Goal: Task Accomplishment & Management: Manage account settings

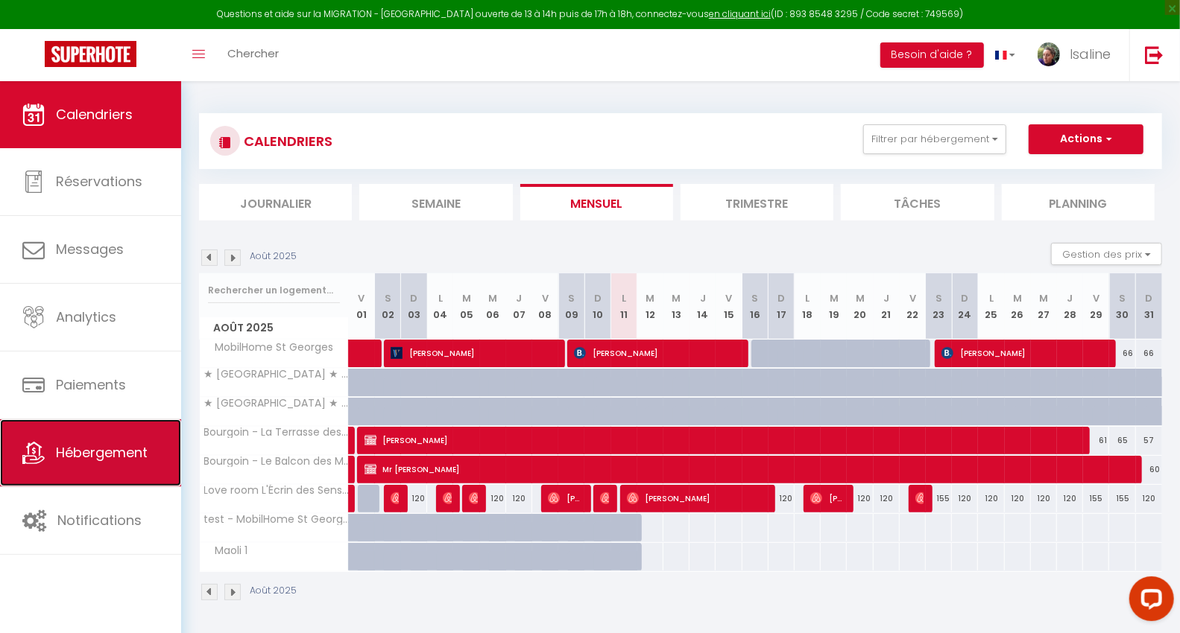
click at [97, 450] on span "Hébergement" at bounding box center [102, 452] width 92 height 19
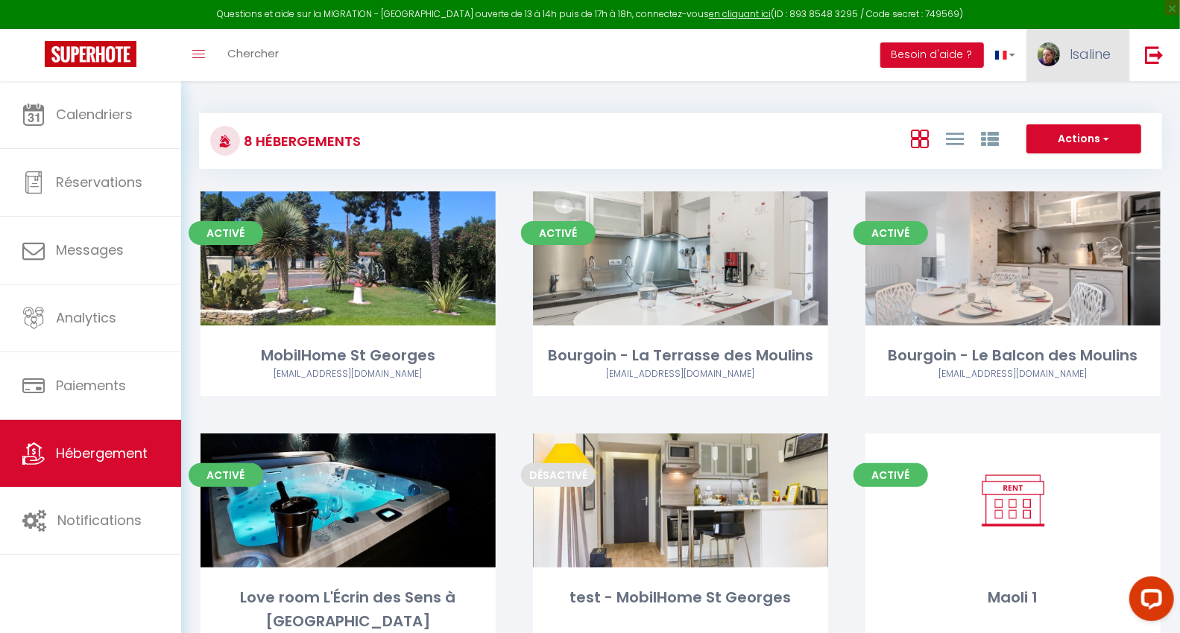
click at [1094, 54] on span "Isaline" at bounding box center [1089, 54] width 41 height 19
click at [1084, 105] on link "Paramètres" at bounding box center [1069, 103] width 110 height 25
select select "fr"
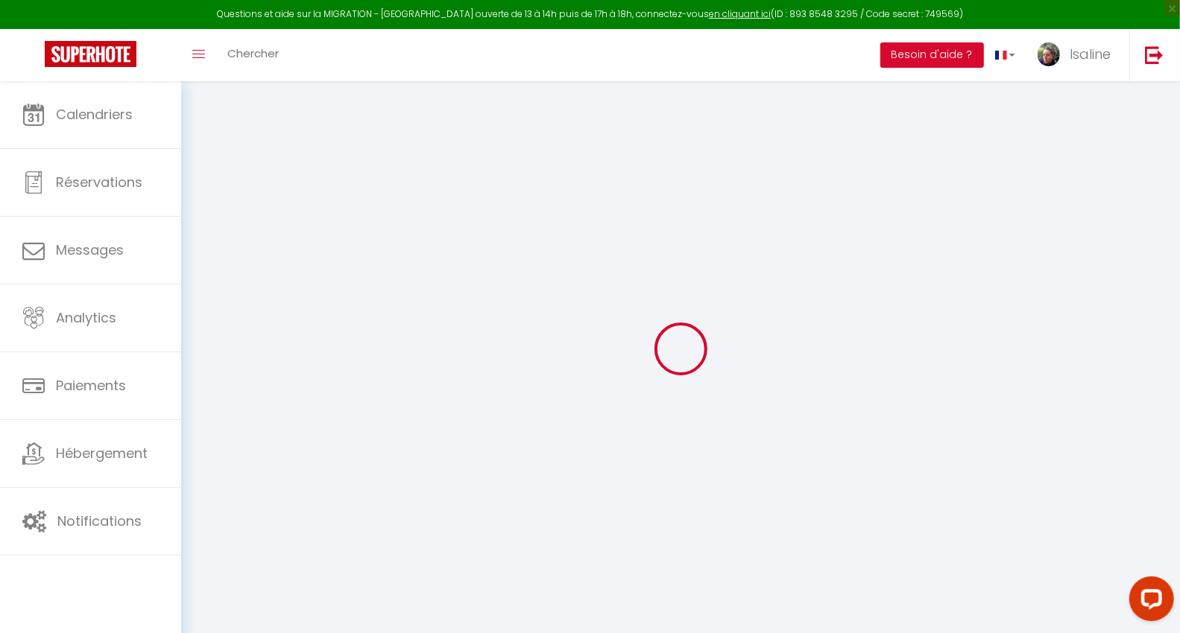
type input "Isaline"
type input "Escande"
type input "0660028448"
type input "134 rue Ampère"
type input "69310"
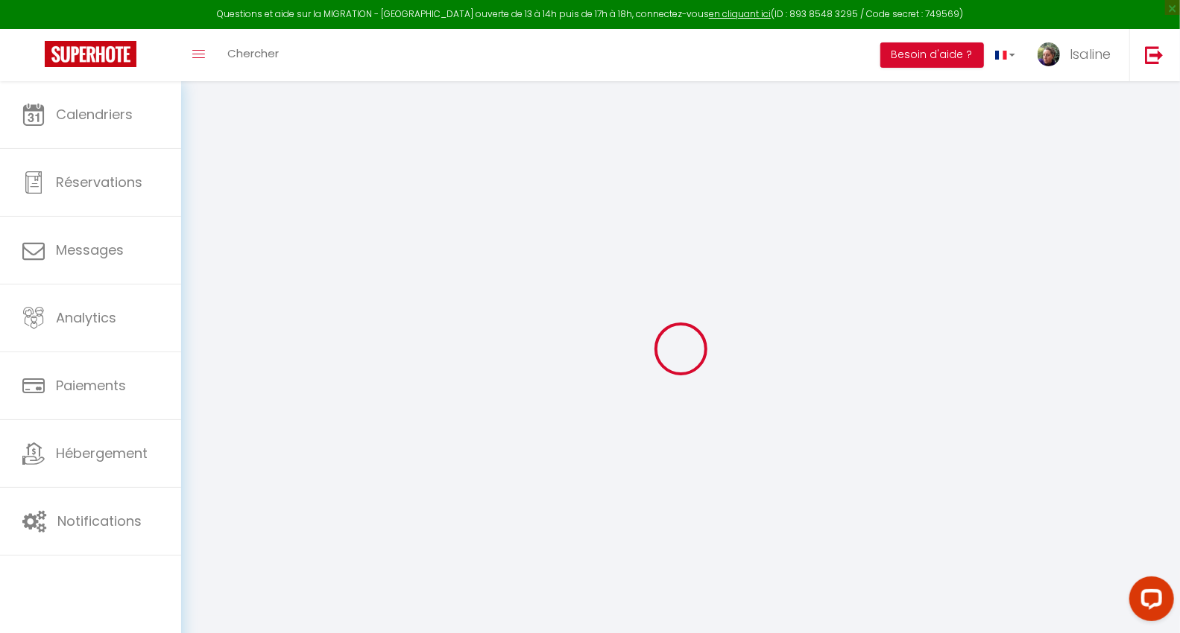
type input "PIERRE BENITE"
type input "ghWGbGufIun7V8OiMBRgkSyV7"
type input "xG2Bw0FzH1I196P0UphkMtrBD"
type input "https://app.superhote.com/#/get-available-rentals/xG2Bw0FzH1I196P0UphkMtrBD"
type input "SB46295"
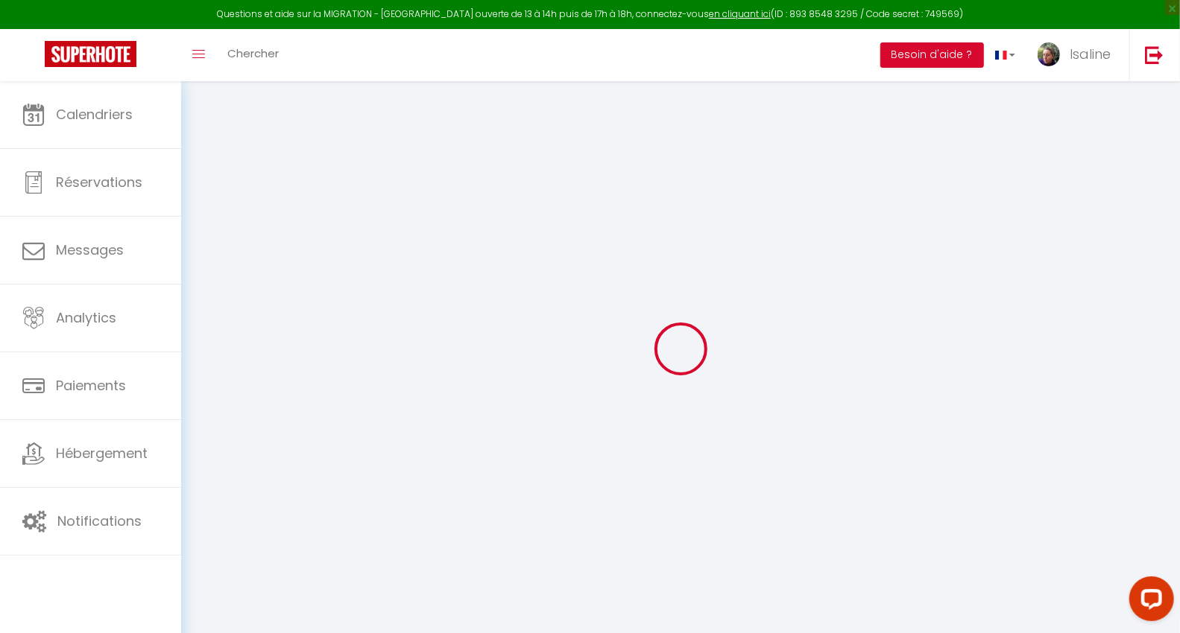
type input "ghWGbGufIun7V8OiMBRgkSyV7"
type input "xG2Bw0FzH1I196P0UphkMtrBD"
type input "https://app.superhote.com/#/get-available-rentals/xG2Bw0FzH1I196P0UphkMtrBD"
select select "1"
select select "28"
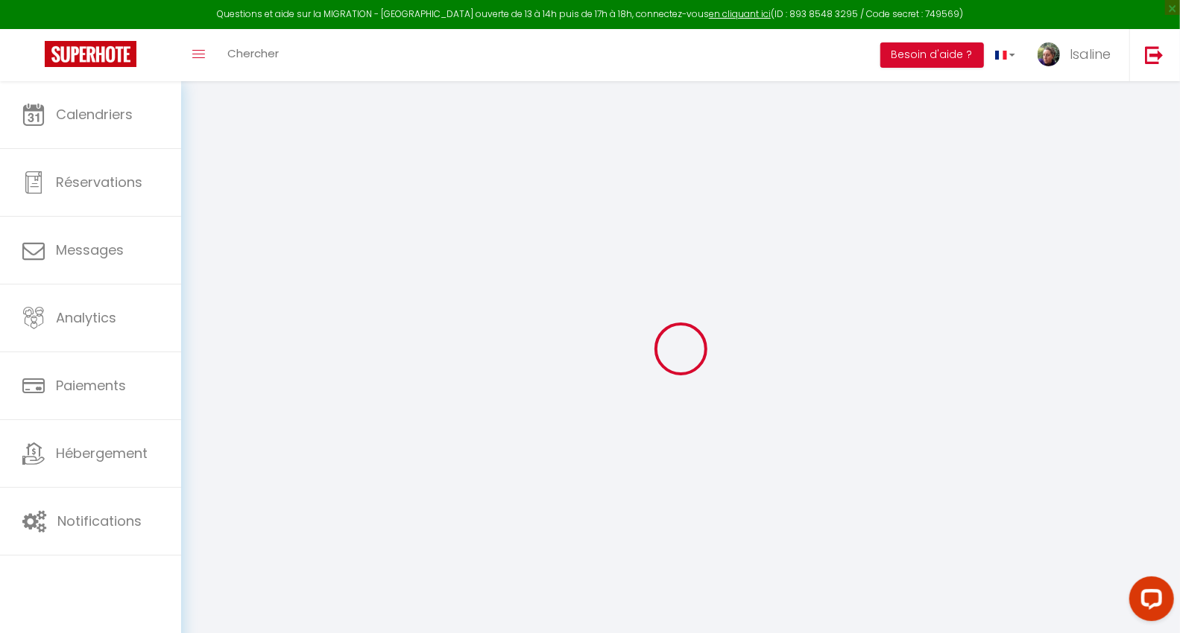
select select "fr"
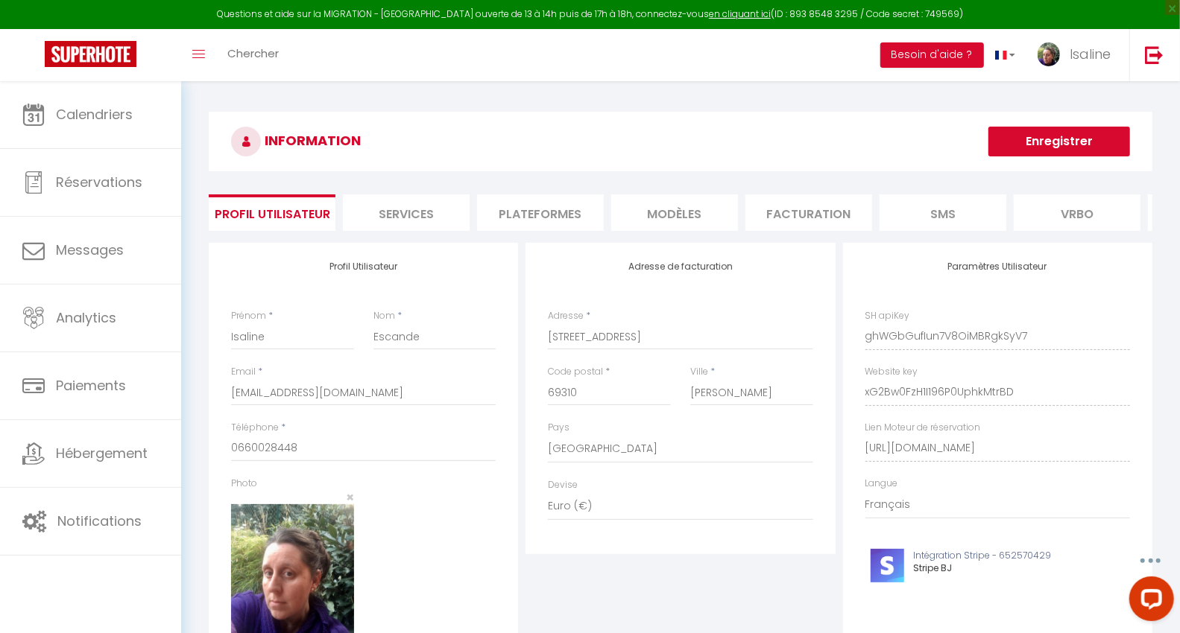
click at [560, 210] on li "Plateformes" at bounding box center [540, 213] width 127 height 37
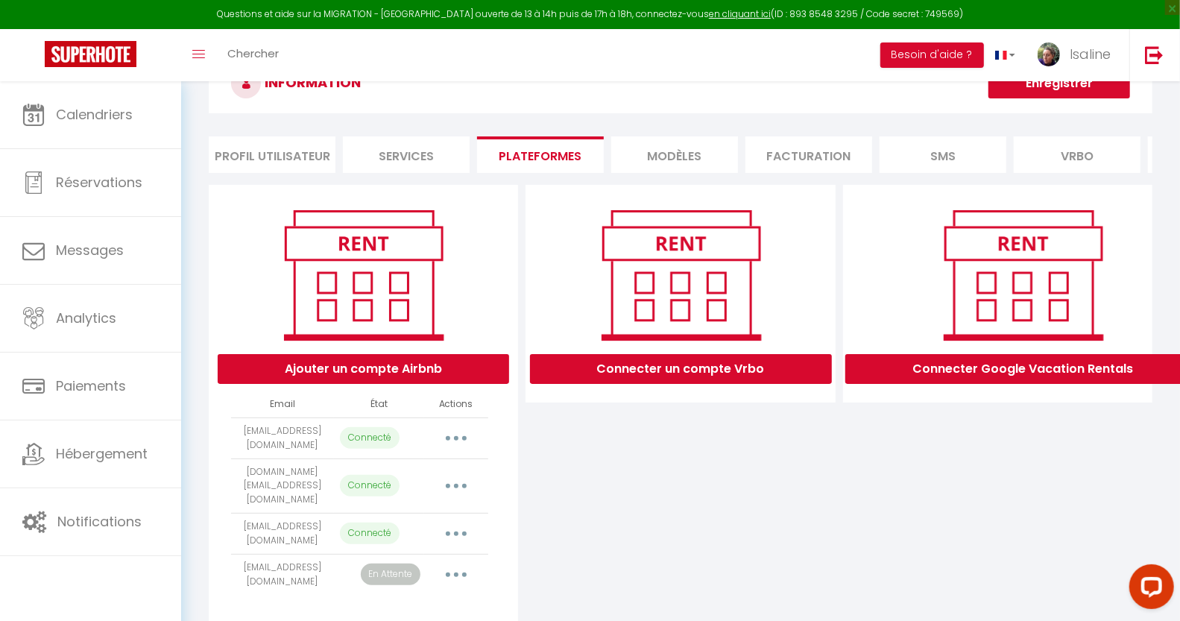
scroll to position [99, 0]
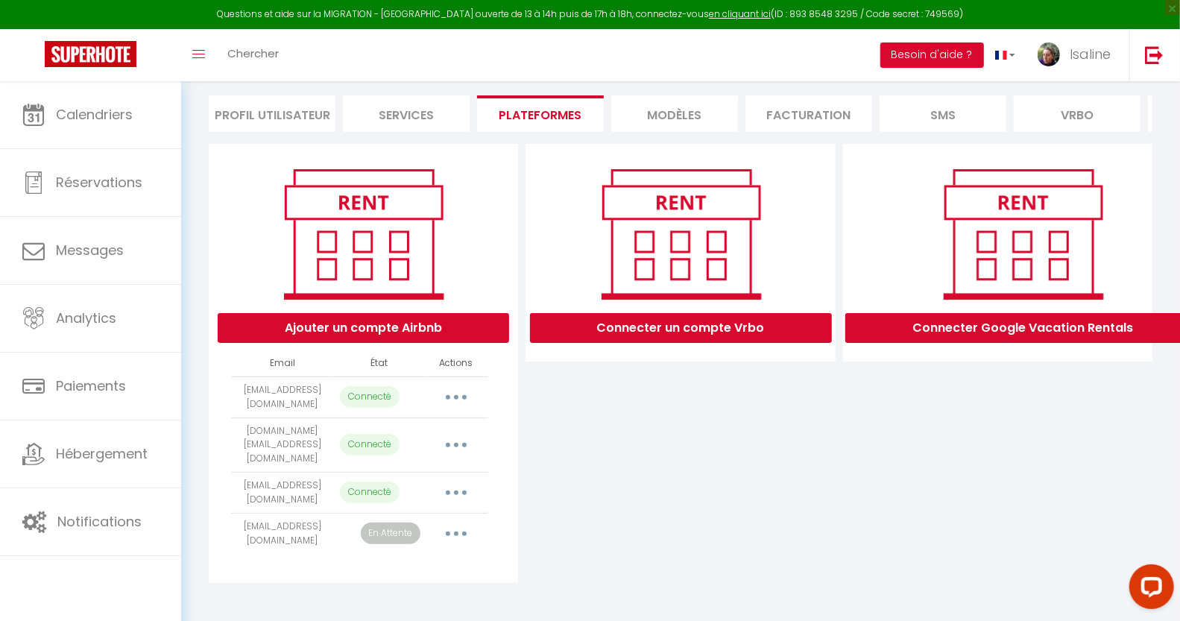
click at [452, 409] on button "button" at bounding box center [456, 397] width 42 height 24
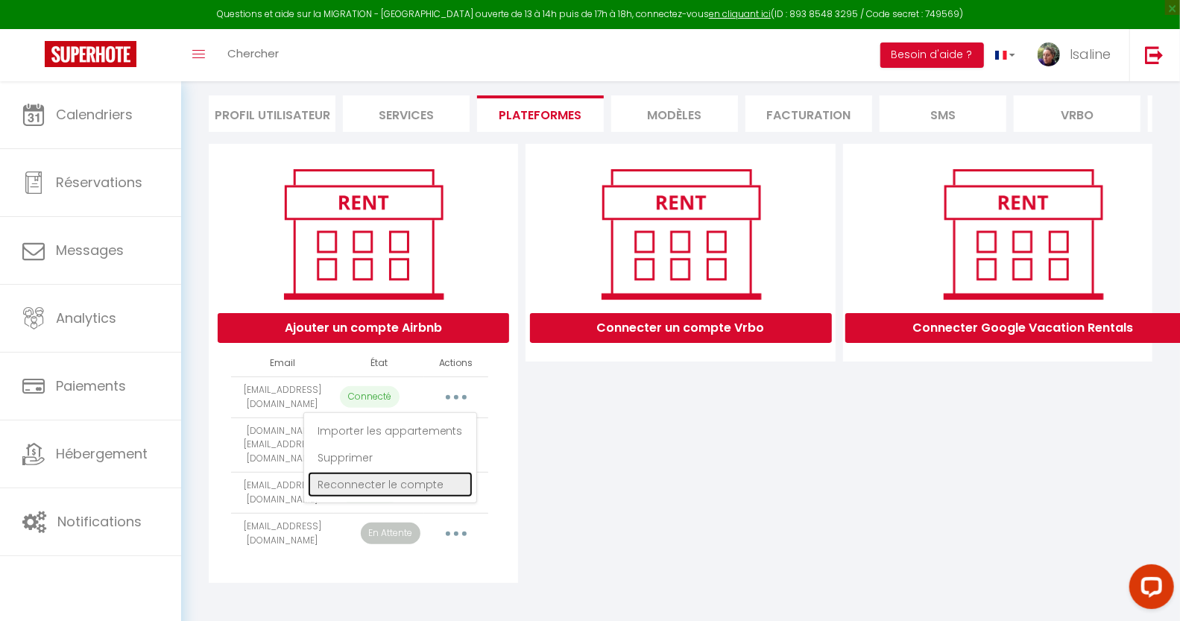
click at [428, 489] on link "Reconnecter le compte" at bounding box center [390, 484] width 165 height 25
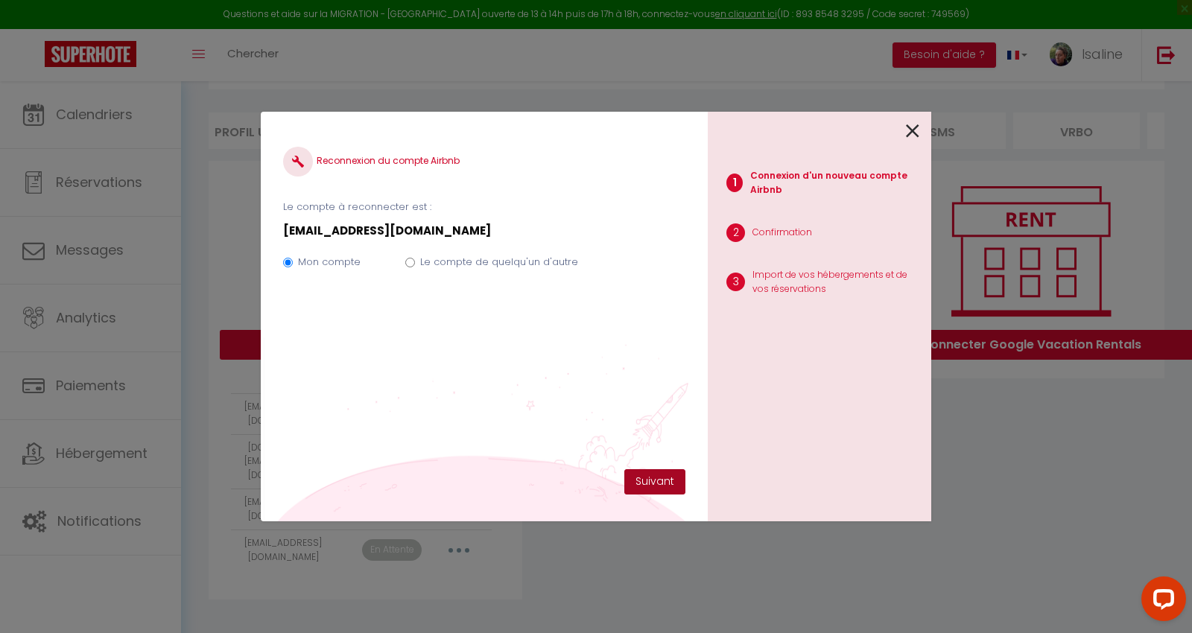
click at [654, 485] on button "Suivant" at bounding box center [654, 481] width 61 height 25
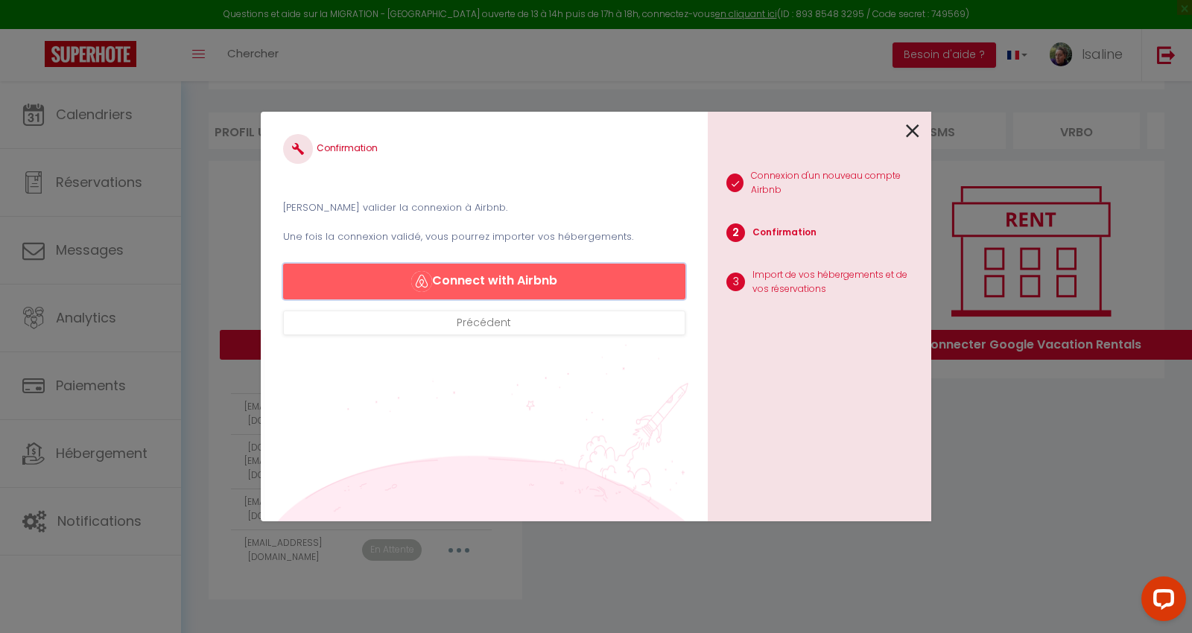
click at [549, 280] on button "Connect with Airbnb" at bounding box center [484, 282] width 402 height 36
click at [910, 130] on icon at bounding box center [912, 131] width 13 height 22
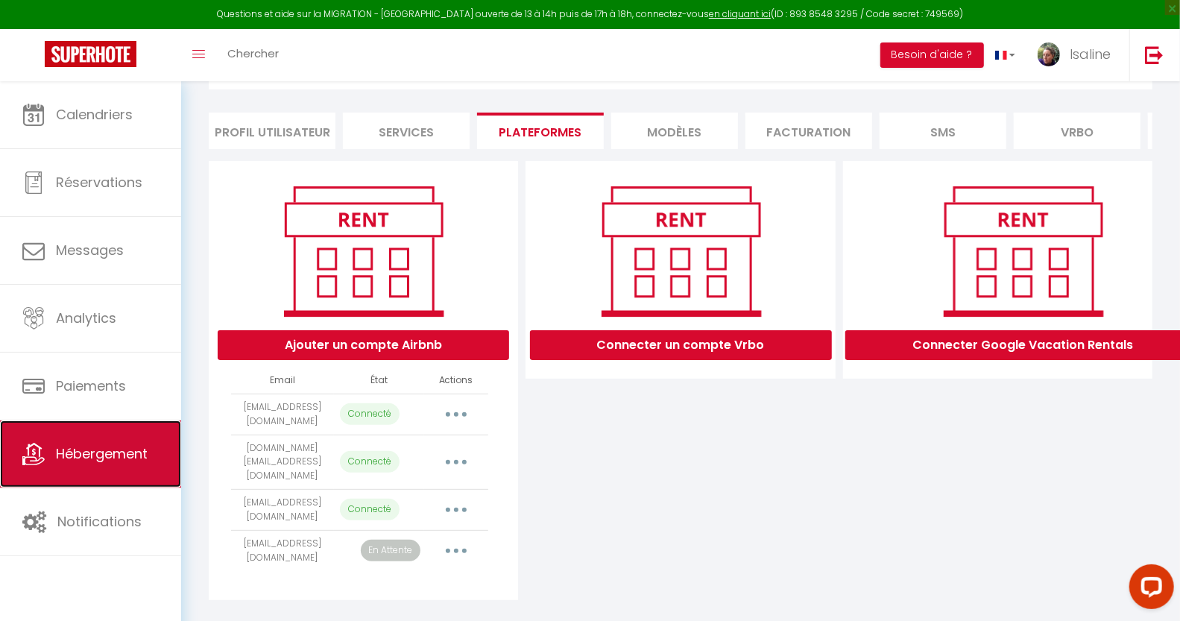
click at [139, 471] on link "Hébergement" at bounding box center [90, 453] width 181 height 67
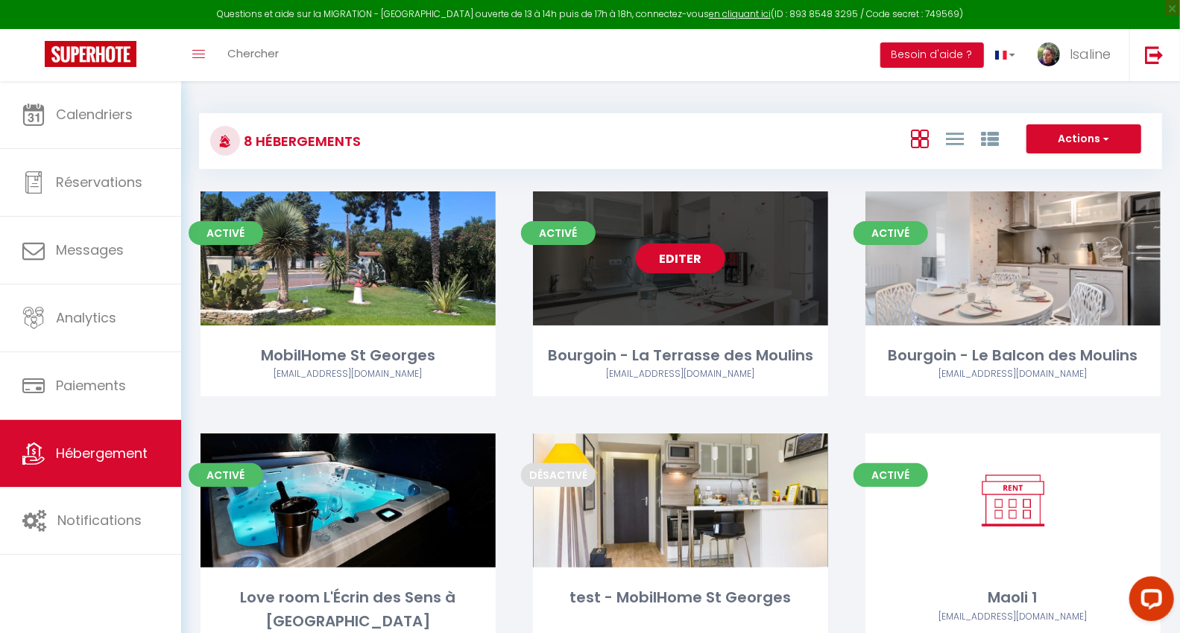
click at [686, 260] on link "Editer" at bounding box center [680, 259] width 89 height 30
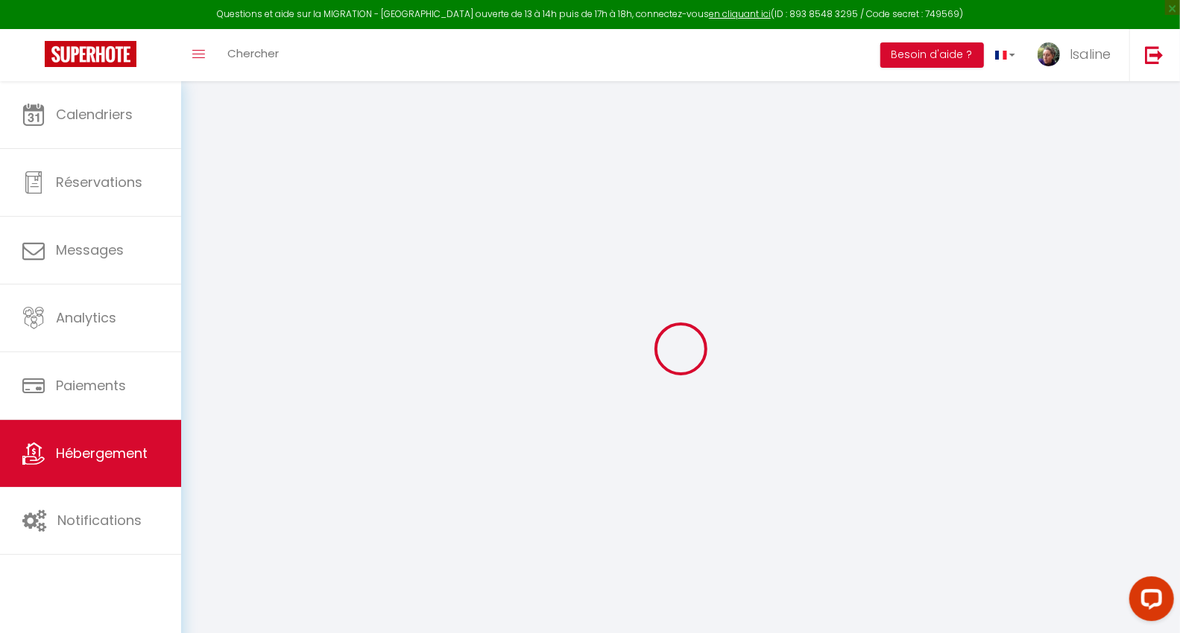
select select "+ 12 %"
select select "+ 15 %"
select select "17:00"
select select
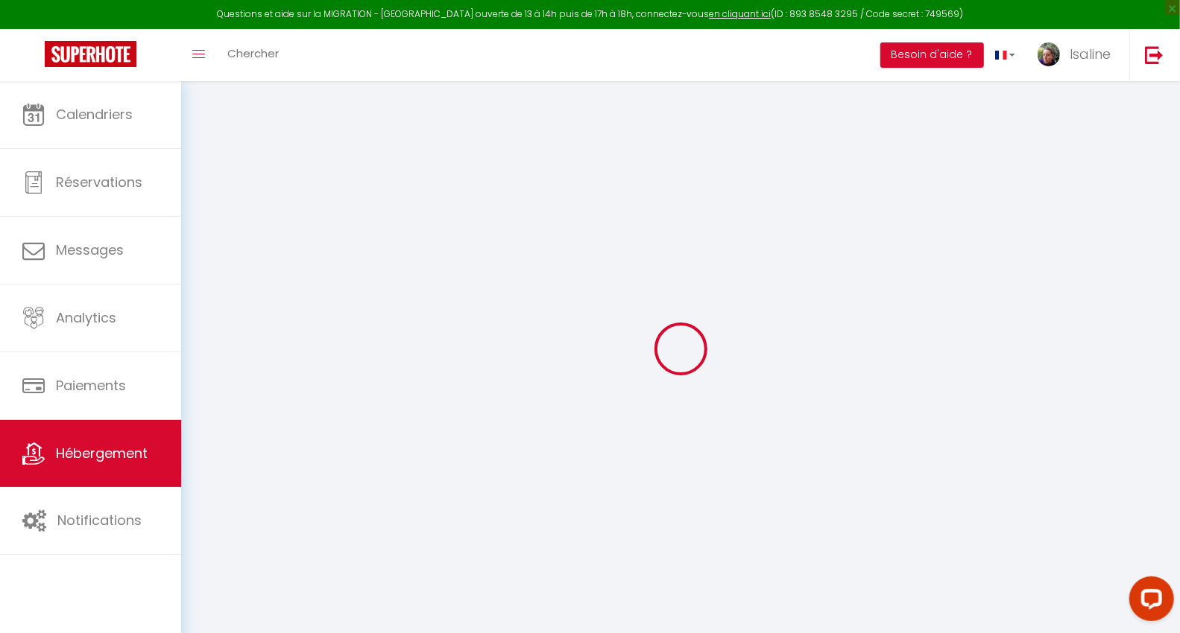
select select "11:00"
select select "30"
select select "120"
select select
checkbox input "false"
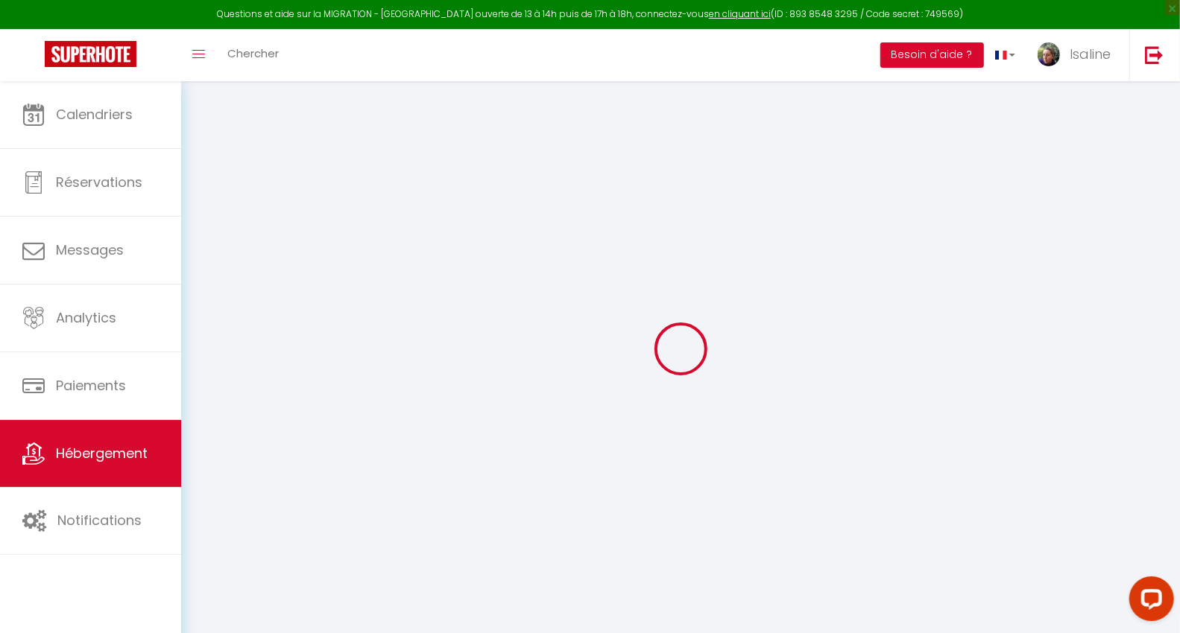
checkbox input "false"
checkbox input "true"
checkbox input "false"
select select "8-23490385"
select select "365"
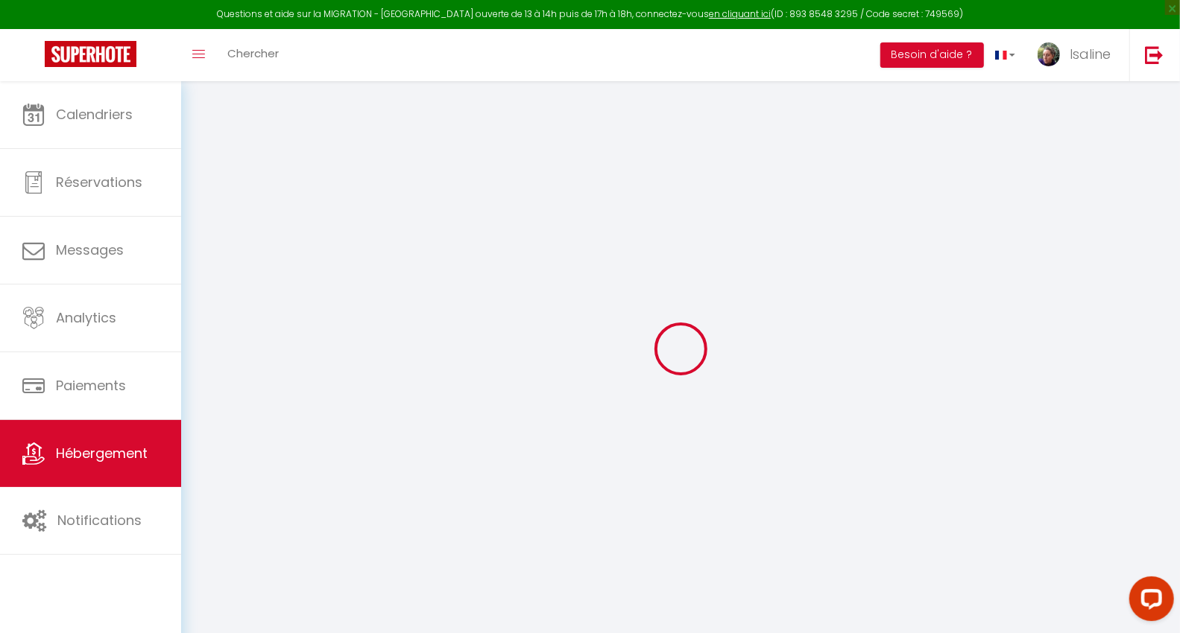
select select "EUR"
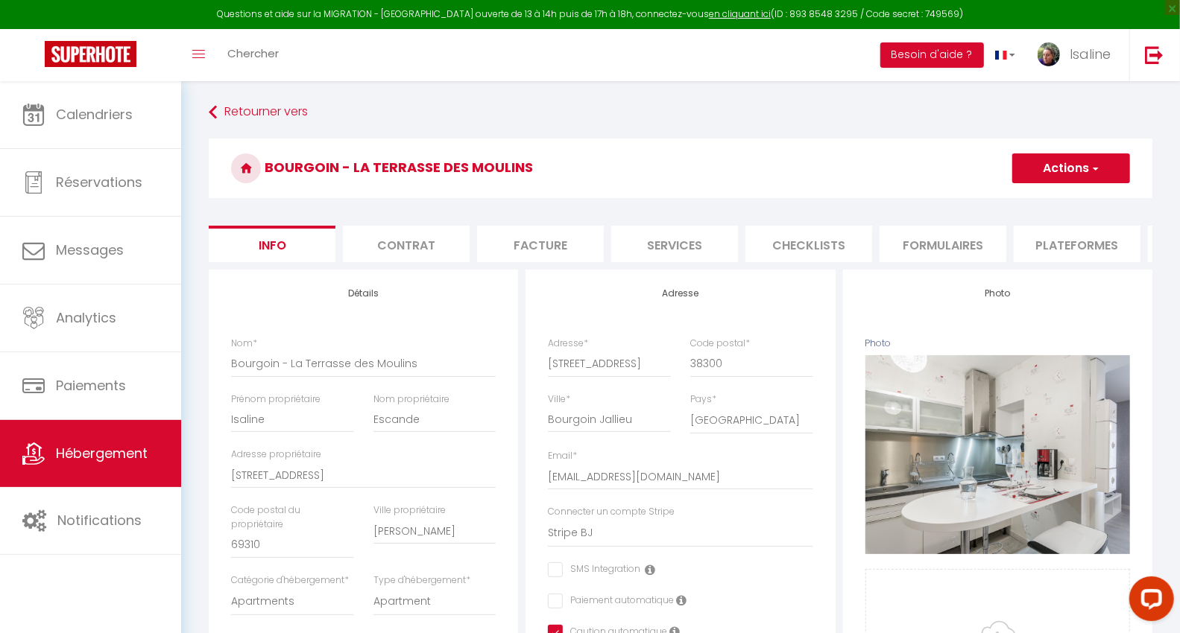
click at [1062, 250] on li "Plateformes" at bounding box center [1076, 244] width 127 height 37
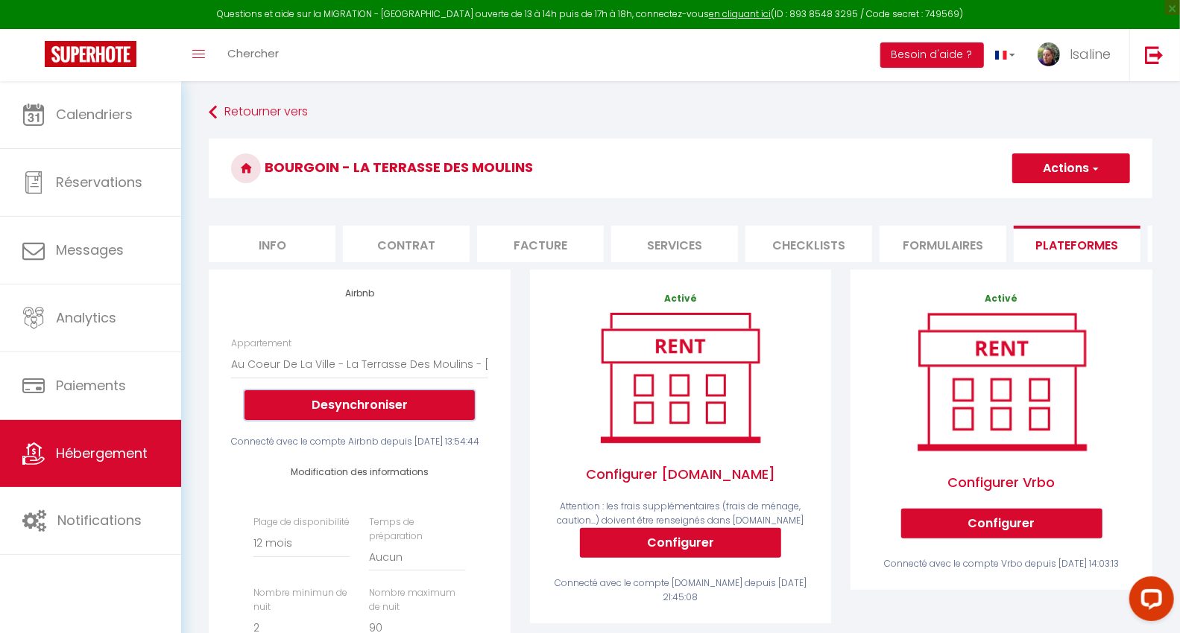
click at [358, 419] on button "Desynchroniser" at bounding box center [359, 405] width 230 height 30
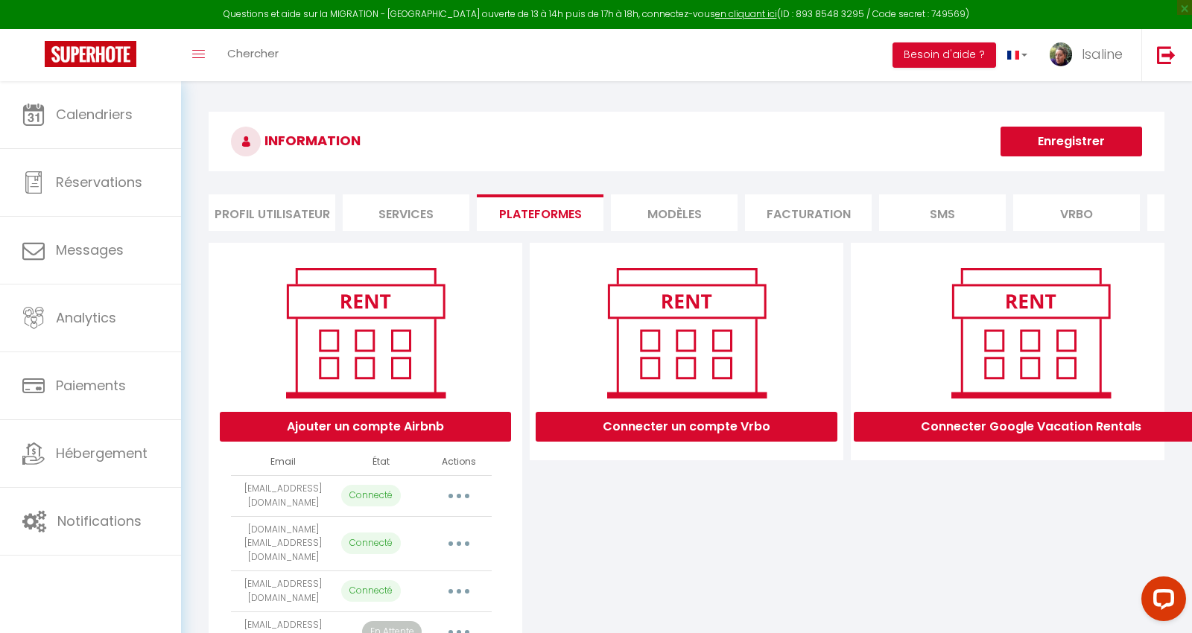
select select "343"
select select "344"
select select "389"
select select
select select "48531"
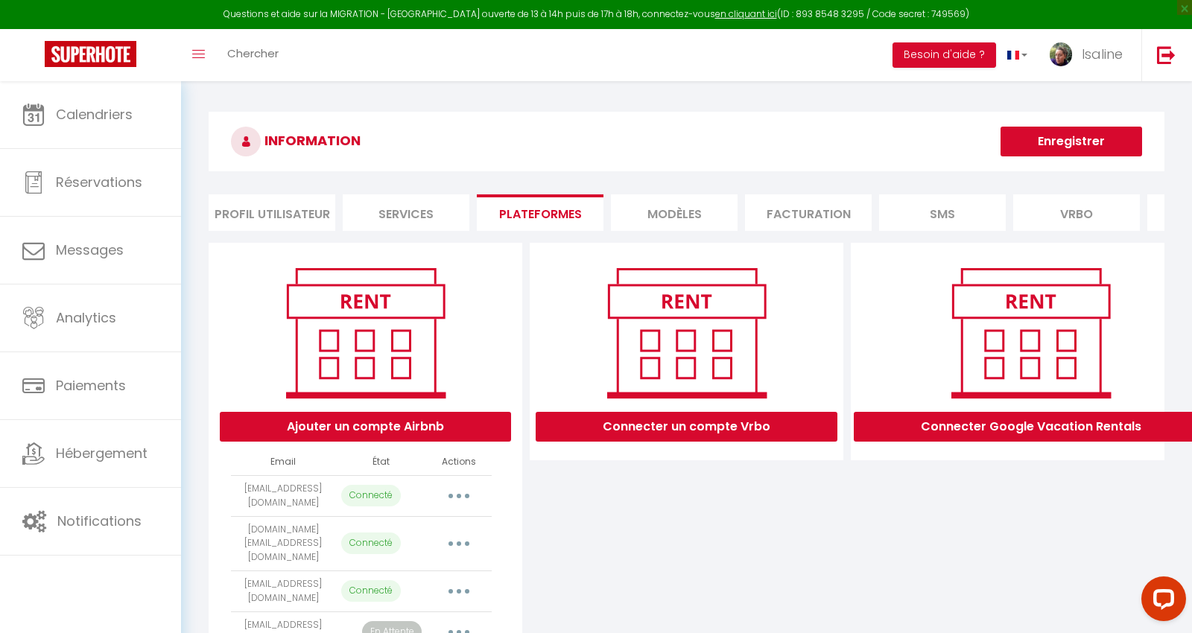
select select "68877"
select select "36696"
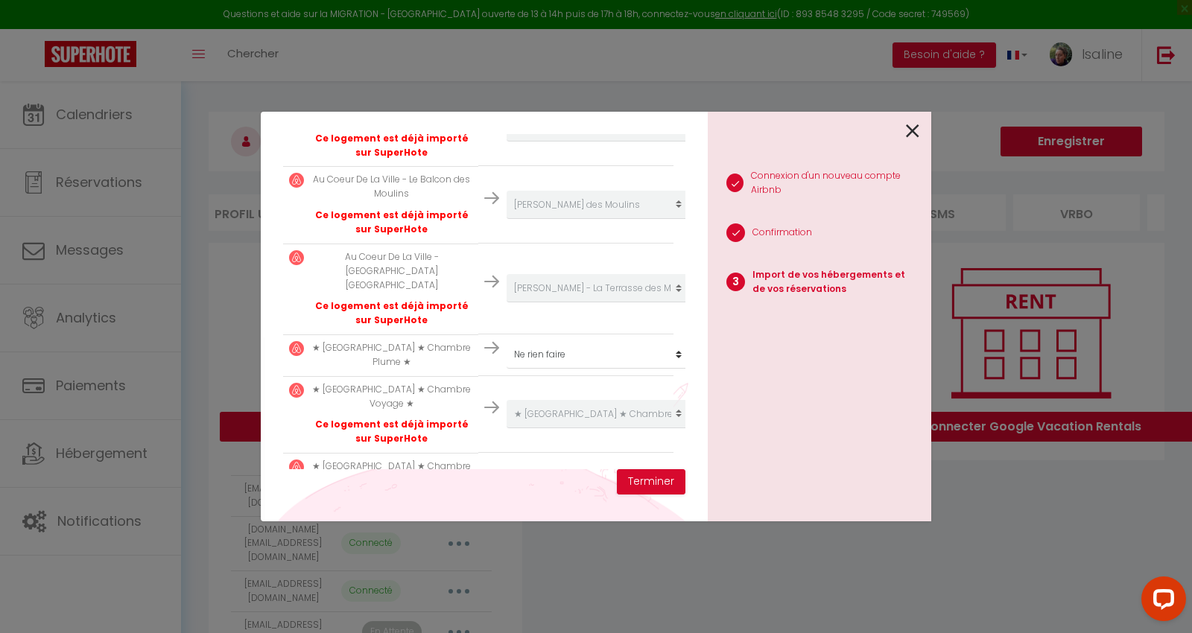
scroll to position [464, 0]
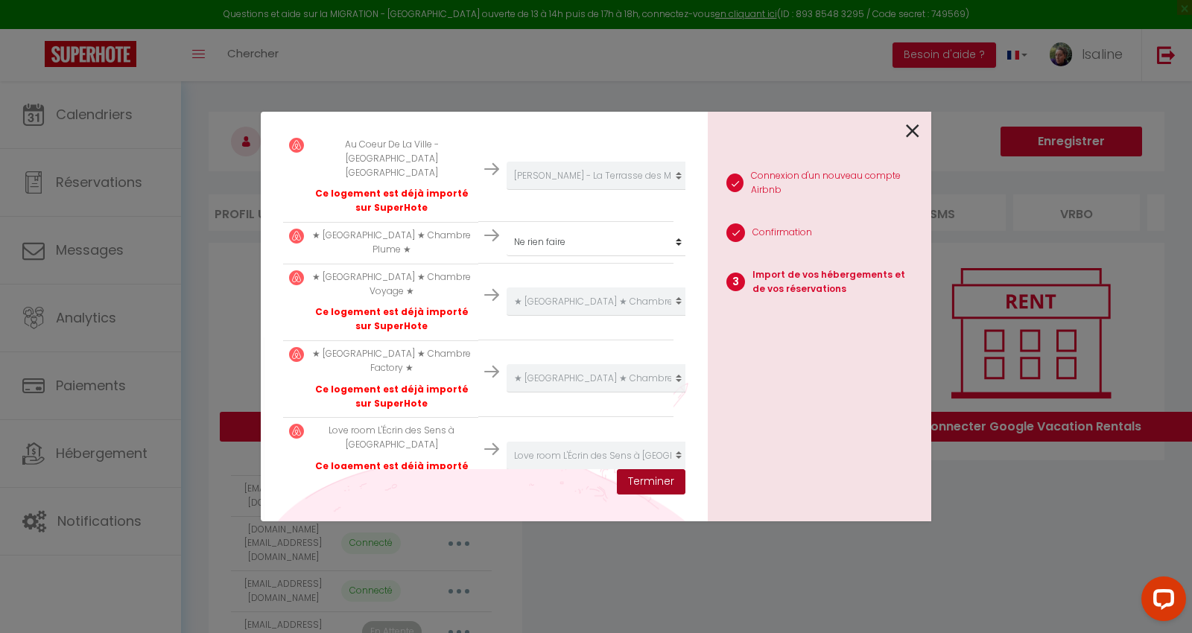
click at [646, 484] on button "Terminer" at bounding box center [651, 481] width 69 height 25
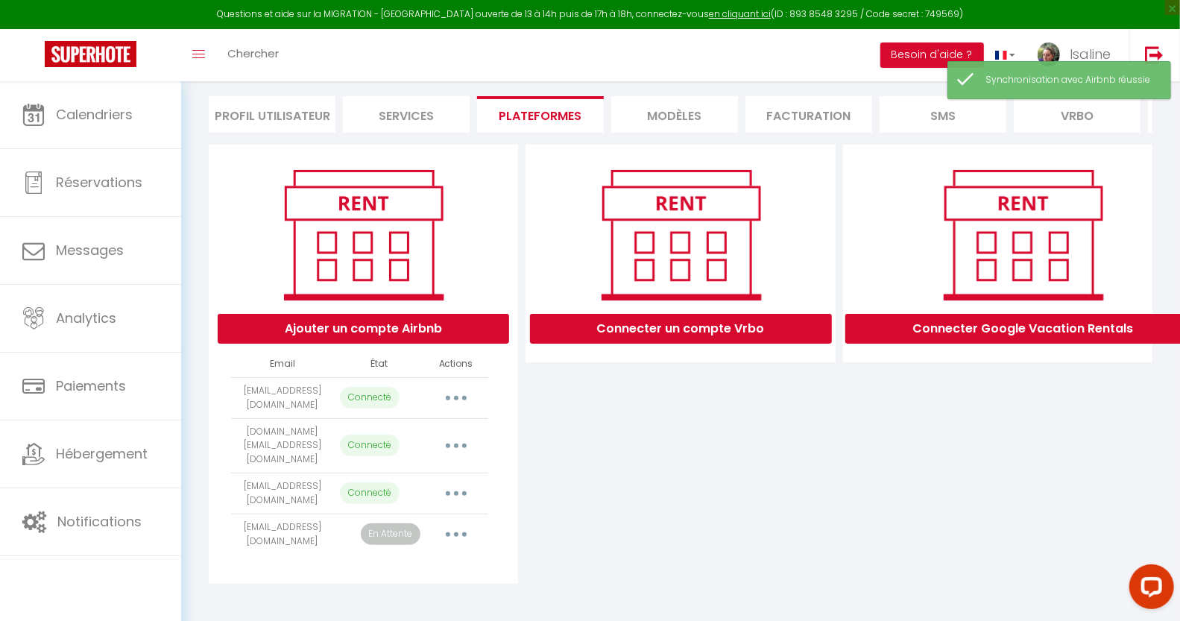
scroll to position [99, 0]
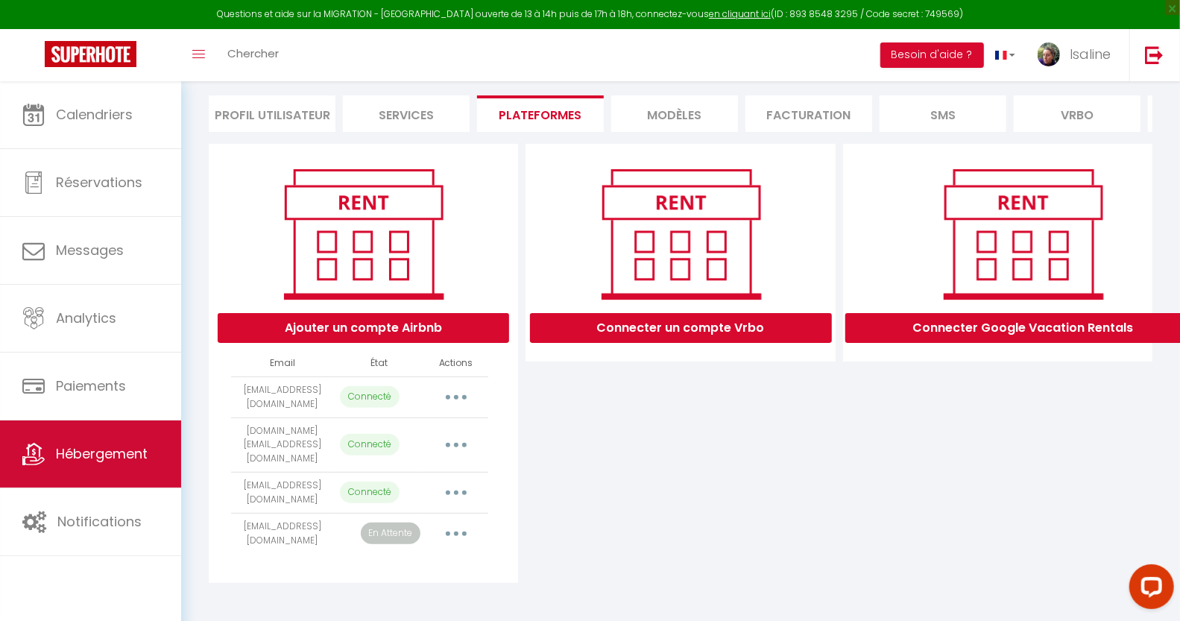
click at [118, 456] on span "Hébergement" at bounding box center [102, 453] width 92 height 19
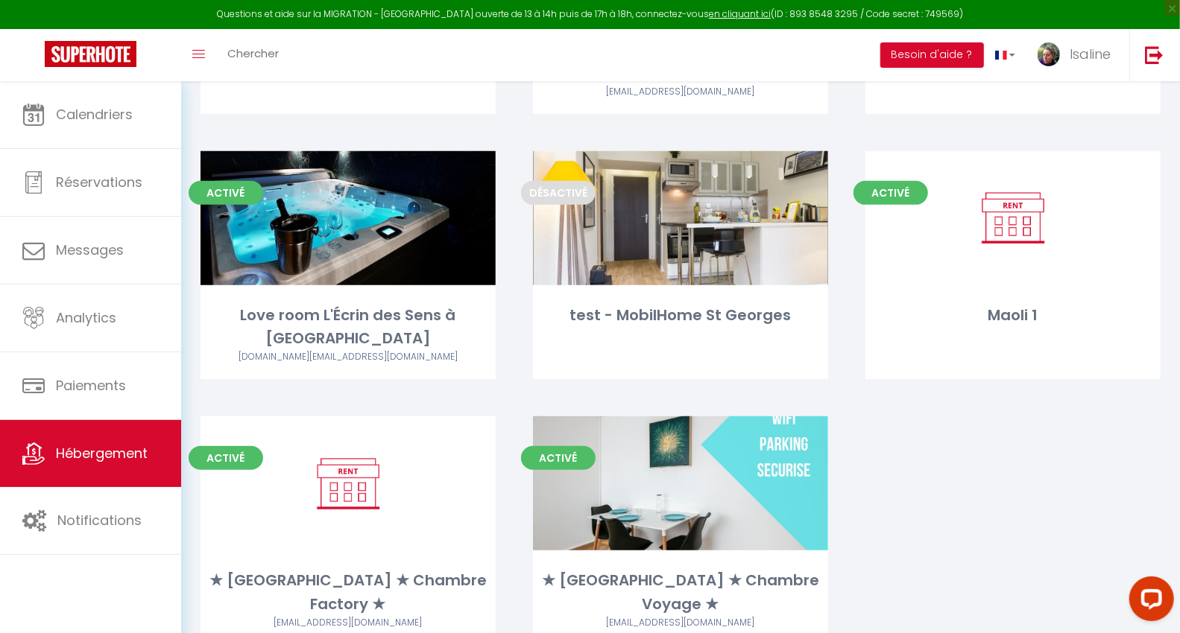
scroll to position [326, 0]
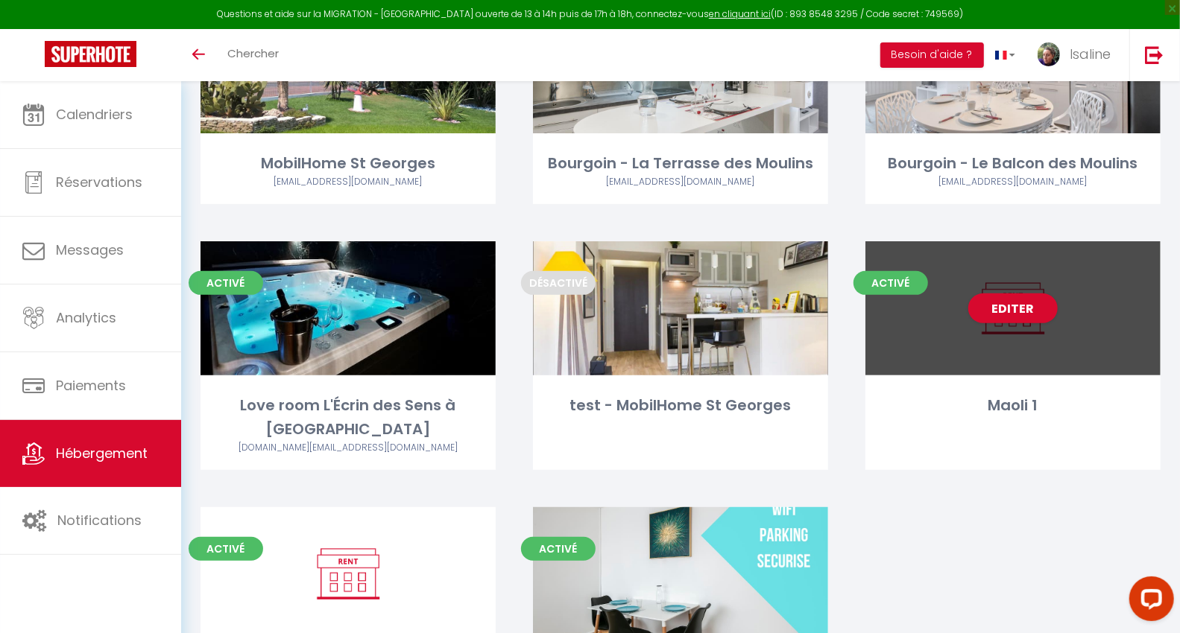
scroll to position [161, 0]
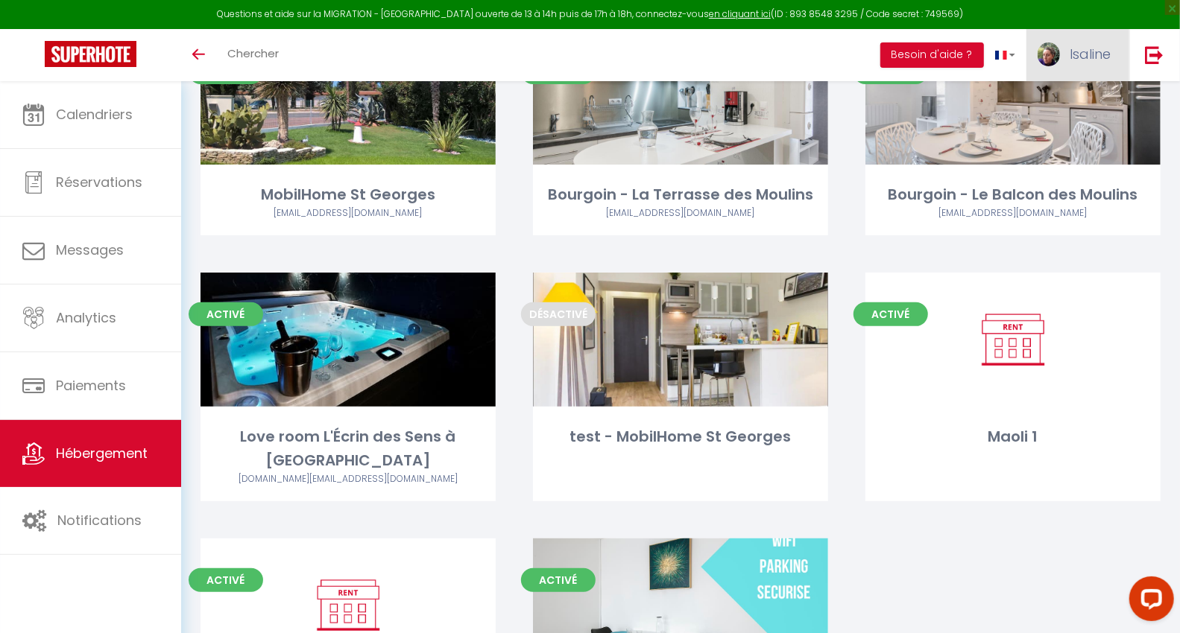
click at [1087, 52] on span "Isaline" at bounding box center [1089, 54] width 41 height 19
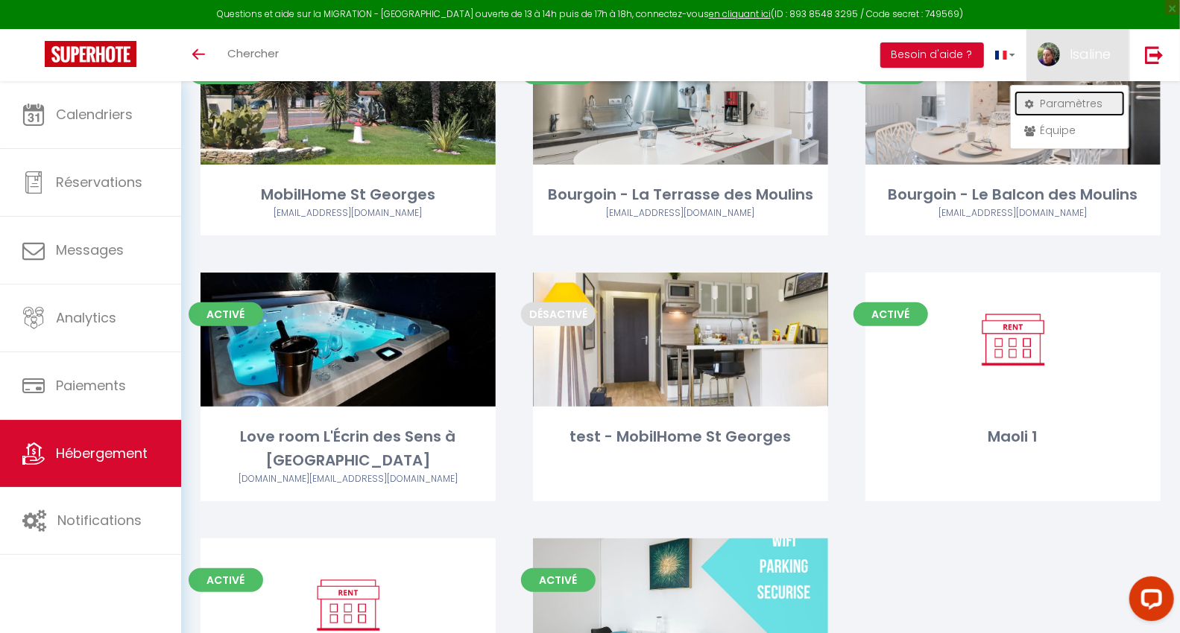
click at [1069, 110] on link "Paramètres" at bounding box center [1069, 103] width 110 height 25
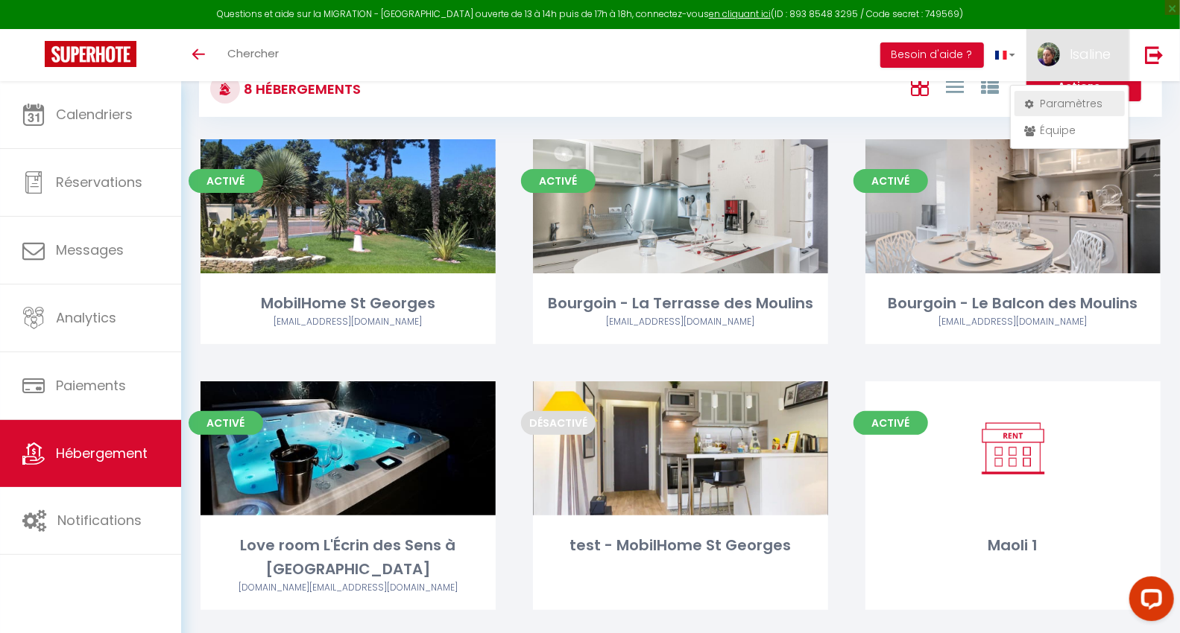
select select "fr"
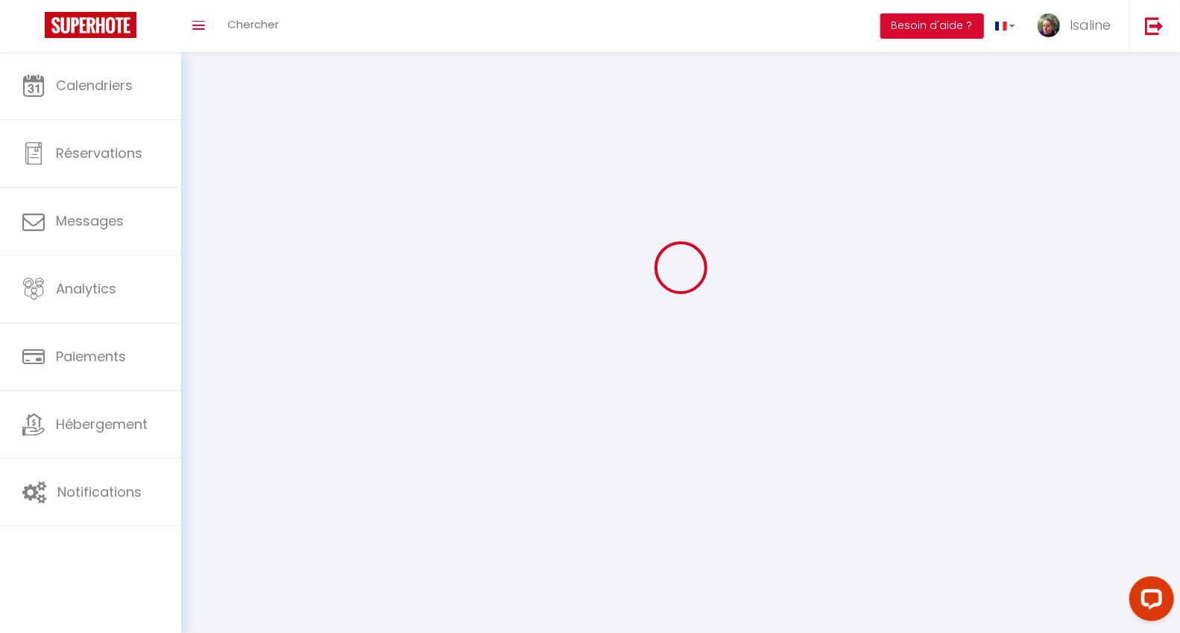
type input "Isaline"
type input "Escande"
type input "0660028448"
type input "[STREET_ADDRESS]"
type input "69310"
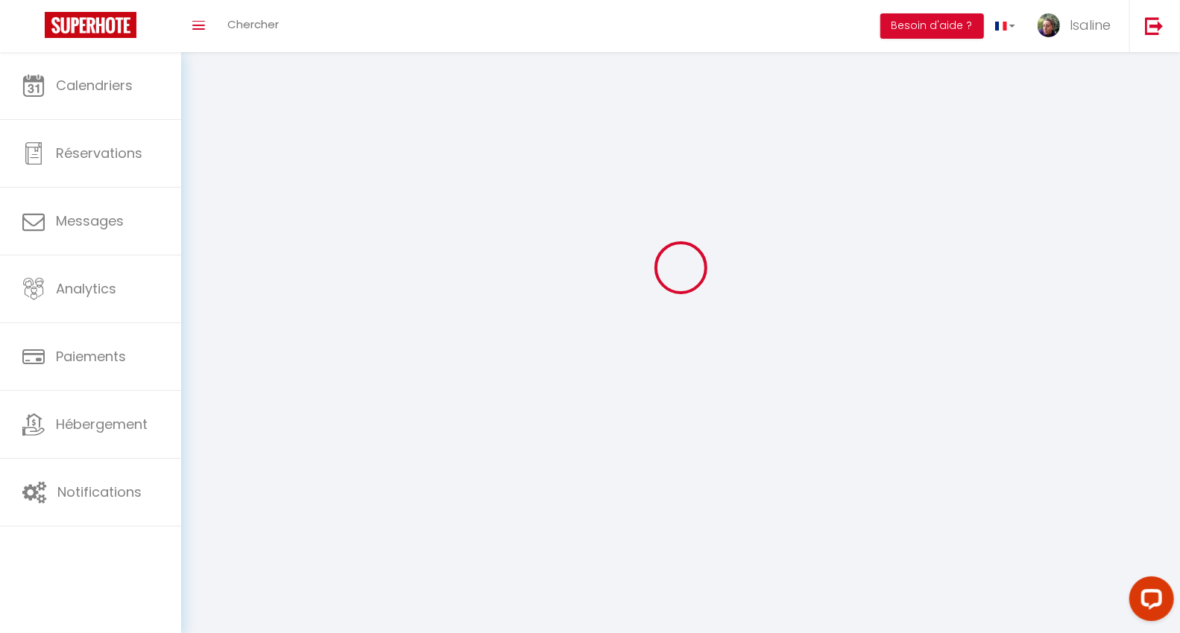
type input "[PERSON_NAME]"
type input "ghWGbGufIun7V8OiMBRgkSyV7"
type input "xG2Bw0FzH1I196P0UphkMtrBD"
type input "[URL][DOMAIN_NAME]"
type input "SB46295"
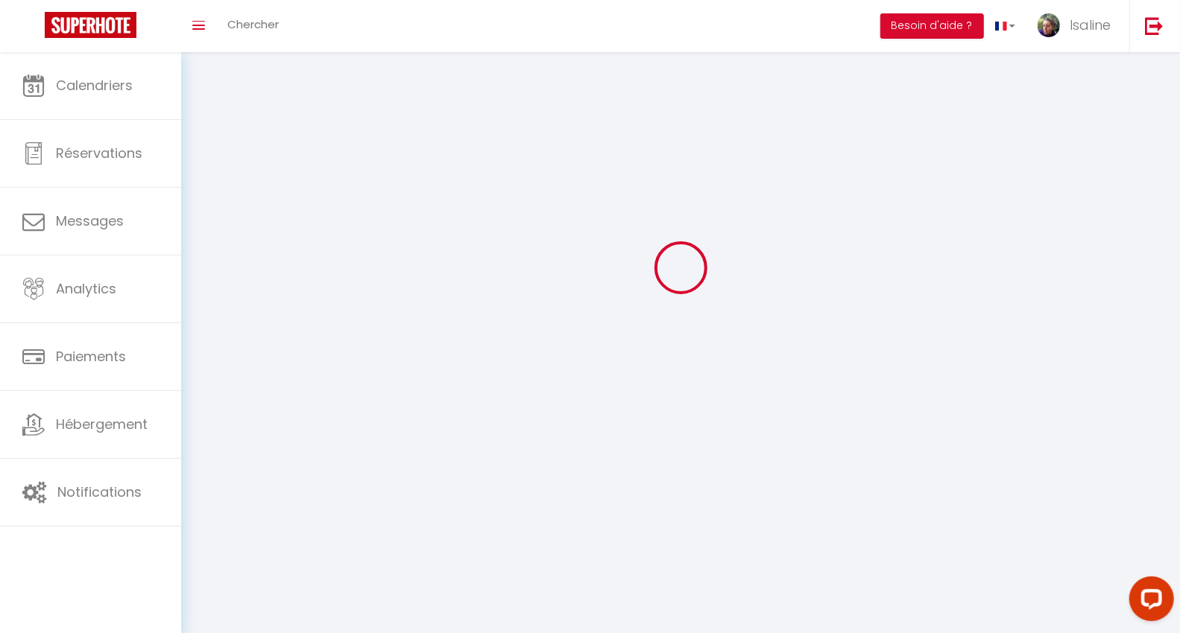
select select "28"
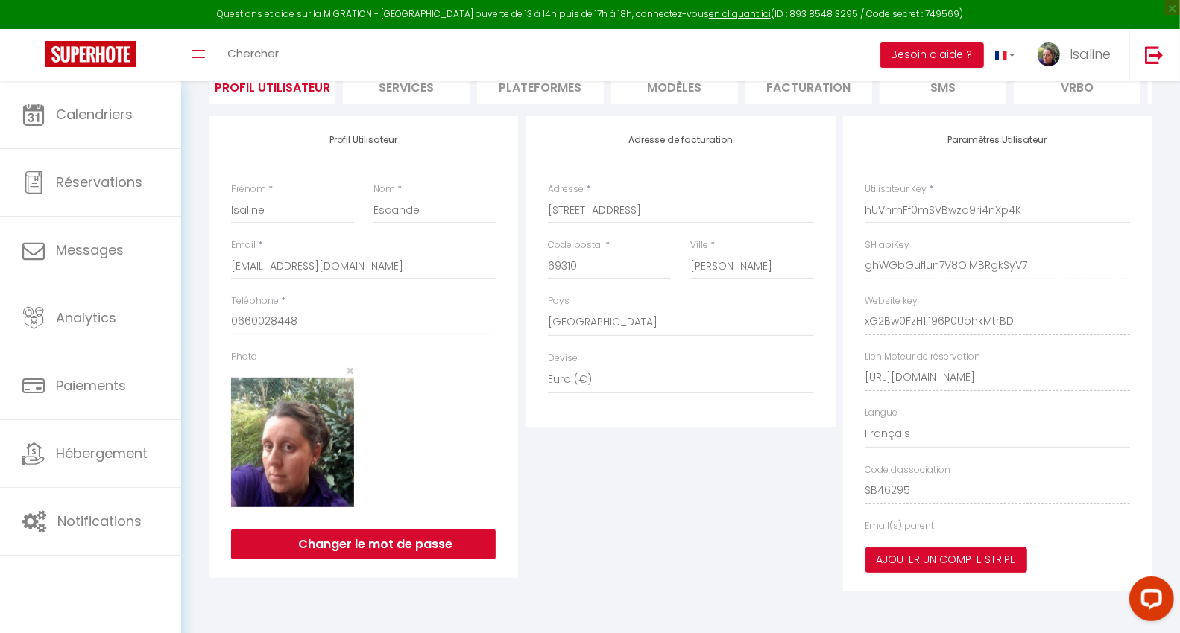
type input "ghWGbGufIun7V8OiMBRgkSyV7"
type input "xG2Bw0FzH1I196P0UphkMtrBD"
type input "[URL][DOMAIN_NAME]"
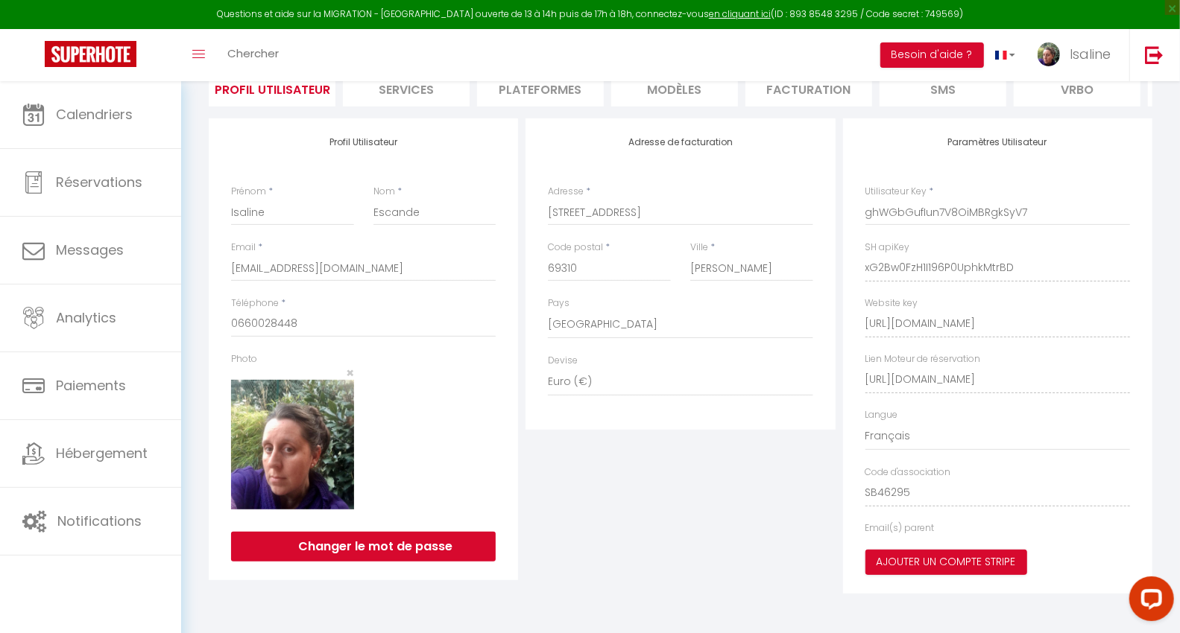
select select "fr"
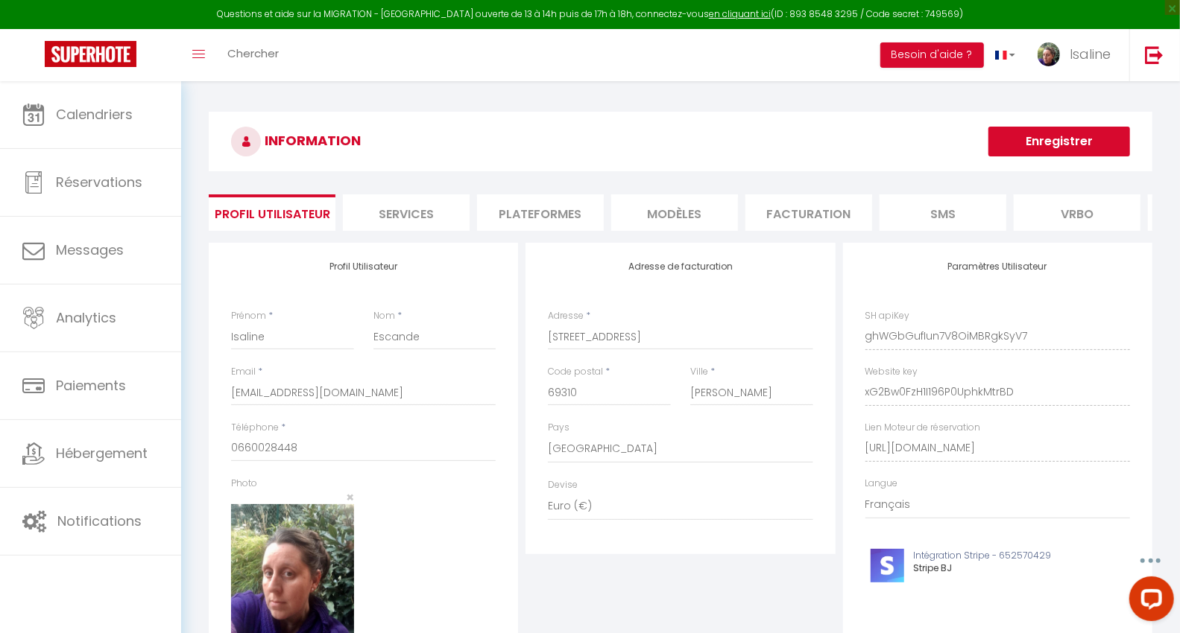
click at [537, 212] on li "Plateformes" at bounding box center [540, 213] width 127 height 37
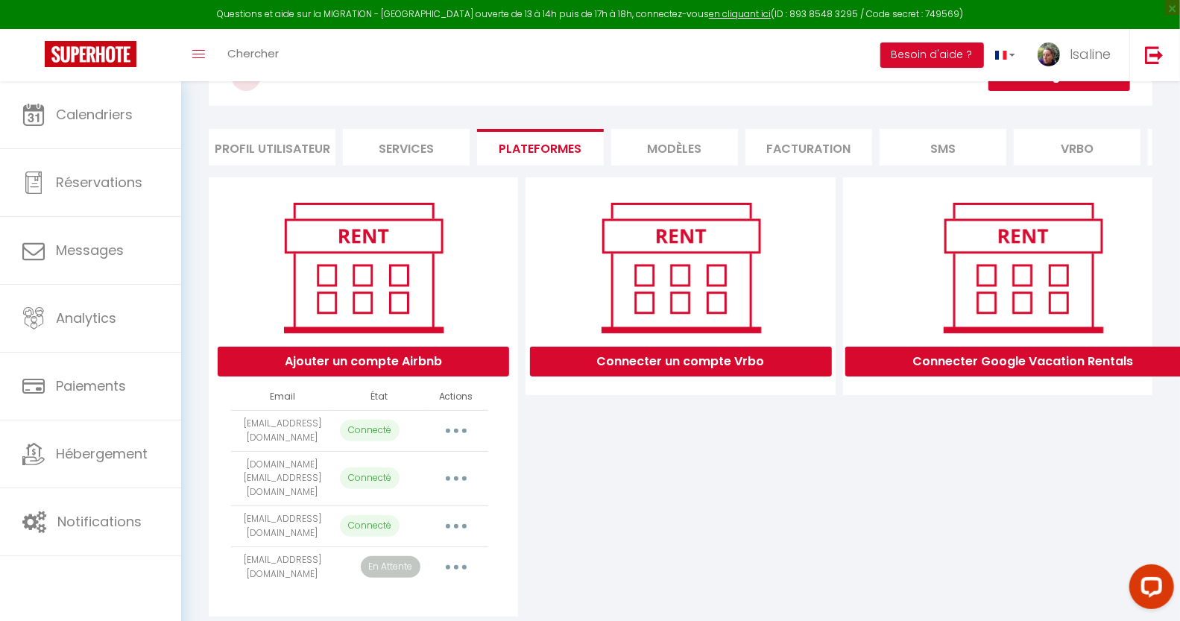
scroll to position [99, 0]
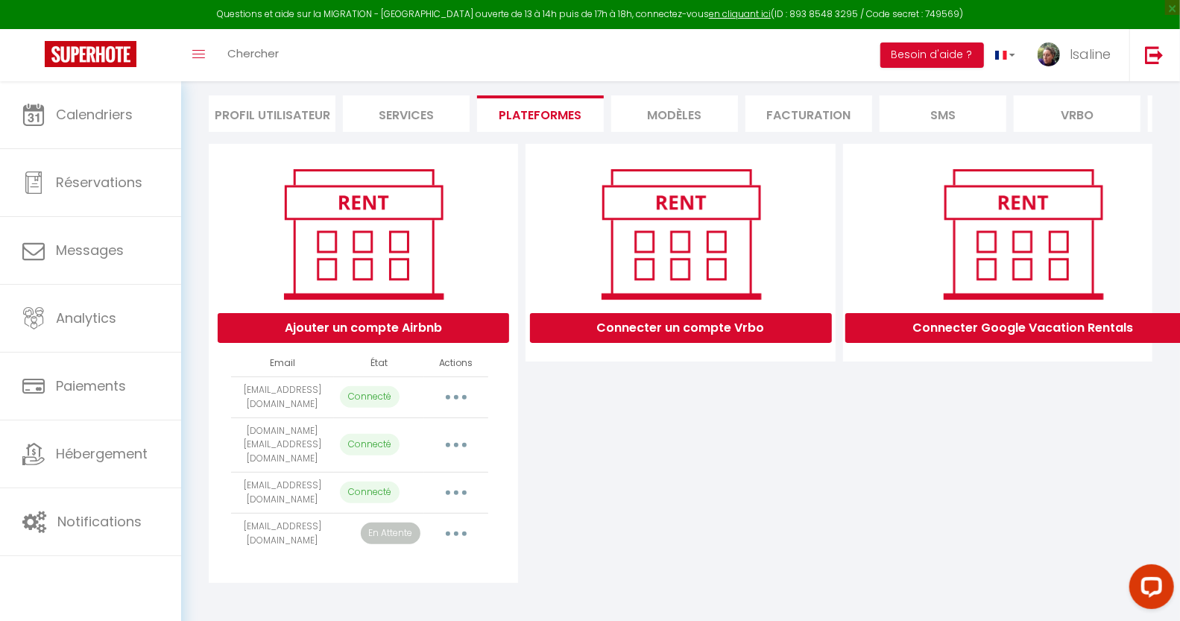
click at [457, 399] on icon "button" at bounding box center [456, 397] width 4 height 4
click at [433, 443] on link "Importer les appartements" at bounding box center [390, 430] width 165 height 25
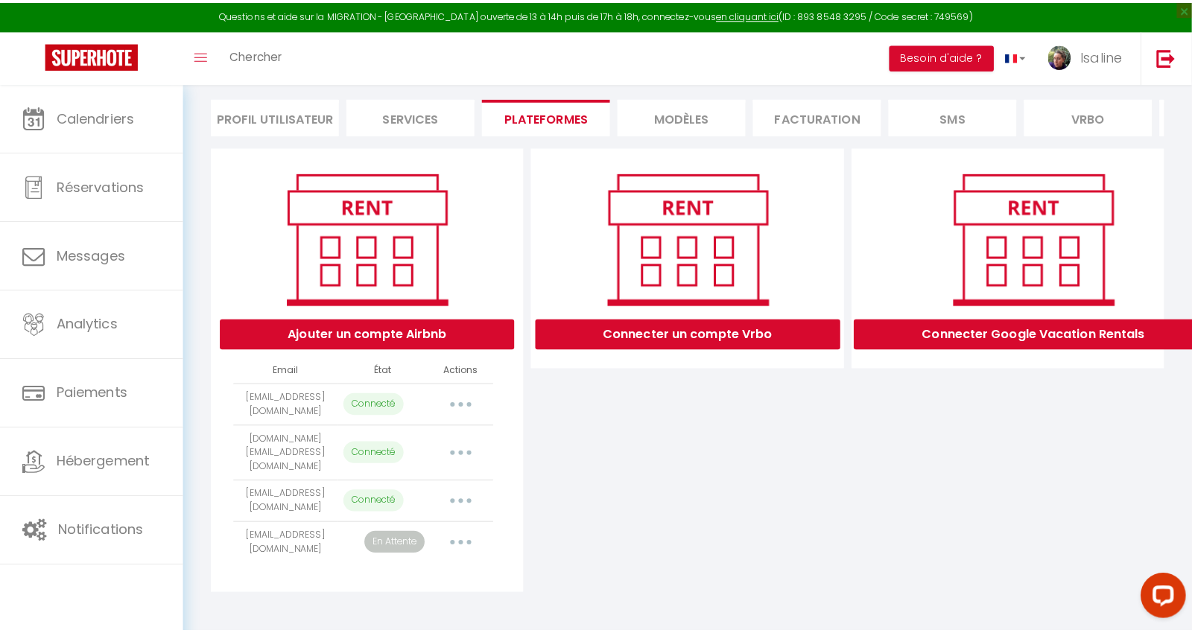
scroll to position [82, 0]
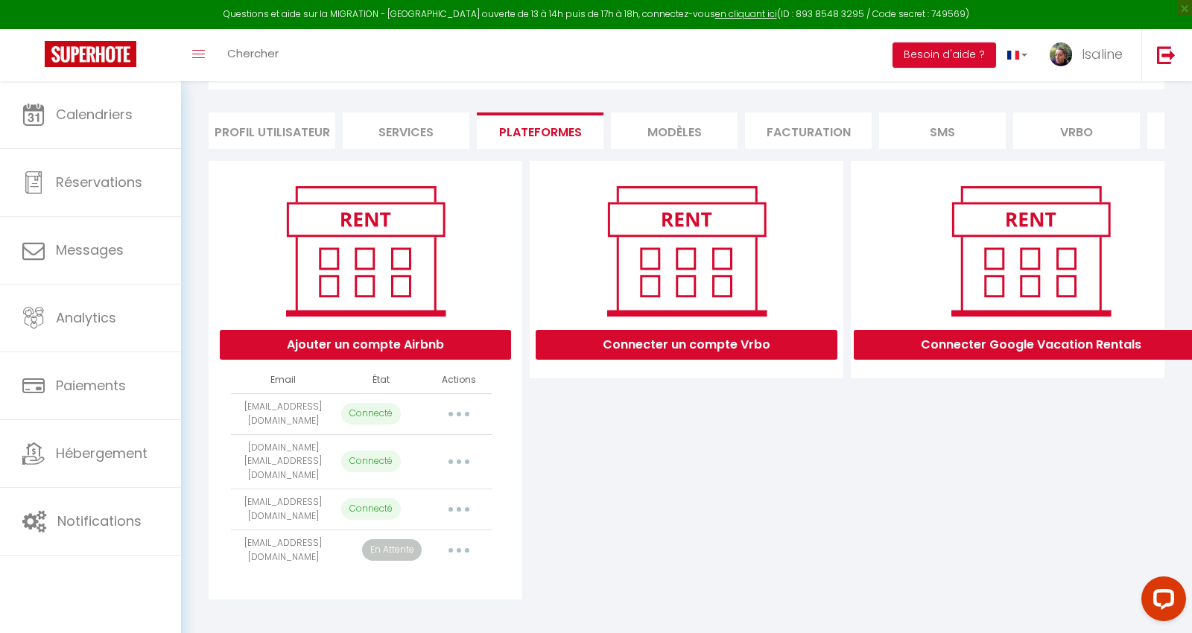
select select "343"
select select "344"
select select "389"
select select
select select "48531"
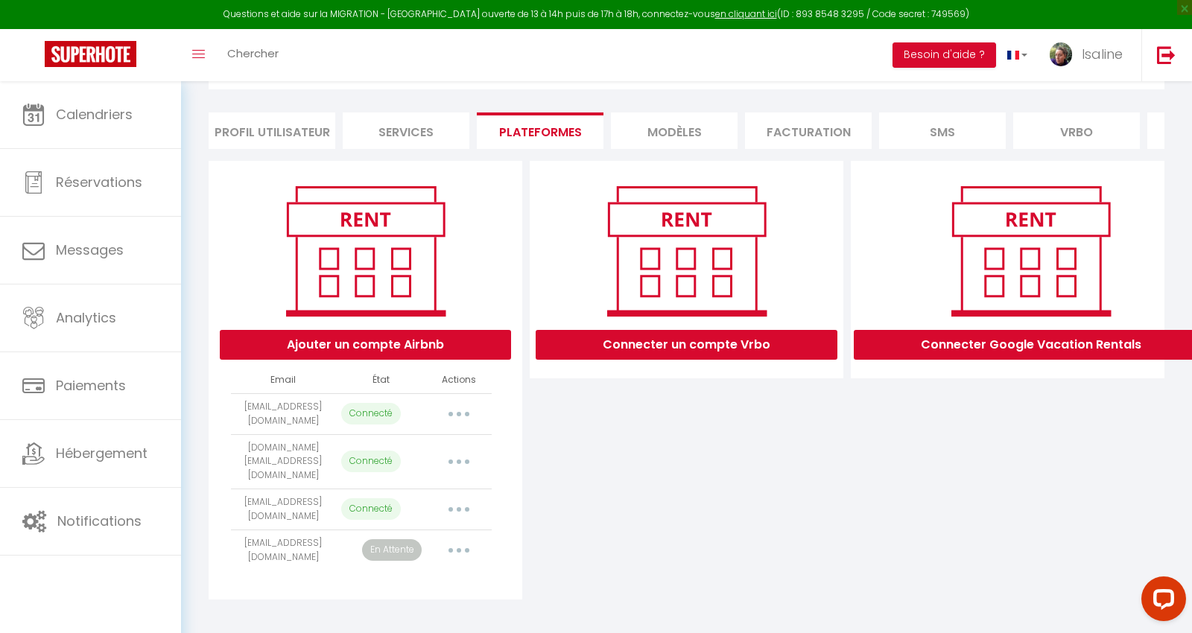
select select "68877"
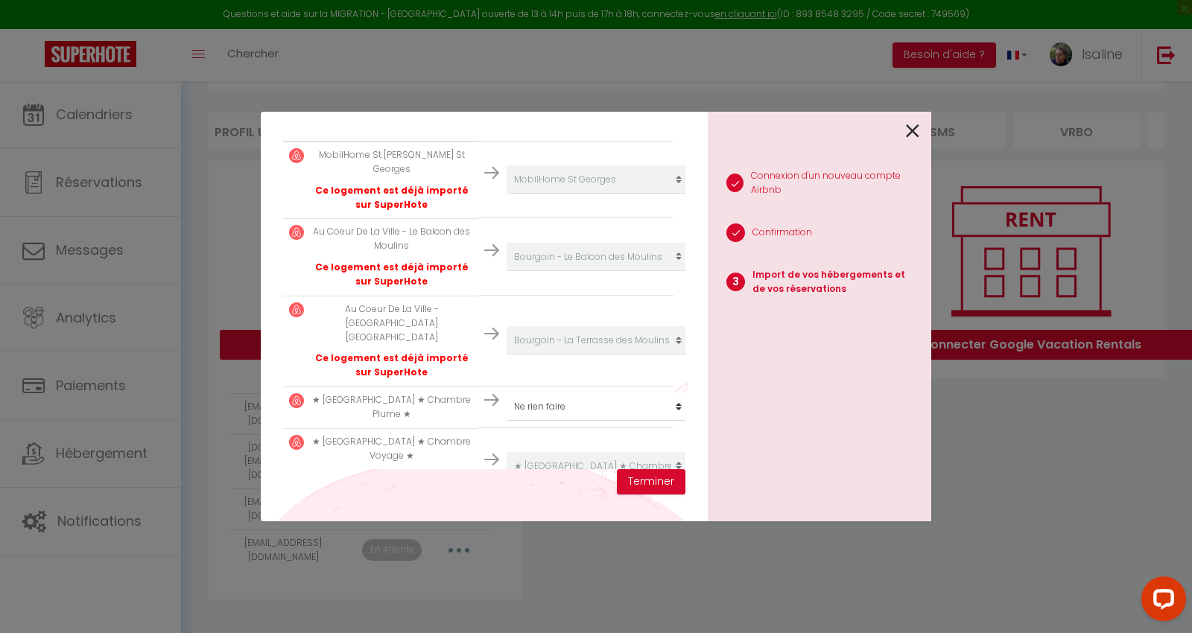
scroll to position [331, 0]
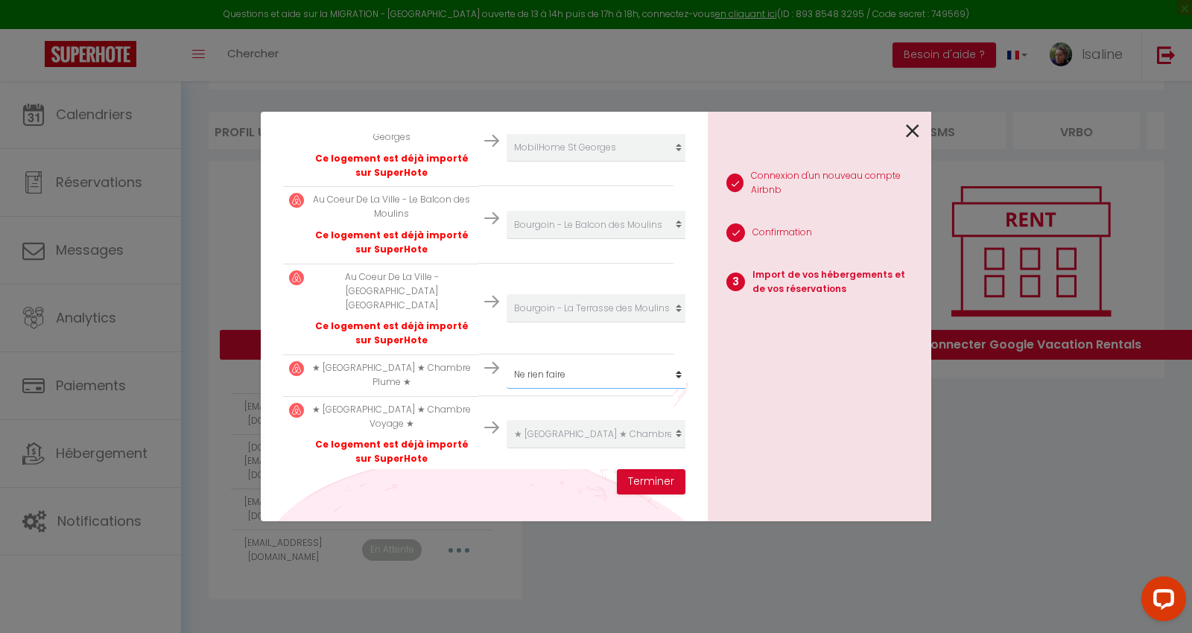
click at [536, 162] on select "Créer un nouveau hébergement Ne rien faire MobilHome St Georges Bourgoin - La T…" at bounding box center [598, 147] width 183 height 28
select select "17327"
click at [507, 162] on select "Créer un nouveau hébergement Ne rien faire MobilHome St Georges Bourgoin - La T…" at bounding box center [598, 147] width 183 height 28
click at [642, 485] on button "Terminer" at bounding box center [651, 481] width 69 height 25
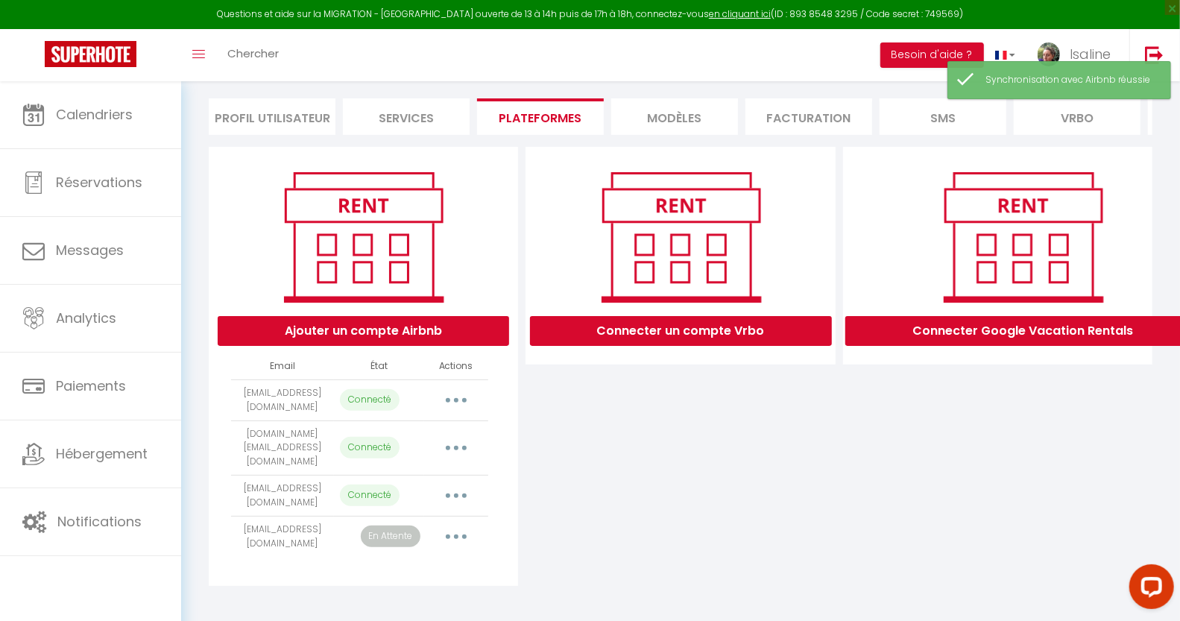
scroll to position [99, 0]
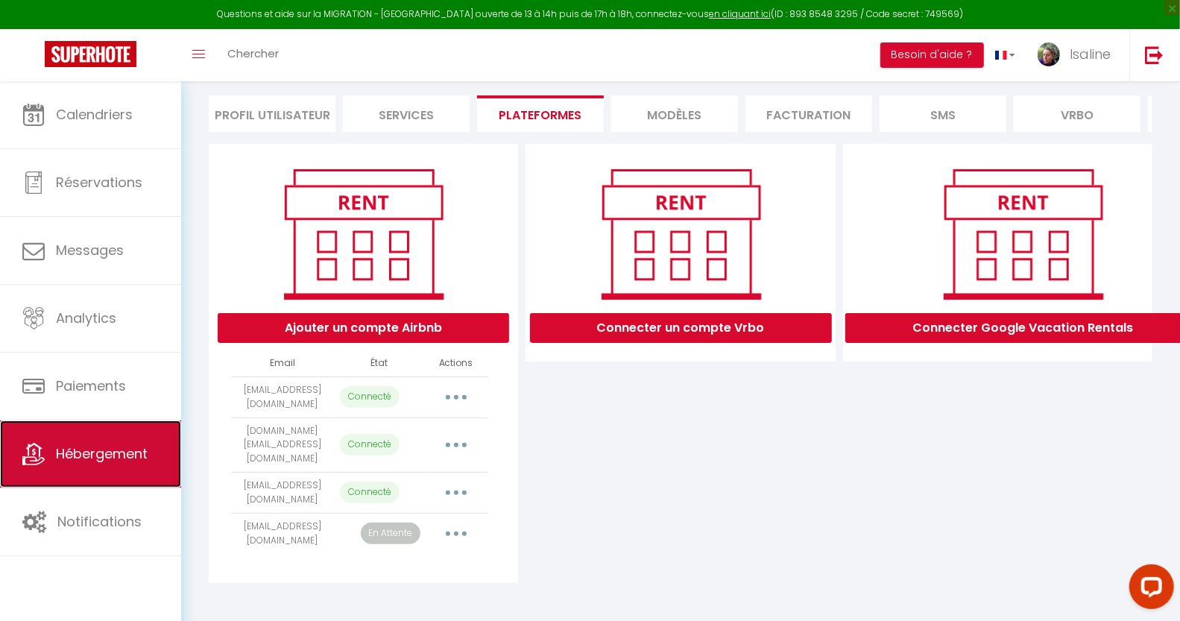
click at [142, 457] on span "Hébergement" at bounding box center [102, 453] width 92 height 19
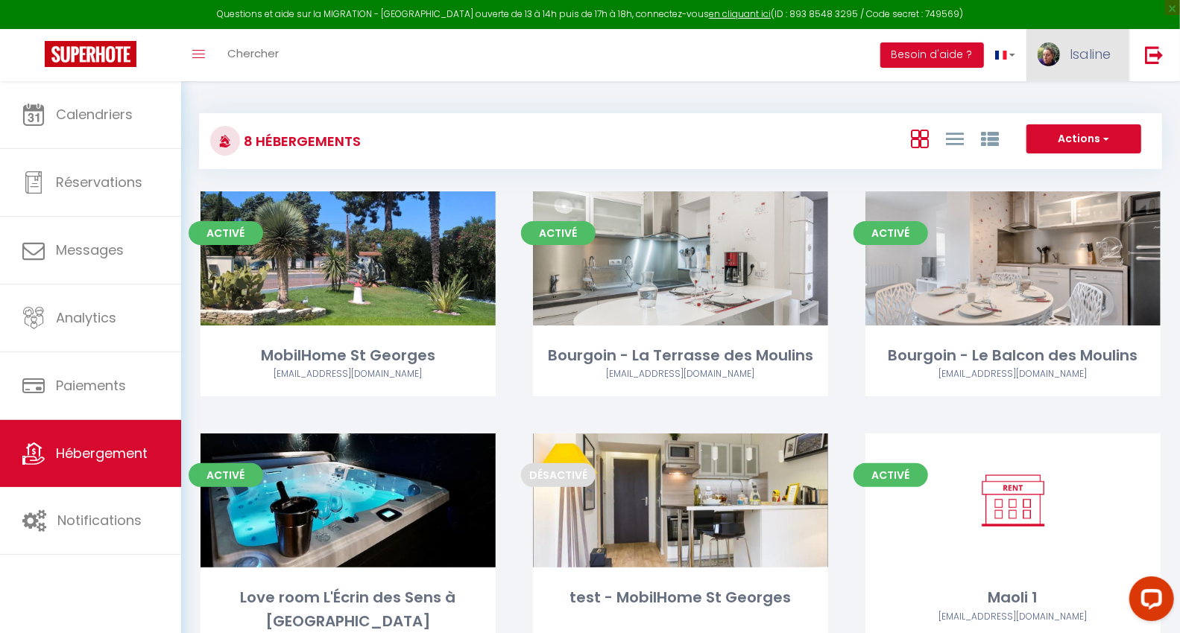
click at [1089, 51] on span "Isaline" at bounding box center [1089, 54] width 41 height 19
click at [1075, 101] on link "Paramètres" at bounding box center [1069, 103] width 110 height 25
select select "fr"
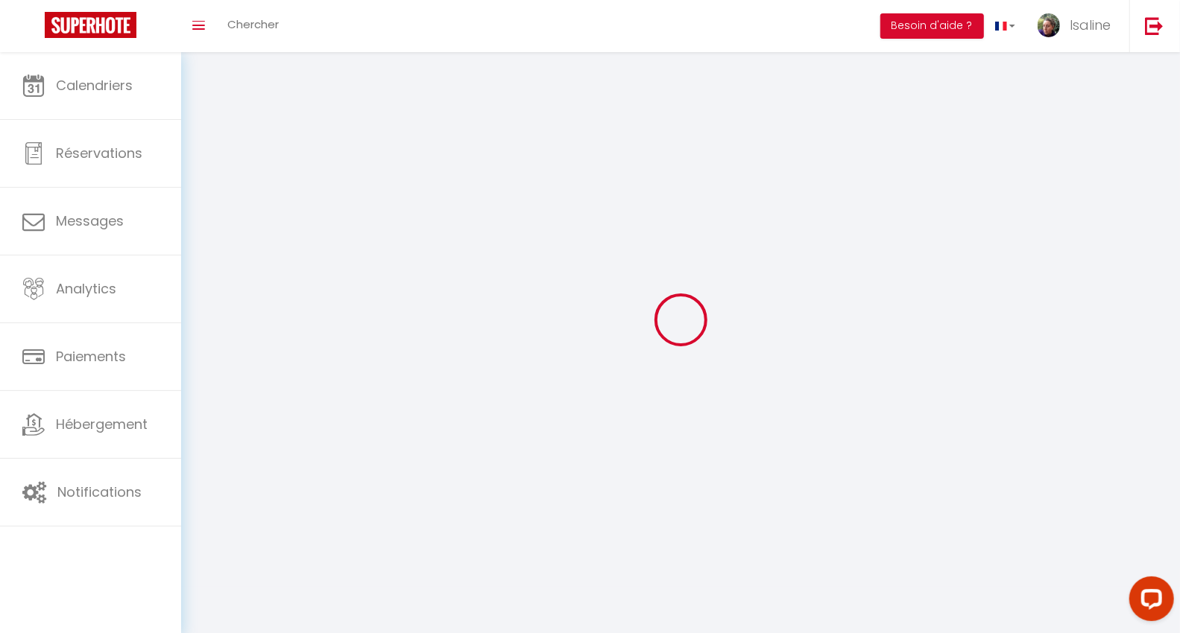
type input "Isaline"
type input "Escande"
type input "0660028448"
type input "[STREET_ADDRESS]"
type input "69310"
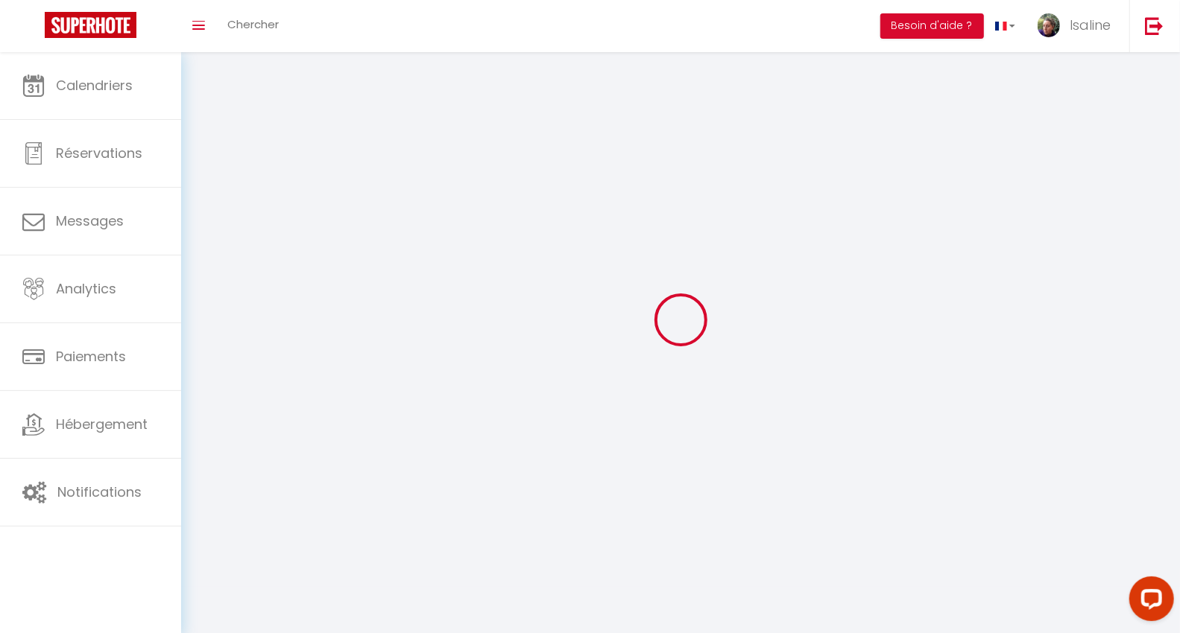
type input "[PERSON_NAME]"
type input "ghWGbGufIun7V8OiMBRgkSyV7"
type input "xG2Bw0FzH1I196P0UphkMtrBD"
type input "[URL][DOMAIN_NAME]"
type input "SB46295"
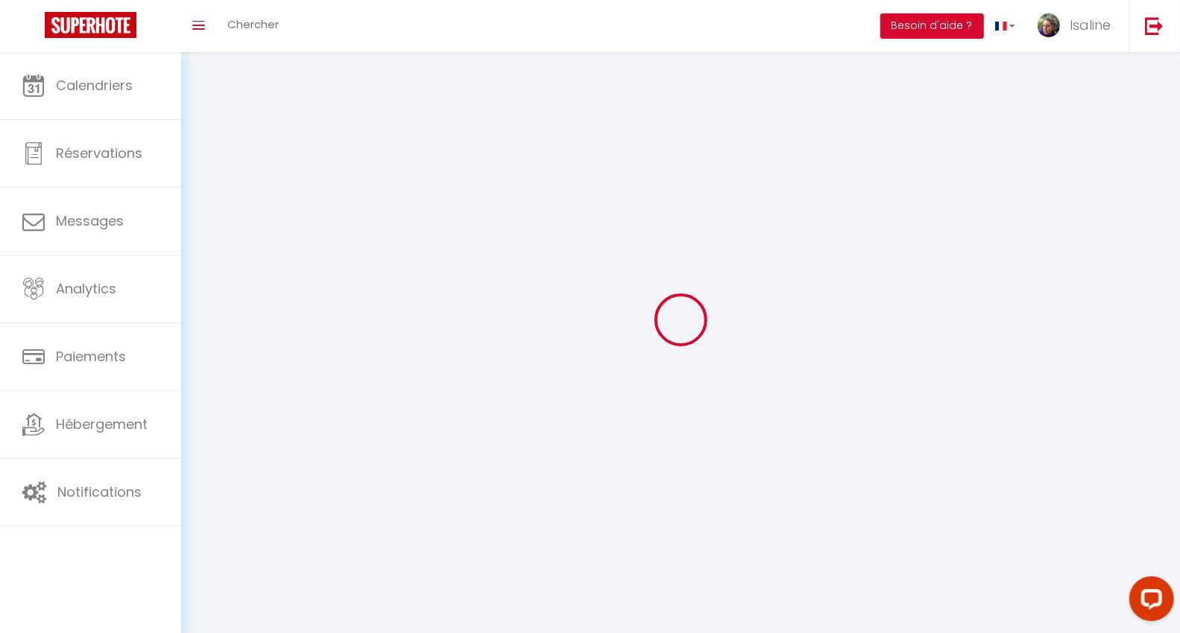
select select "28"
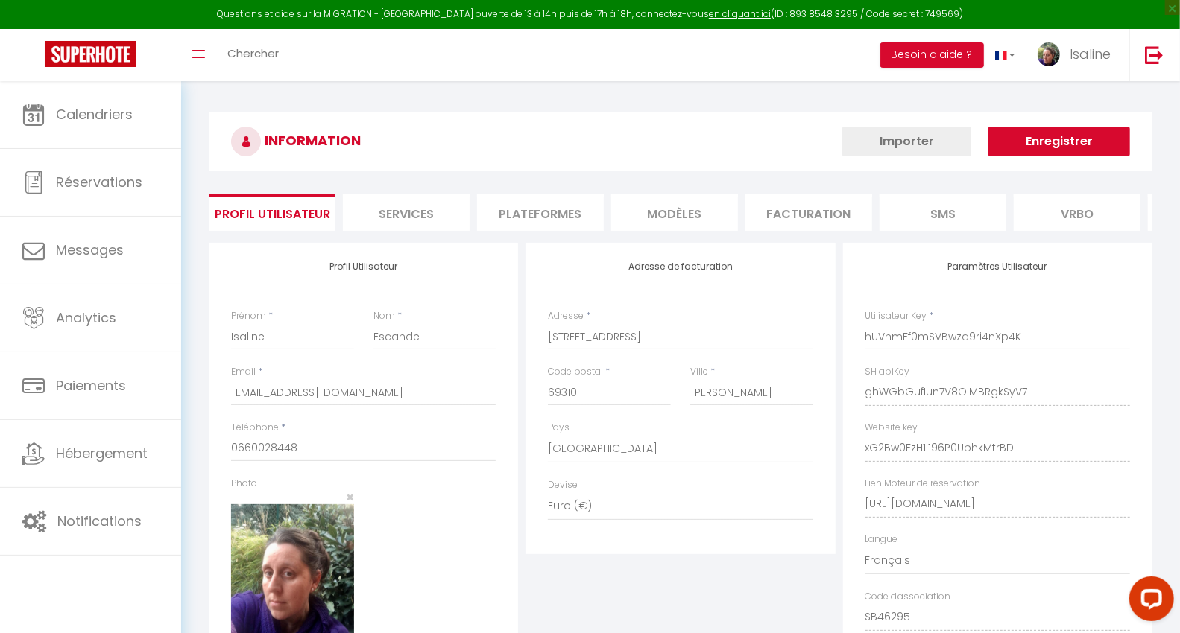
type input "ghWGbGufIun7V8OiMBRgkSyV7"
type input "xG2Bw0FzH1I196P0UphkMtrBD"
type input "[URL][DOMAIN_NAME]"
select select "fr"
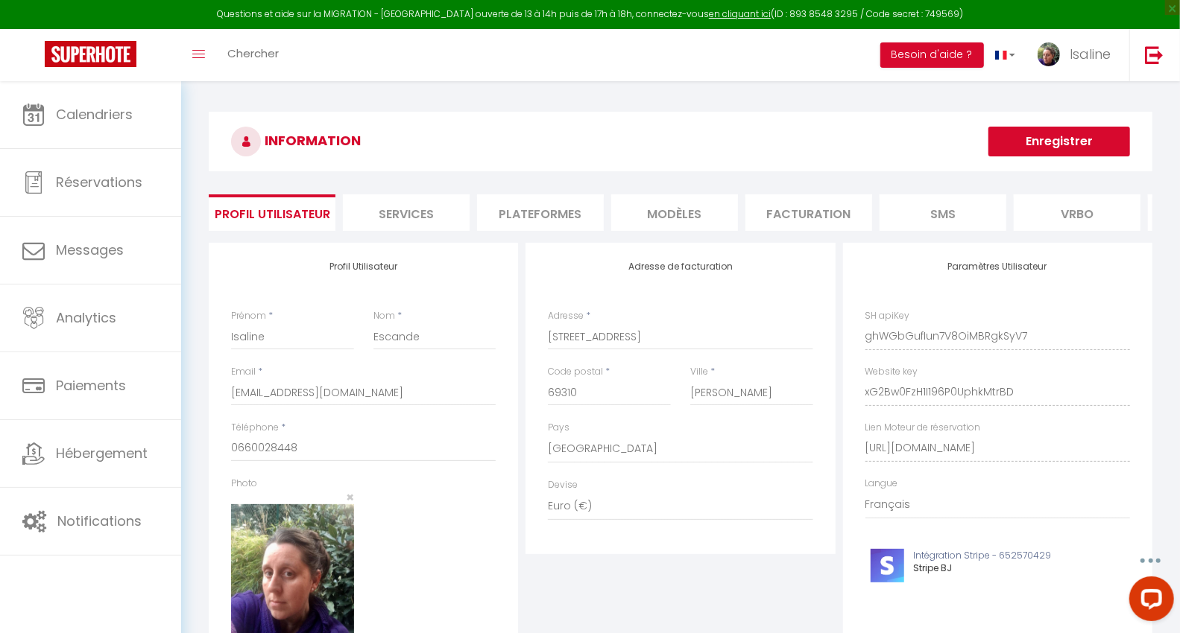
click at [557, 212] on li "Plateformes" at bounding box center [540, 213] width 127 height 37
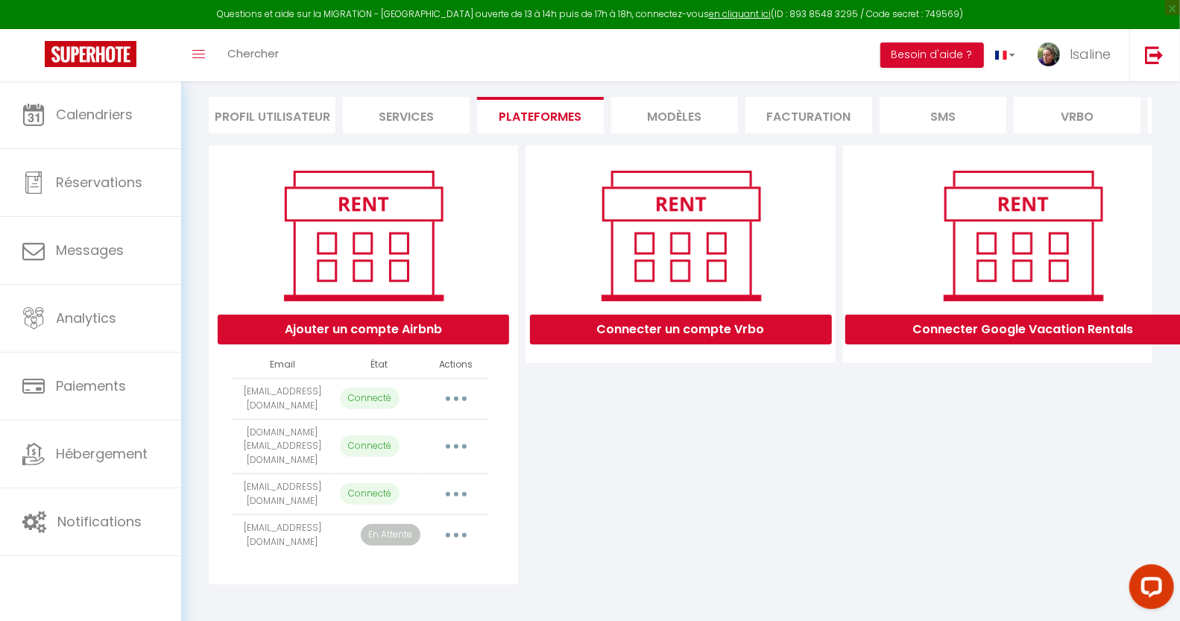
scroll to position [99, 0]
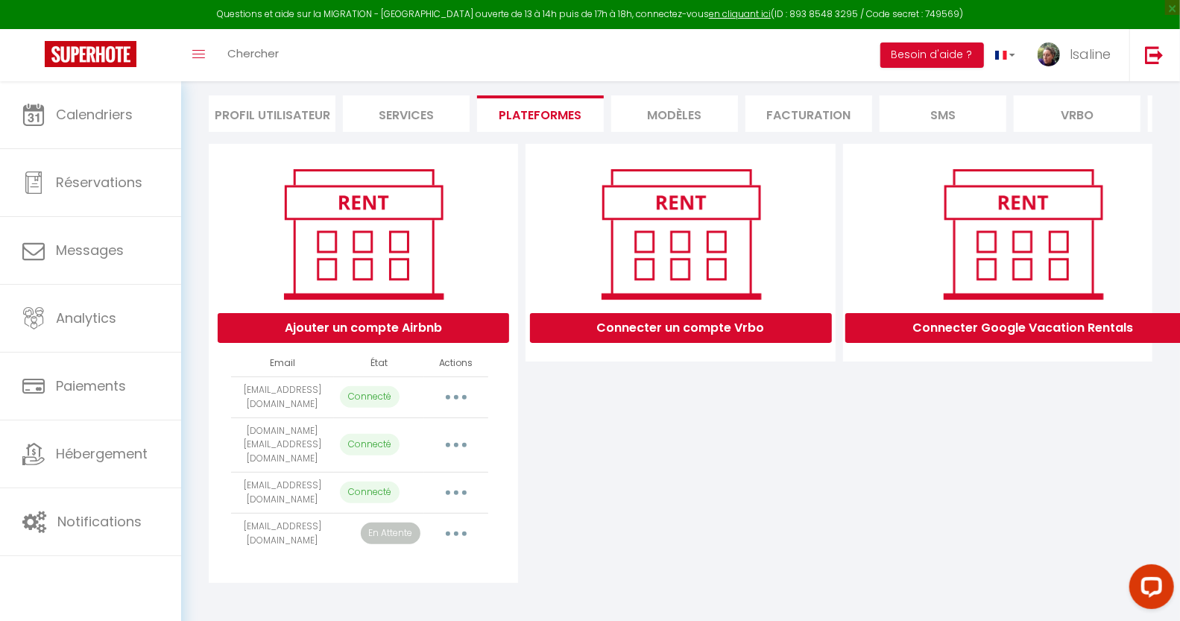
click at [456, 406] on button "button" at bounding box center [456, 397] width 42 height 24
click at [414, 438] on link "Importer les appartements" at bounding box center [390, 430] width 165 height 25
select select "343"
select select "344"
select select "389"
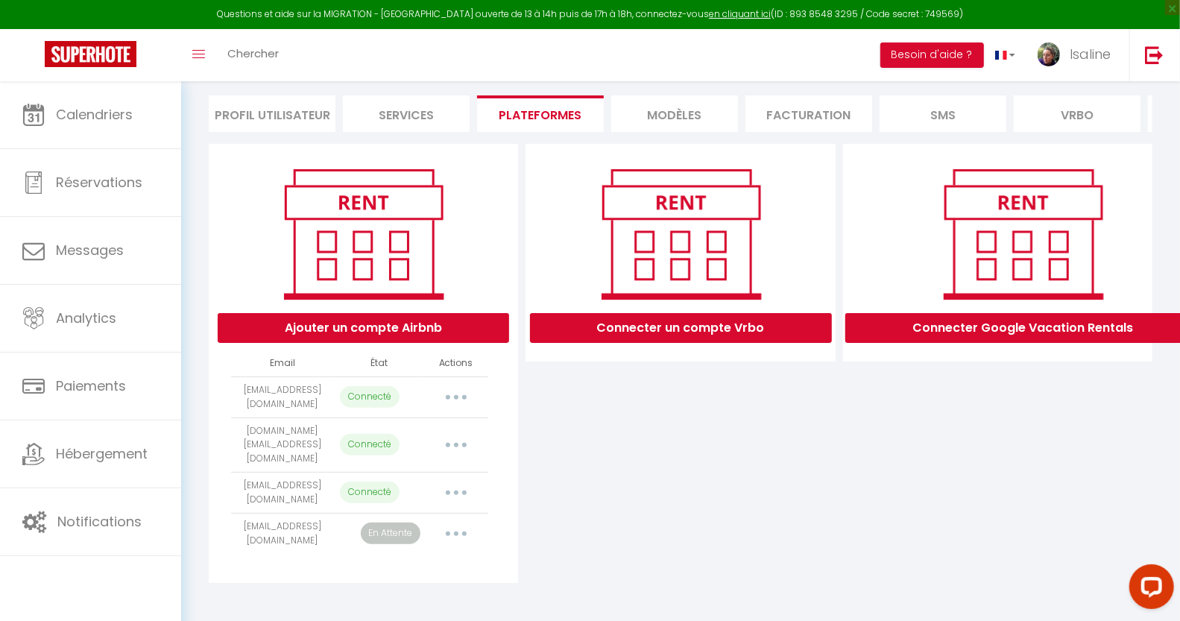
select select "17327"
select select "48531"
select select "68877"
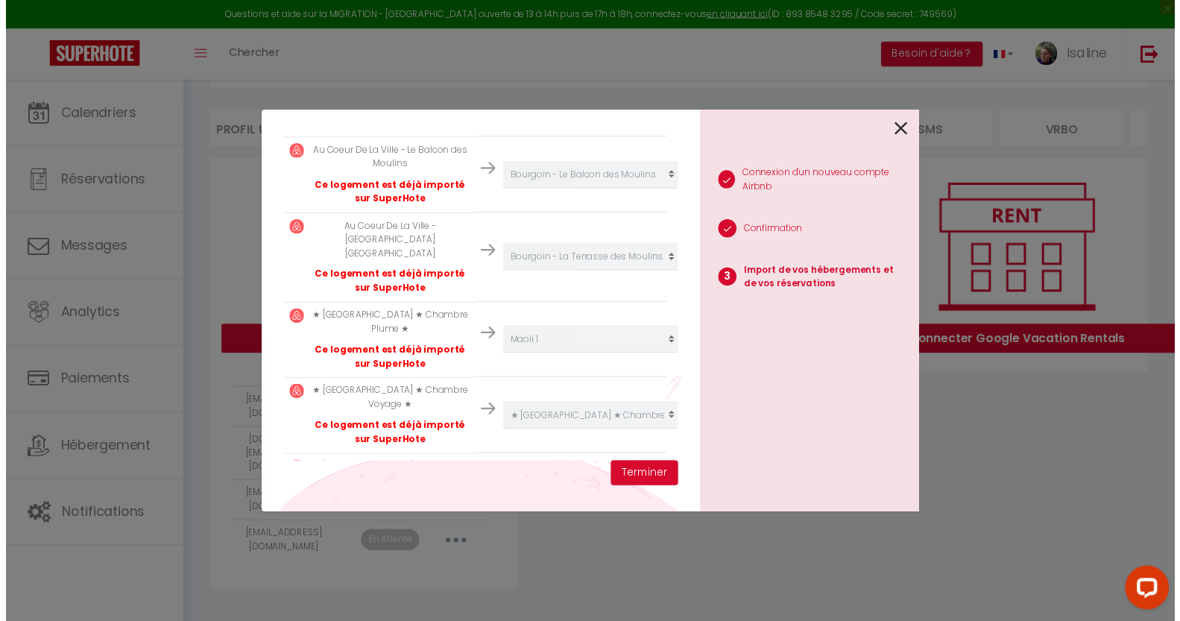
scroll to position [409, 0]
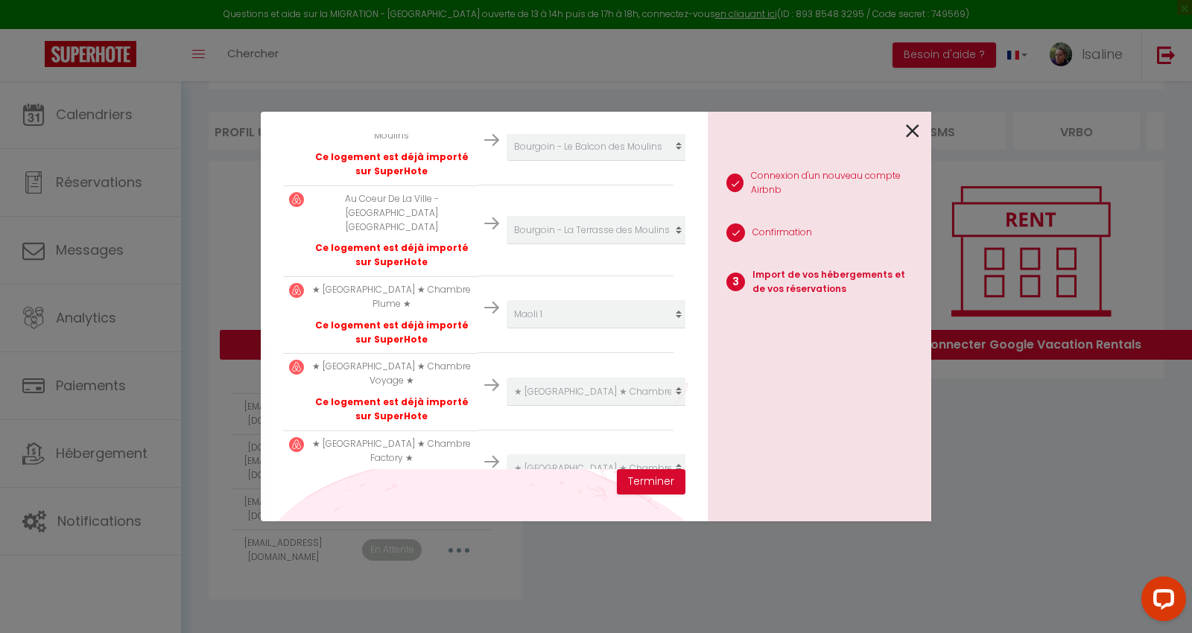
click at [913, 127] on icon at bounding box center [912, 131] width 13 height 22
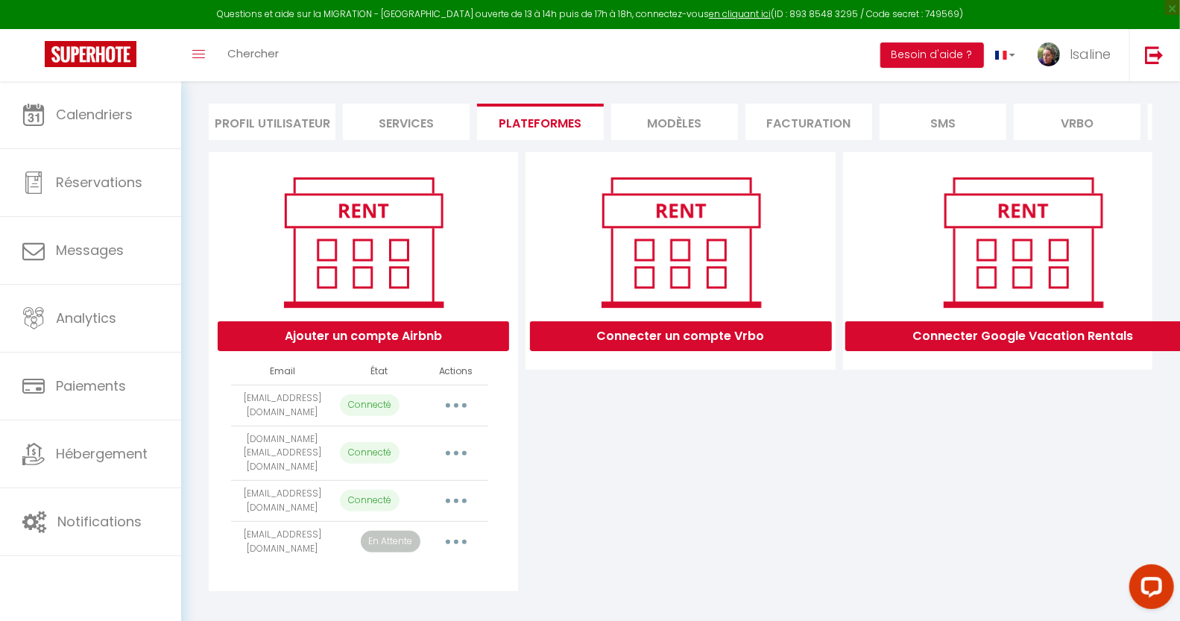
scroll to position [99, 0]
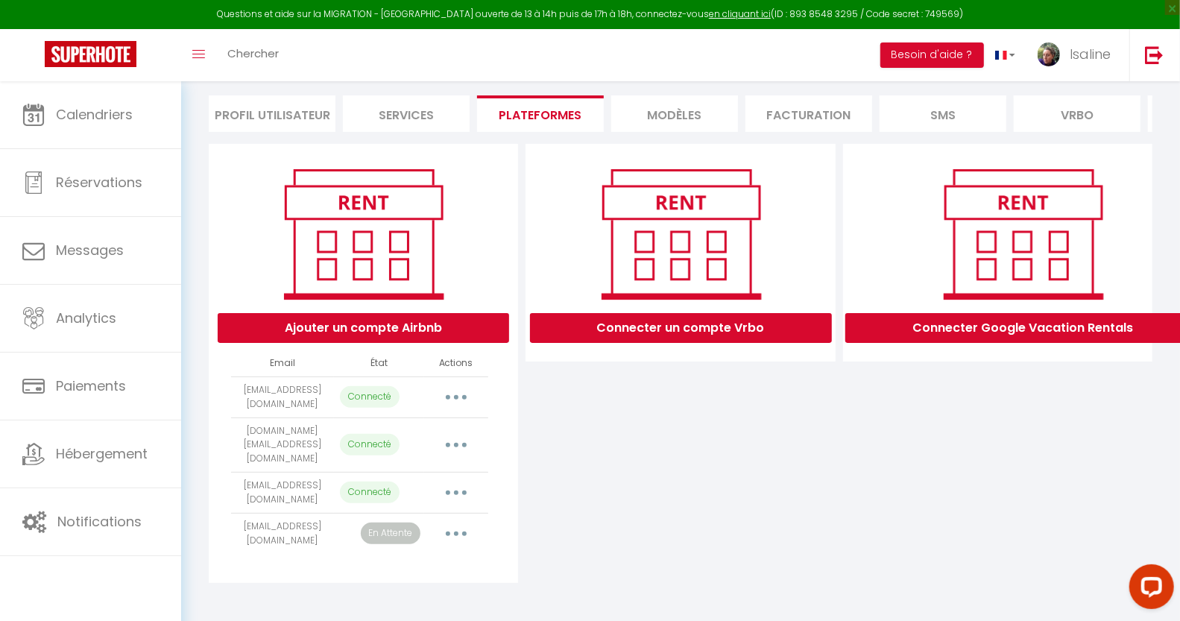
click at [454, 491] on icon "button" at bounding box center [456, 492] width 4 height 4
click at [416, 522] on link "Importer les appartements" at bounding box center [390, 526] width 165 height 25
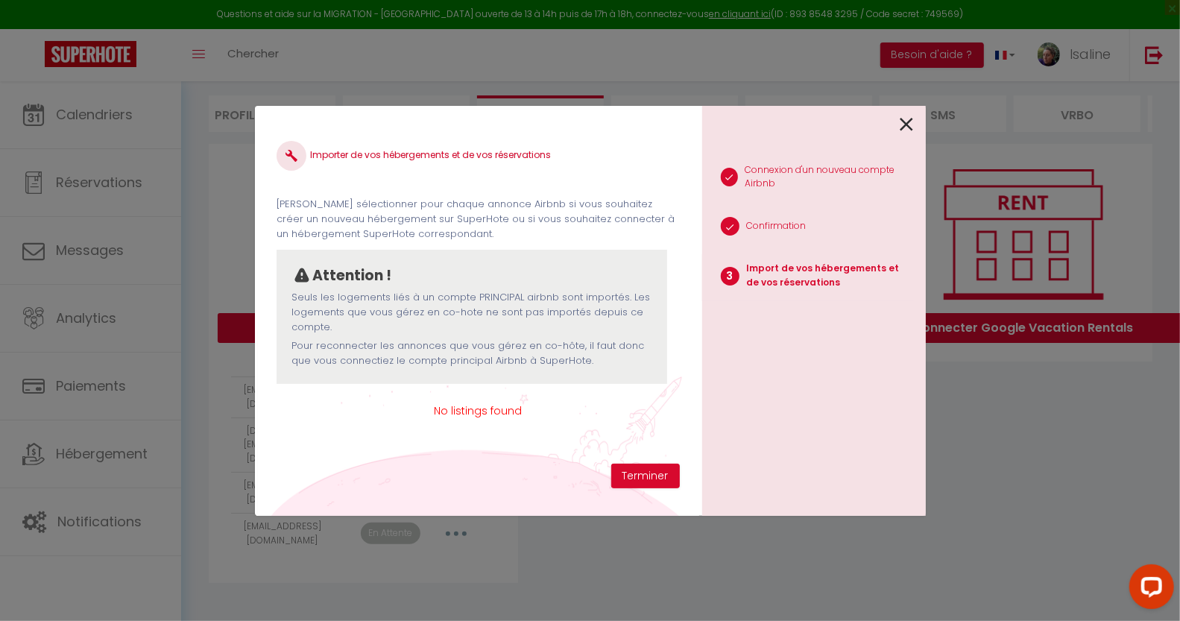
scroll to position [0, 0]
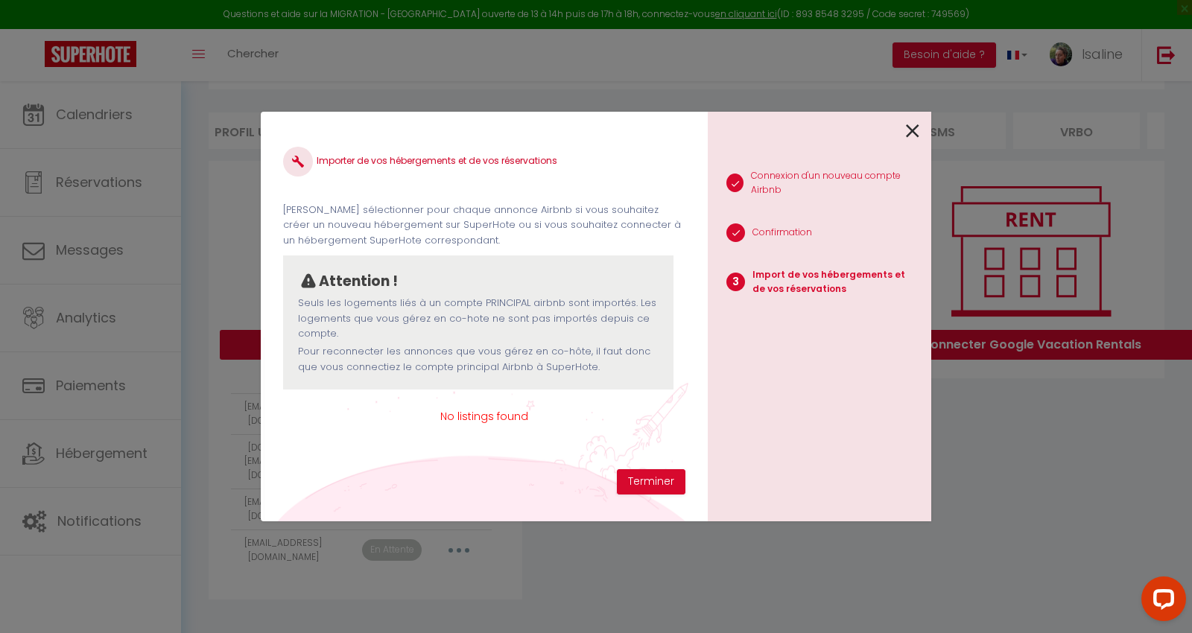
click at [917, 136] on icon at bounding box center [912, 131] width 13 height 22
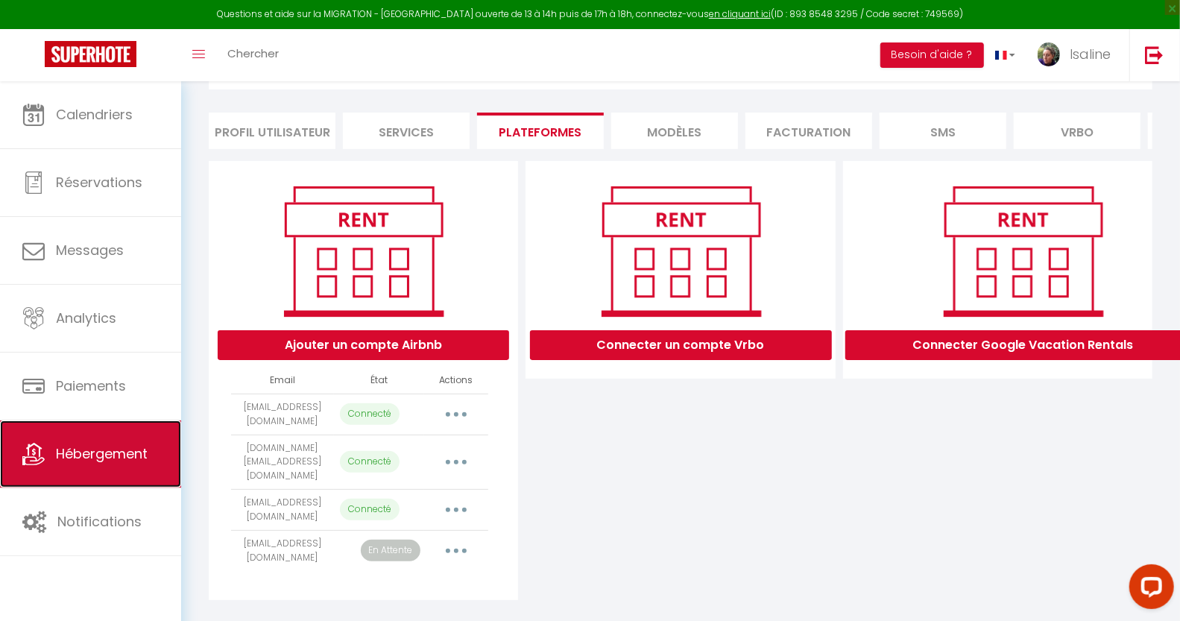
click at [133, 437] on link "Hébergement" at bounding box center [90, 453] width 181 height 67
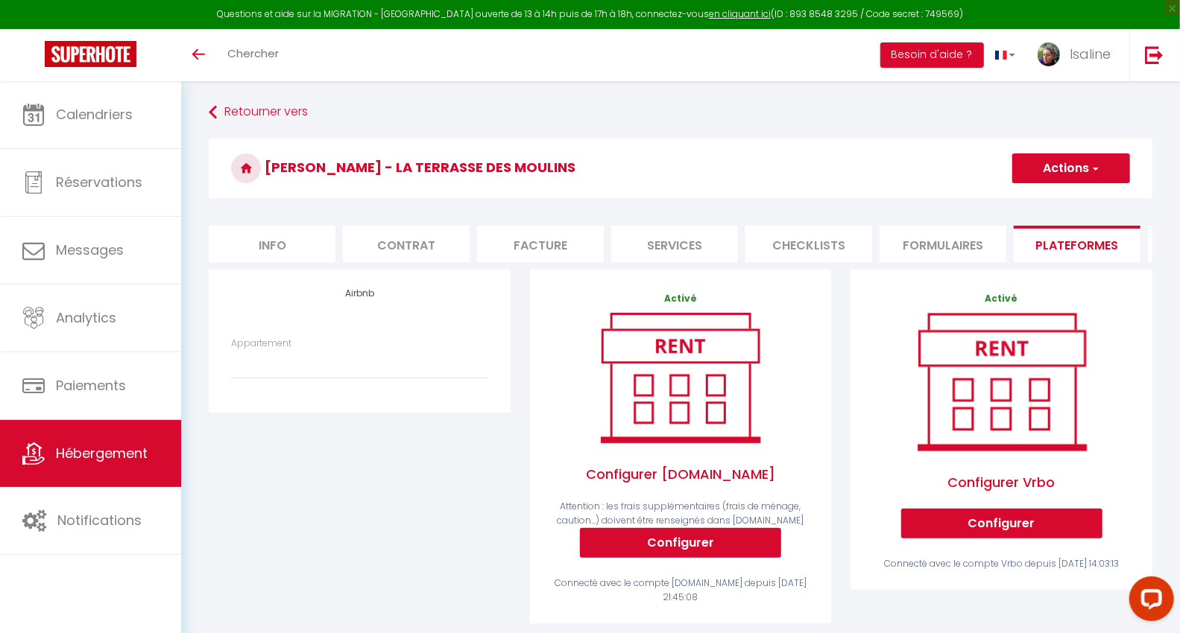
click at [123, 463] on link "Hébergement" at bounding box center [90, 453] width 181 height 67
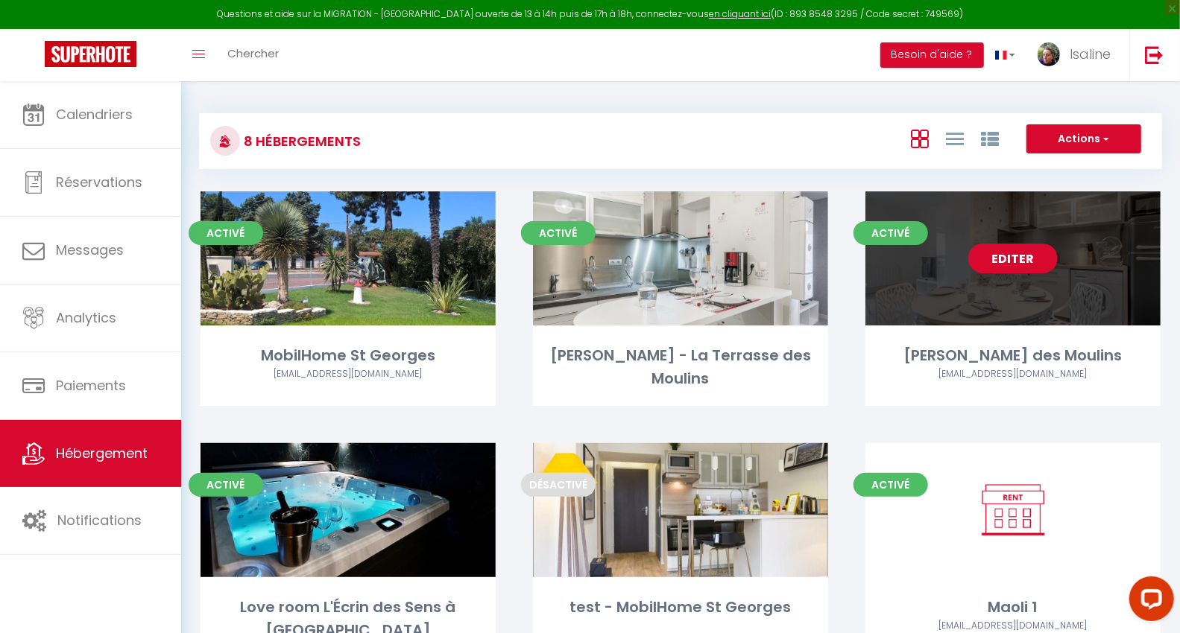
click at [1022, 261] on link "Editer" at bounding box center [1012, 259] width 89 height 30
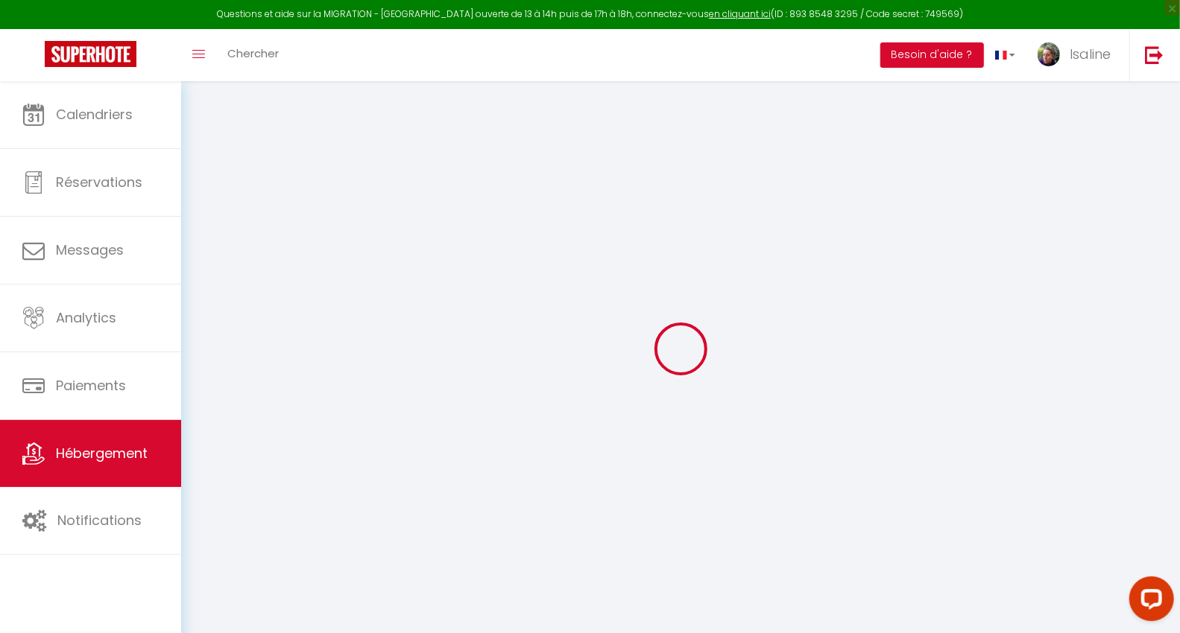
select select "+ 12 %"
select select "+ 8 %"
checkbox input "false"
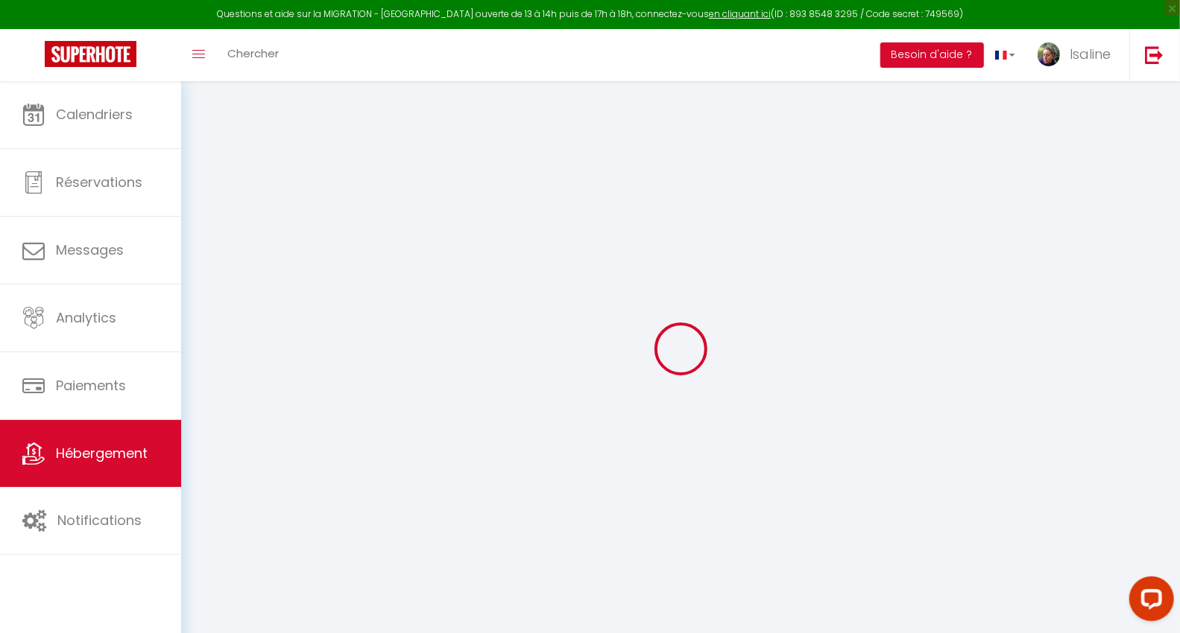
checkbox input "true"
checkbox input "false"
select select "8-23490279"
select select "-1"
select select "EUR"
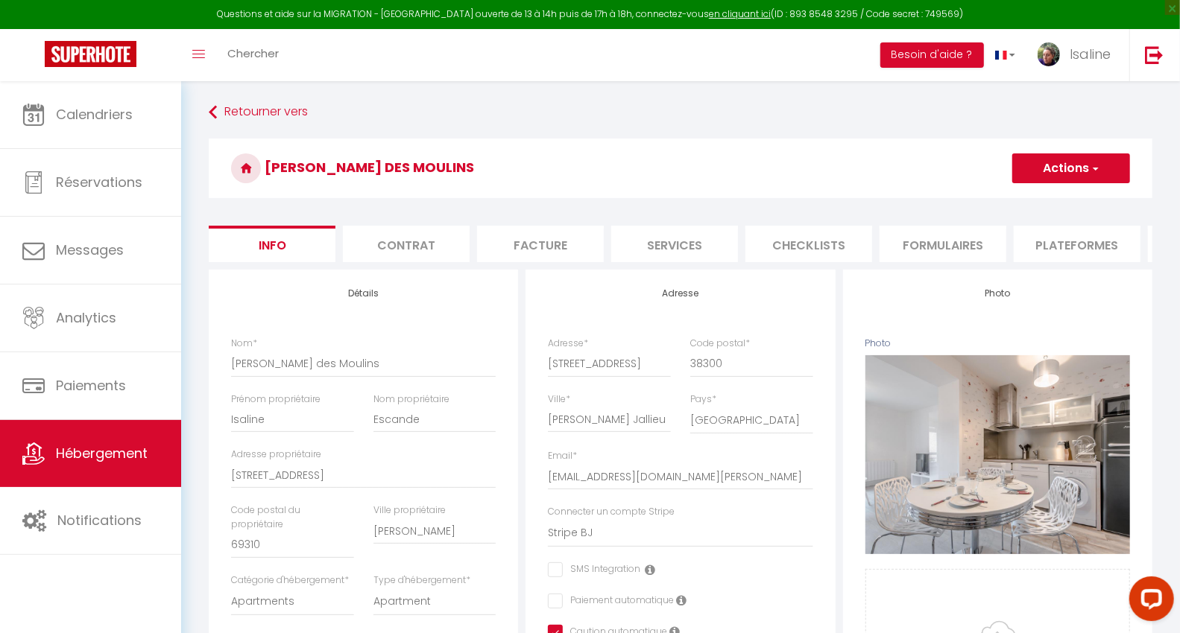
click at [1049, 253] on li "Plateformes" at bounding box center [1076, 244] width 127 height 37
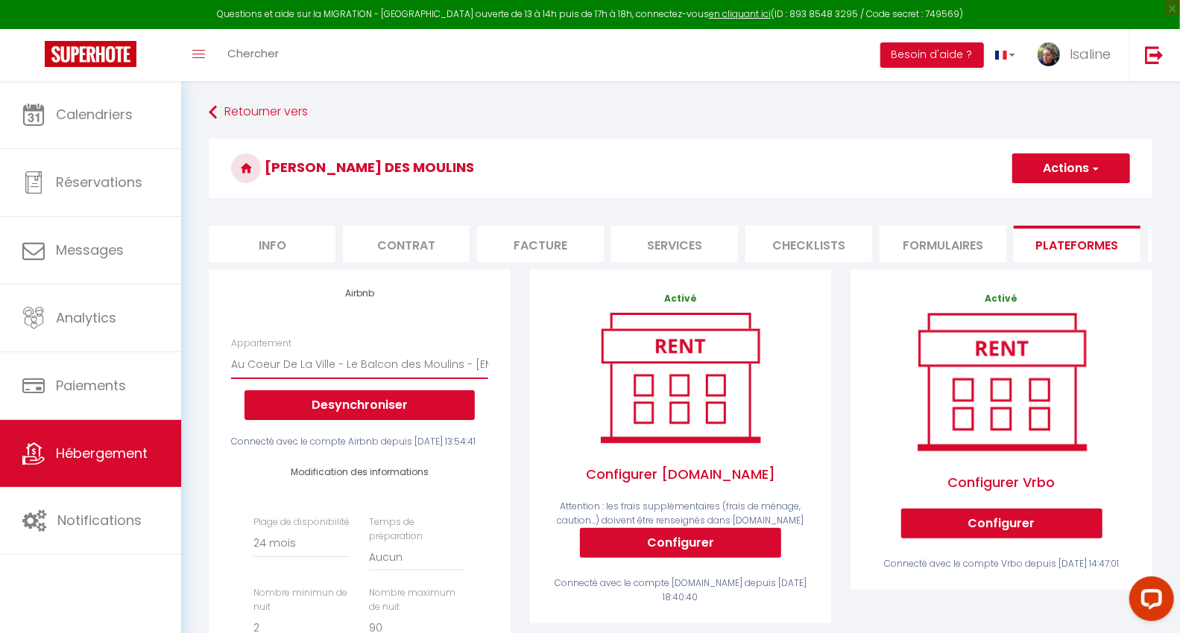
click at [305, 379] on select "MobilHome St Georges · MobilHome St Georges - isaline.escande@gmail.com Au Coeu…" at bounding box center [359, 364] width 256 height 28
click at [388, 348] on div "Appartement MobilHome St Georges · MobilHome St Georges - isaline.escande@gmail…" at bounding box center [359, 378] width 256 height 83
click at [373, 415] on button "Desynchroniser" at bounding box center [359, 405] width 230 height 30
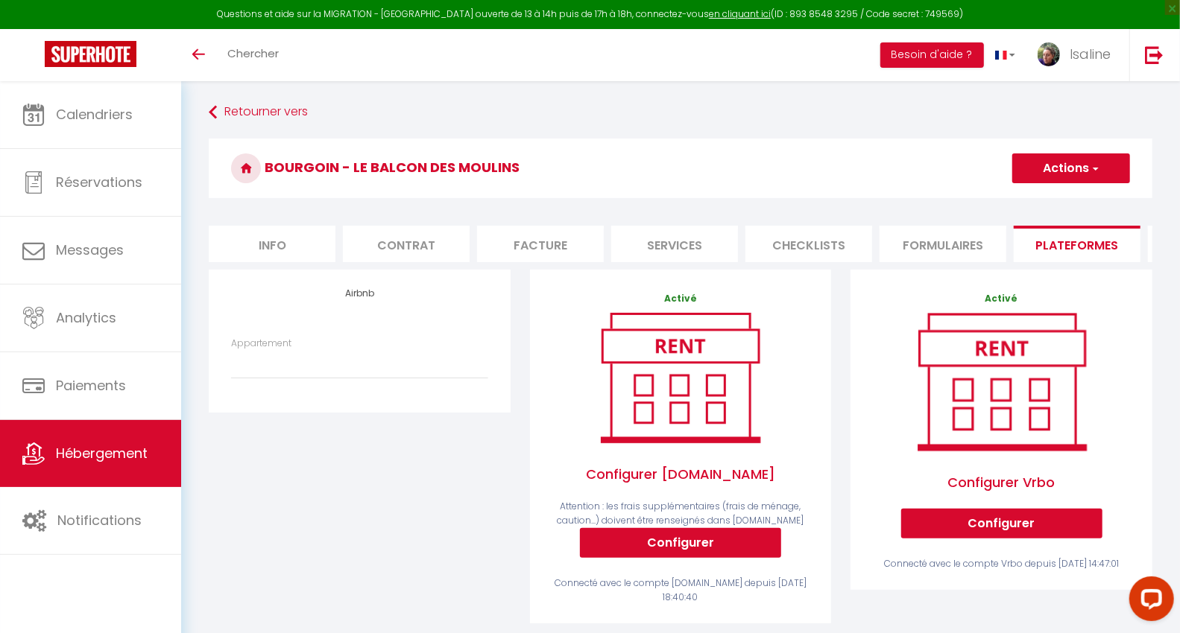
click at [121, 445] on span "Hébergement" at bounding box center [102, 453] width 92 height 19
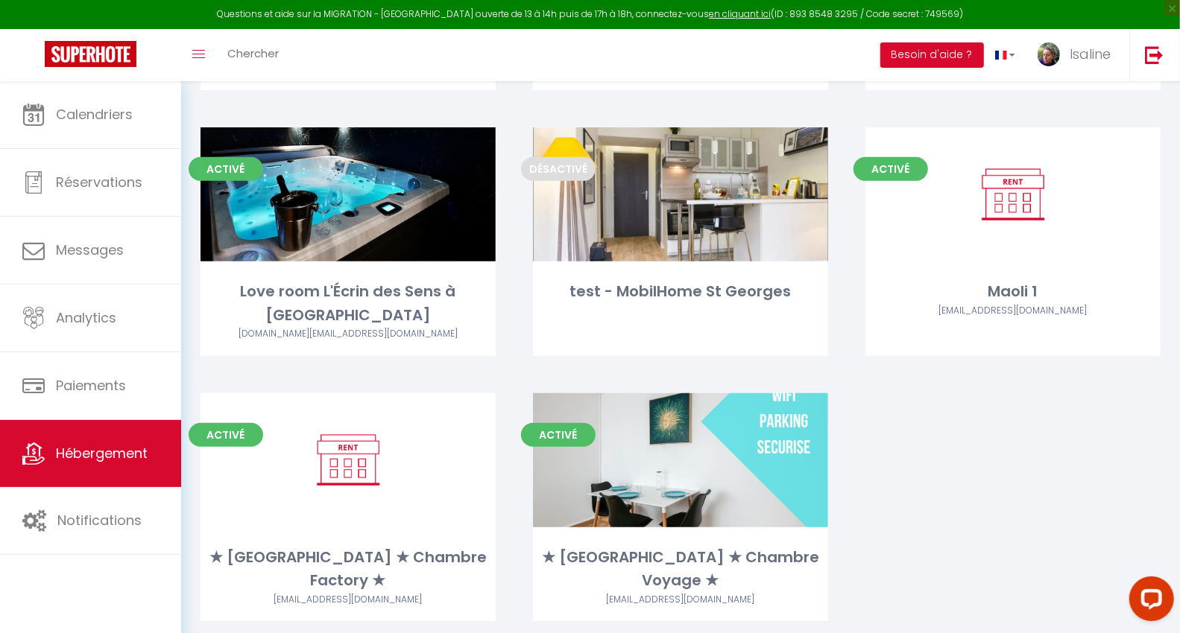
scroll to position [326, 0]
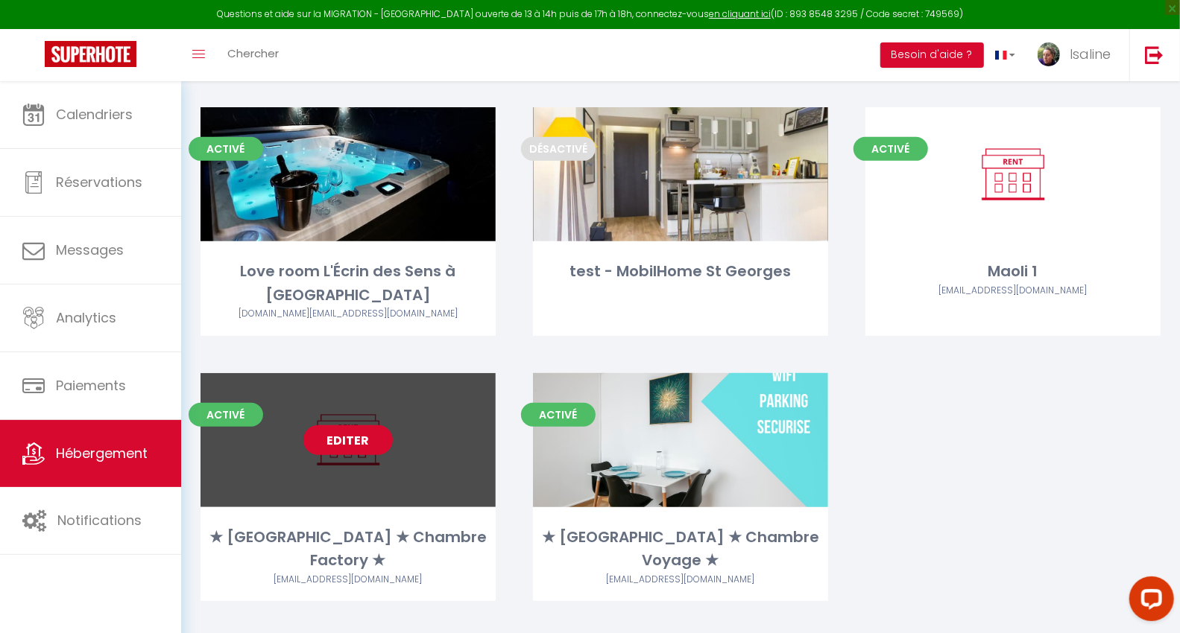
click at [344, 440] on link "Editer" at bounding box center [347, 441] width 89 height 30
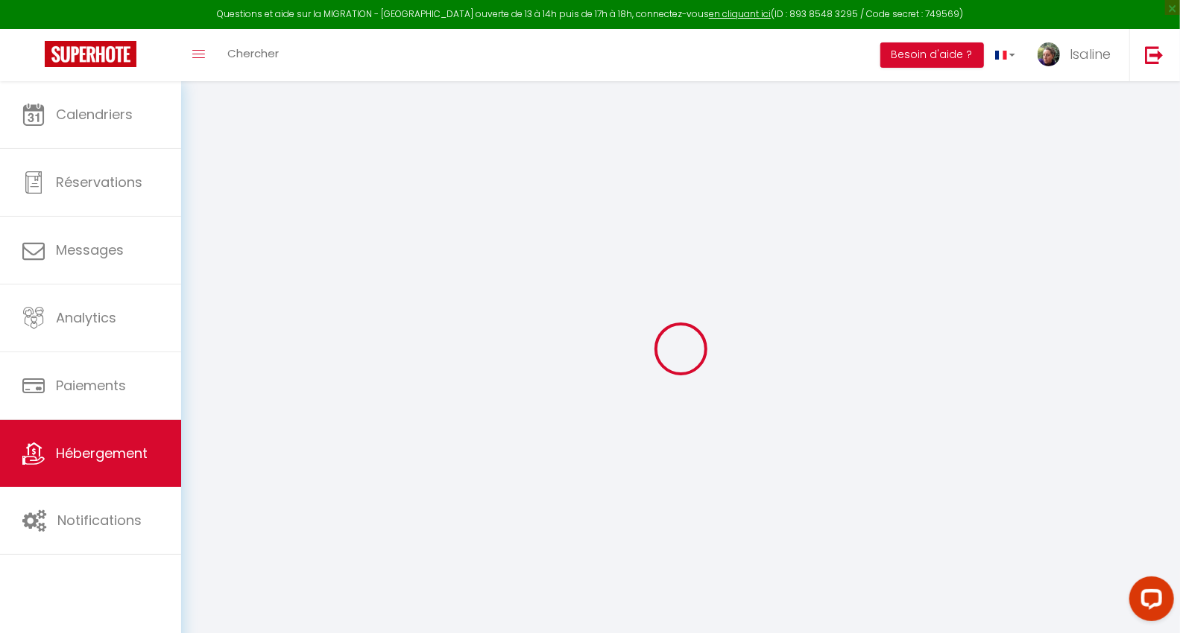
select select
checkbox input "false"
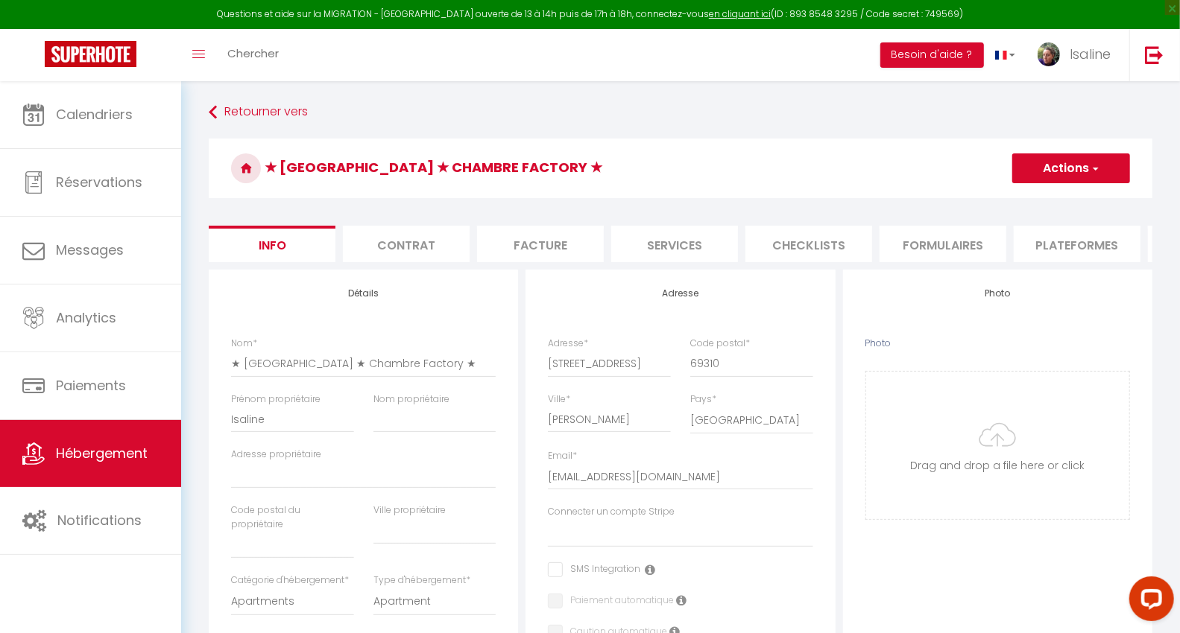
select select "8-50428849"
select select
checkbox input "false"
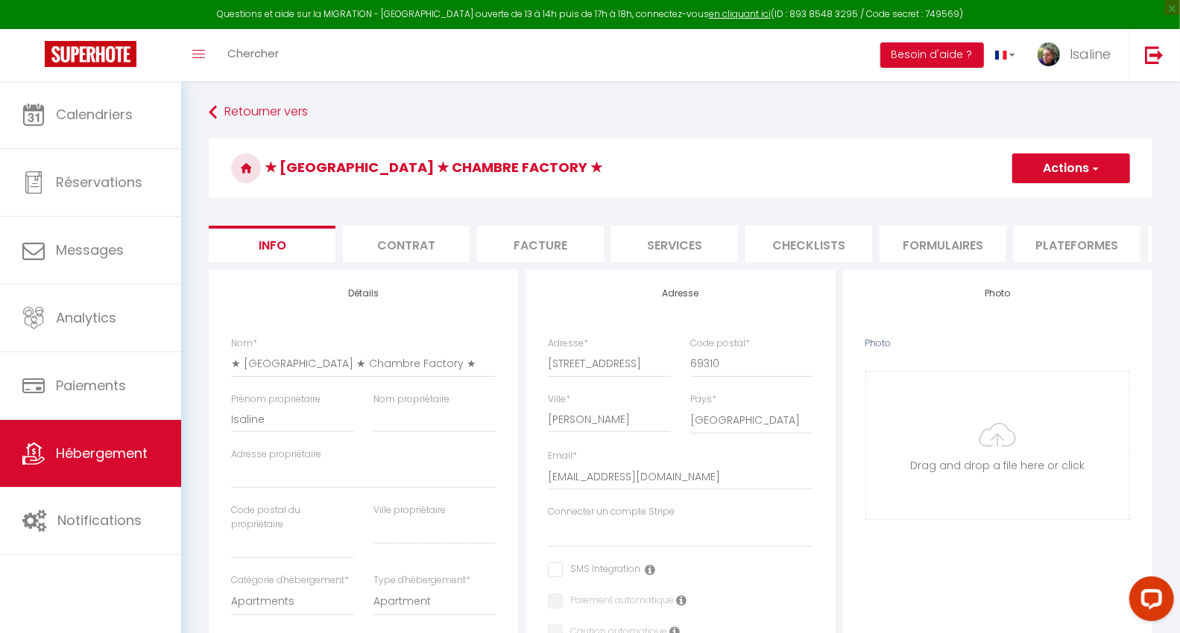
checkbox input "false"
click at [1049, 242] on li "Plateformes" at bounding box center [1076, 244] width 127 height 37
select select "180"
select select "EUR"
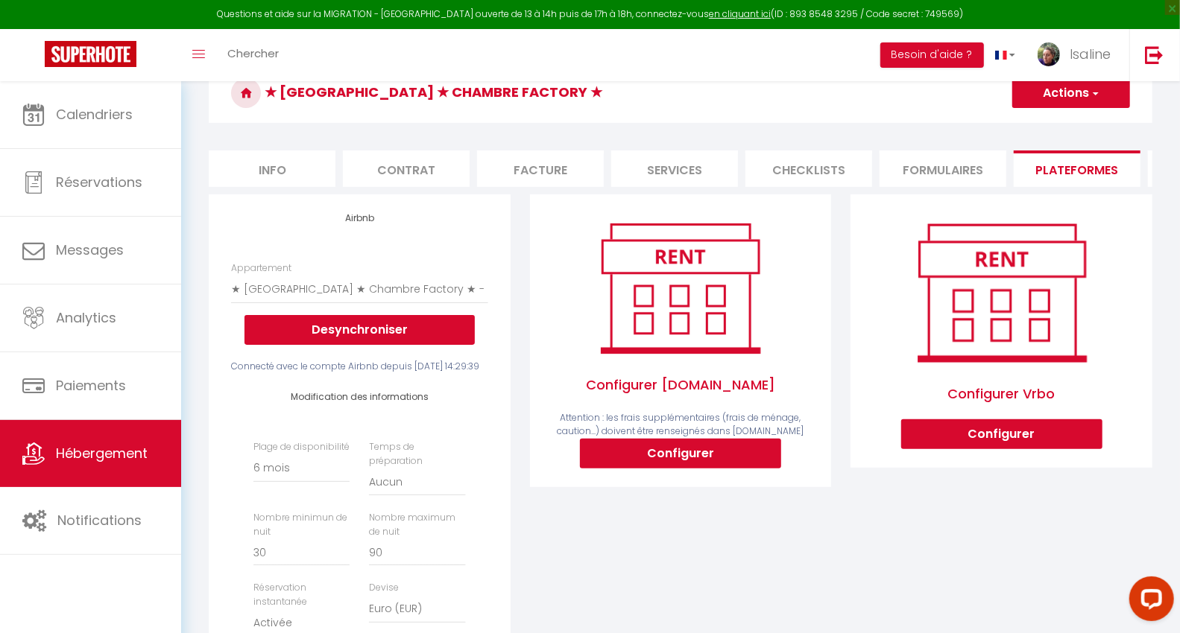
scroll to position [165, 0]
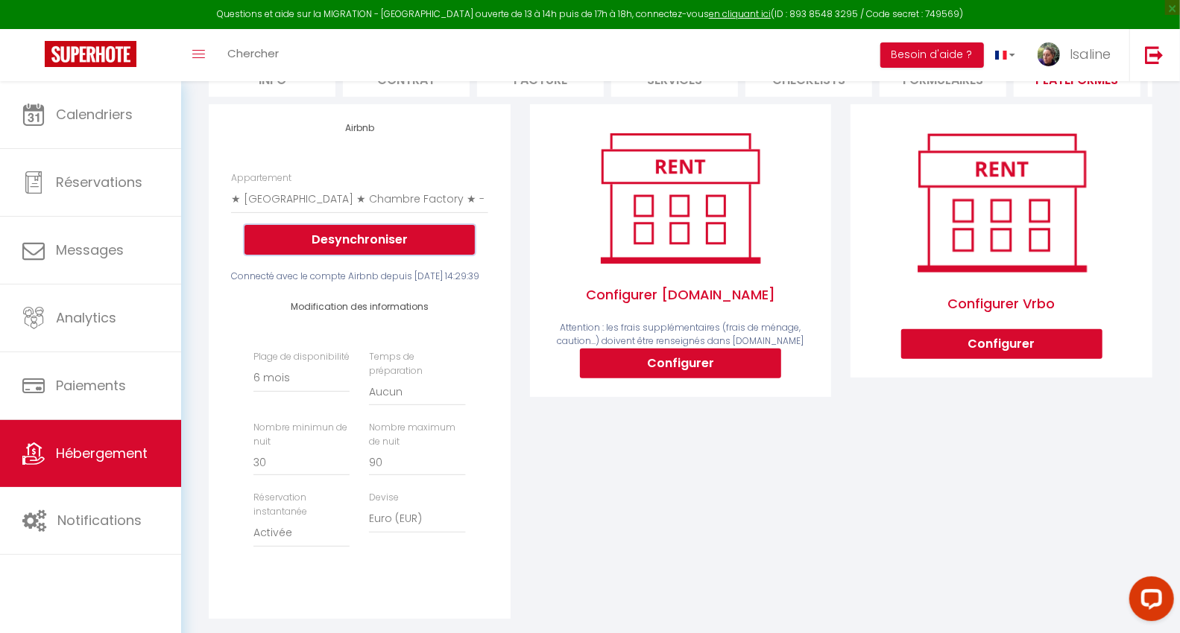
click at [382, 244] on button "Desynchroniser" at bounding box center [359, 240] width 230 height 30
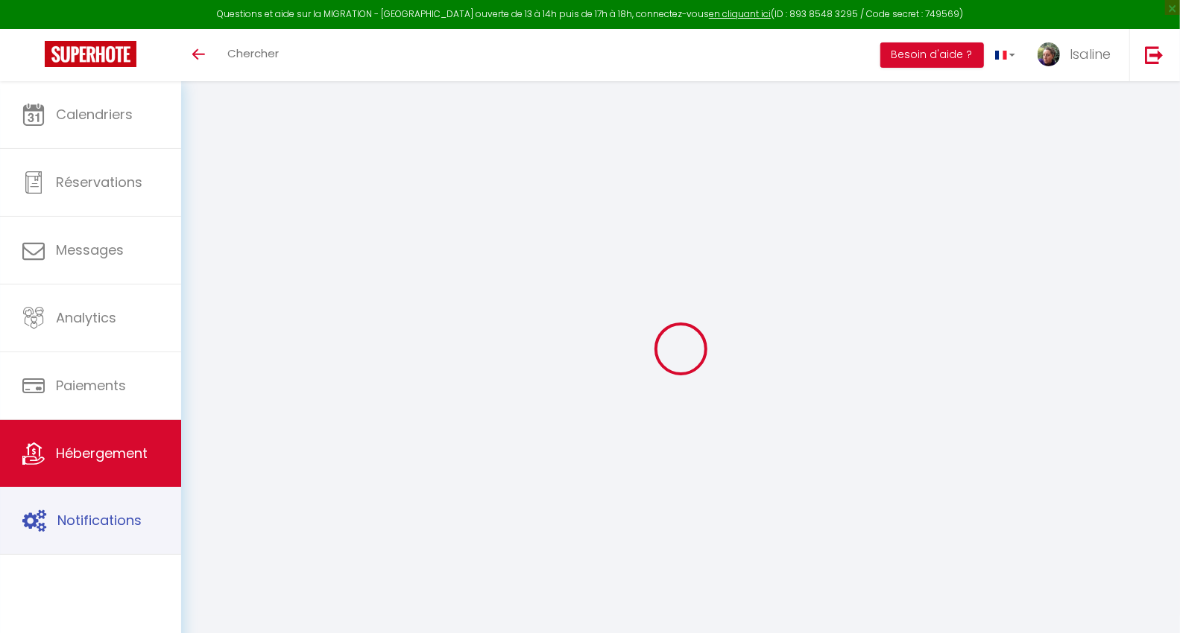
scroll to position [80, 0]
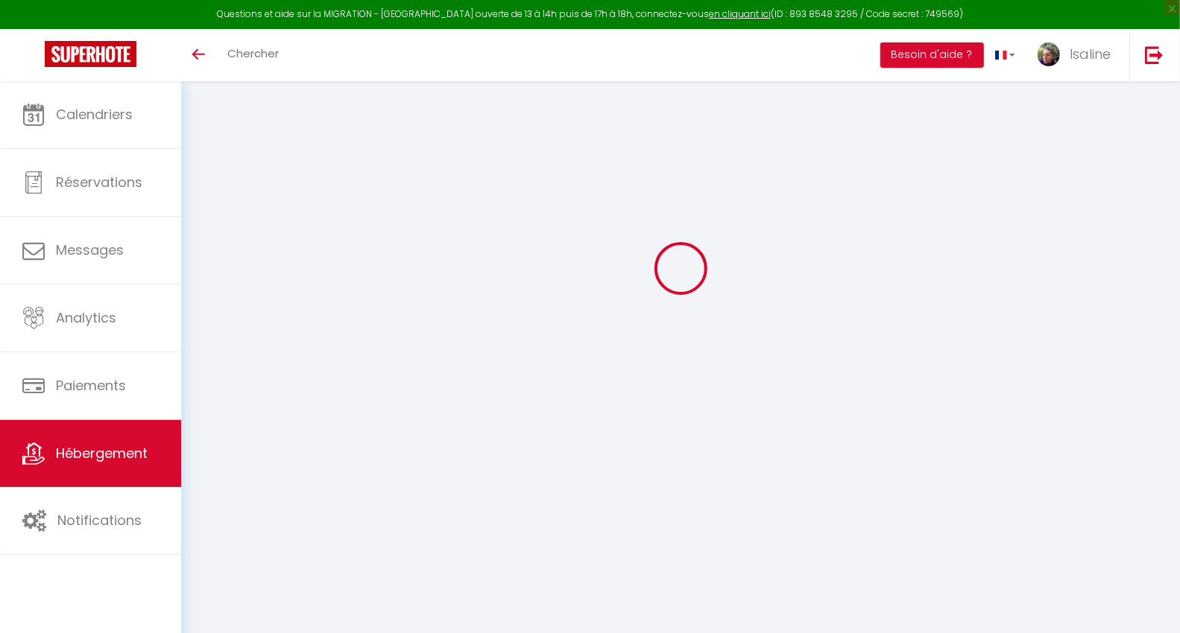
click at [107, 448] on span "Hébergement" at bounding box center [102, 453] width 92 height 19
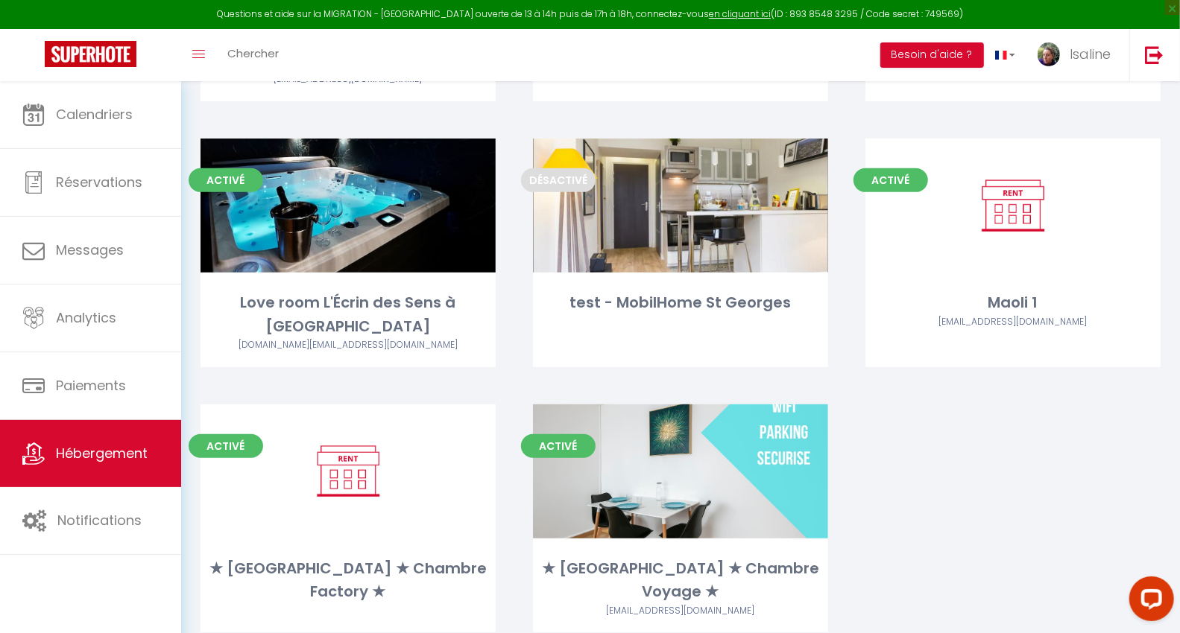
scroll to position [326, 0]
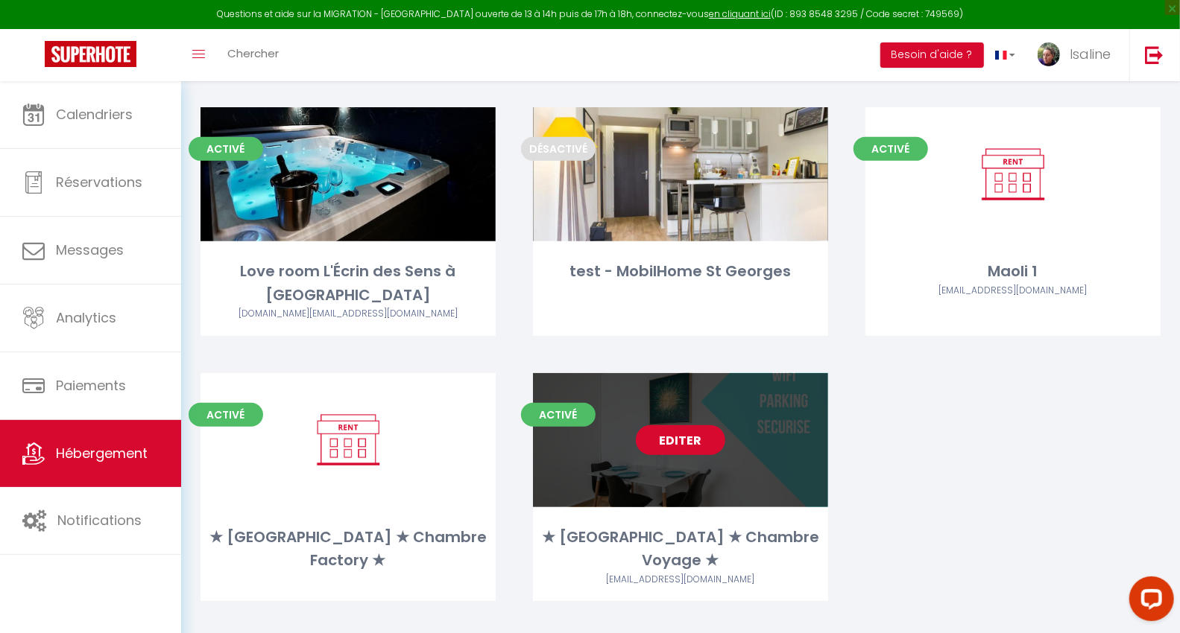
click at [682, 443] on link "Editer" at bounding box center [680, 441] width 89 height 30
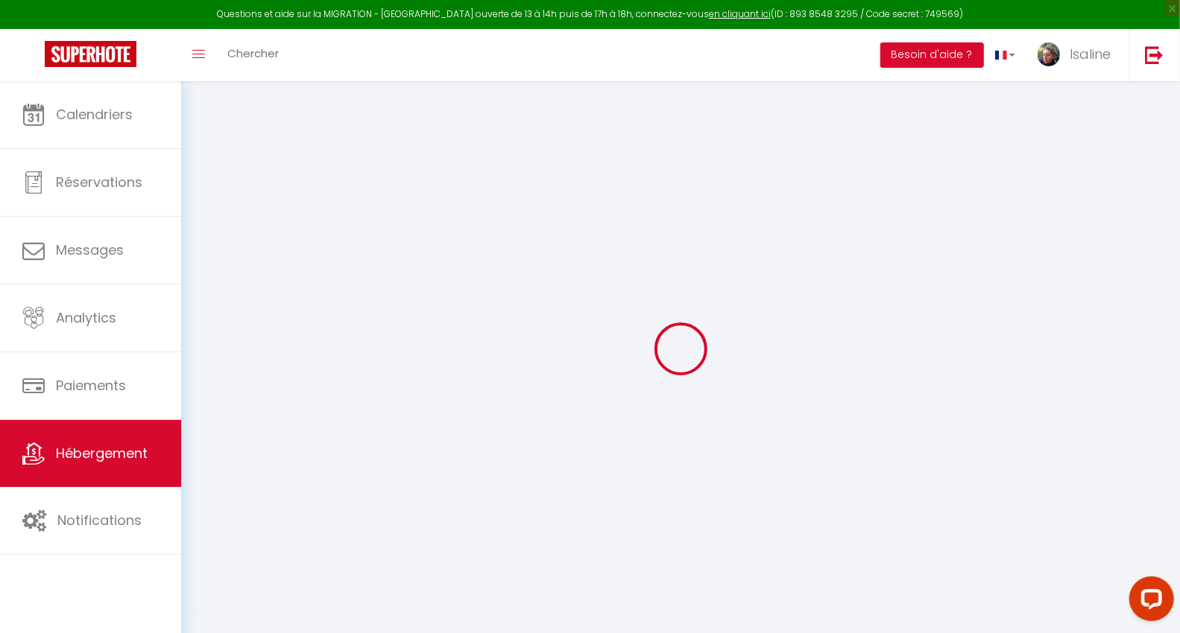
select select
checkbox input "false"
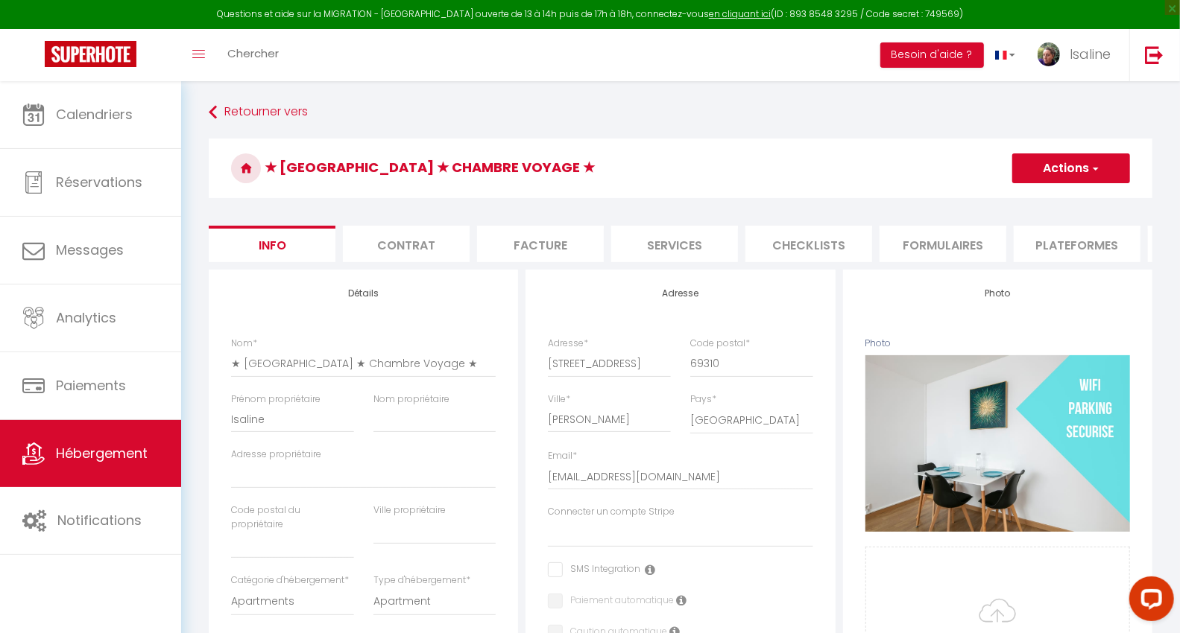
select select
checkbox input "false"
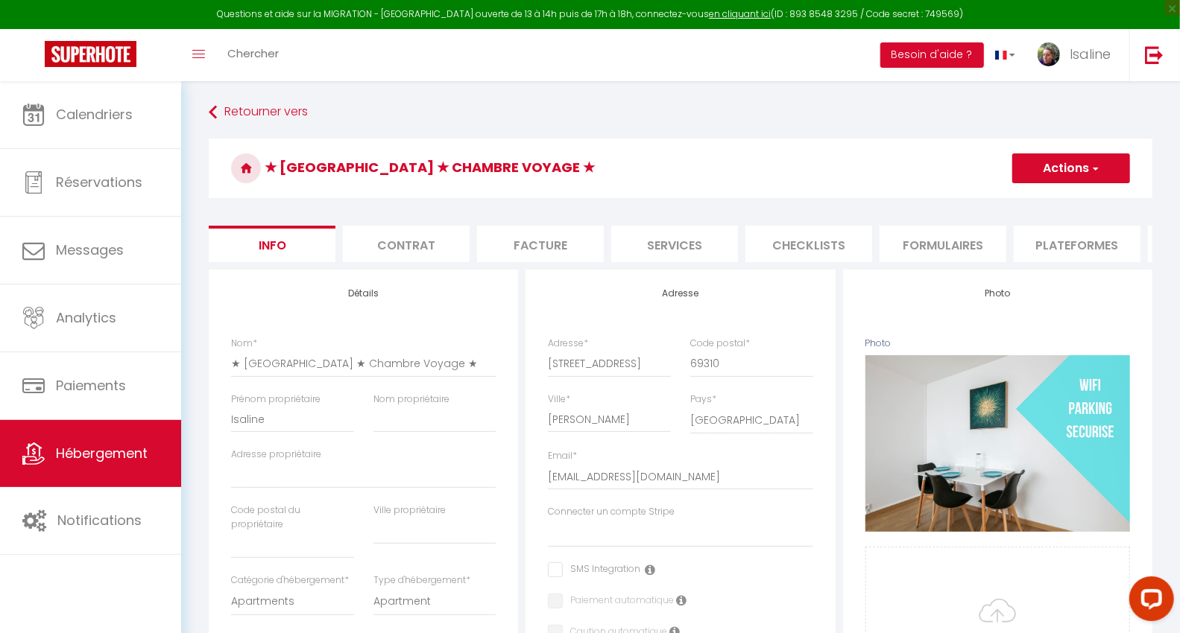
select select "8-50428470"
click at [1072, 256] on li "Plateformes" at bounding box center [1076, 244] width 127 height 37
select select "-1"
select select "EUR"
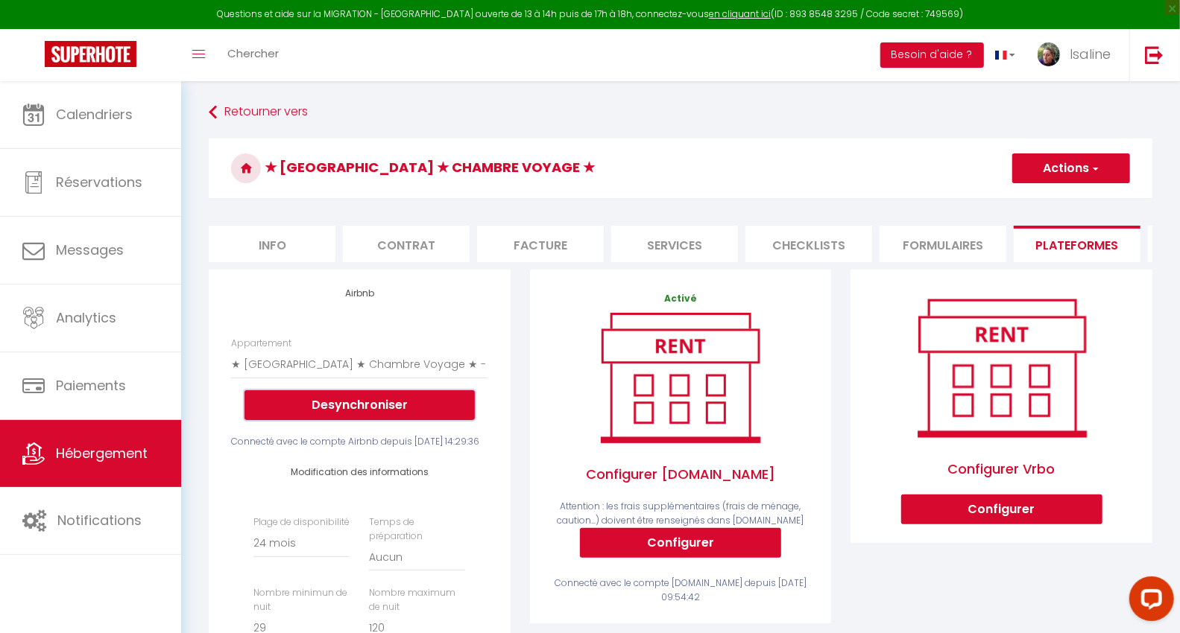
click at [404, 411] on button "Desynchroniser" at bounding box center [359, 405] width 230 height 30
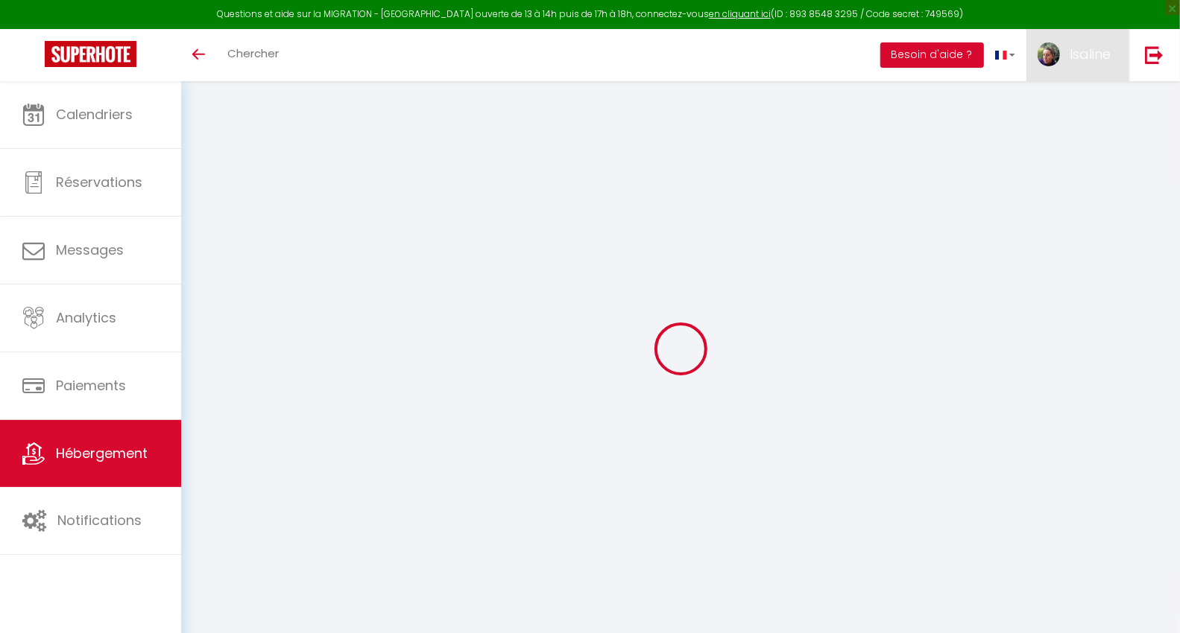
click at [1099, 58] on span "Isaline" at bounding box center [1089, 54] width 41 height 19
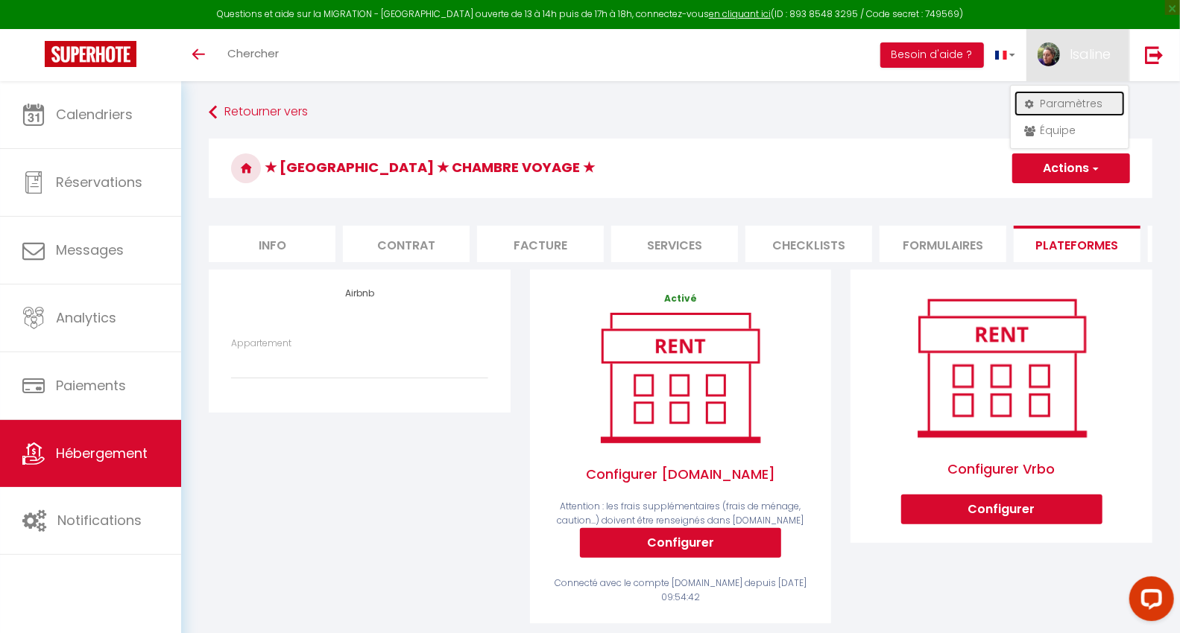
click at [1066, 103] on link "Paramètres" at bounding box center [1069, 103] width 110 height 25
select select "fr"
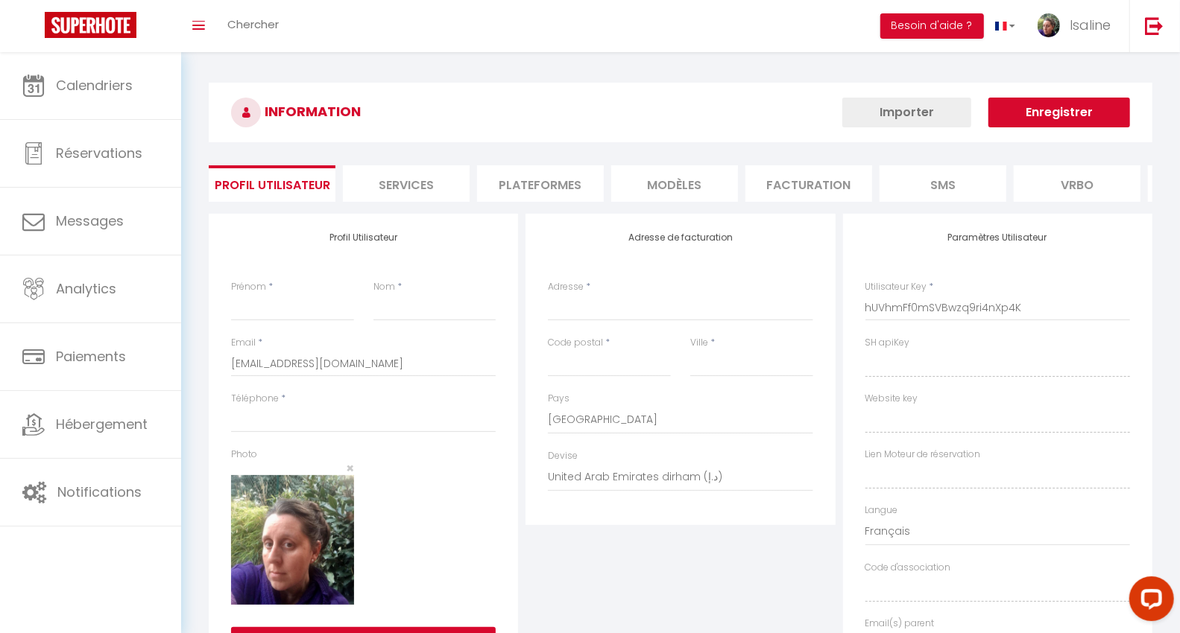
type input "Isaline"
type input "Escande"
type input "0660028448"
type input "[STREET_ADDRESS]"
type input "69310"
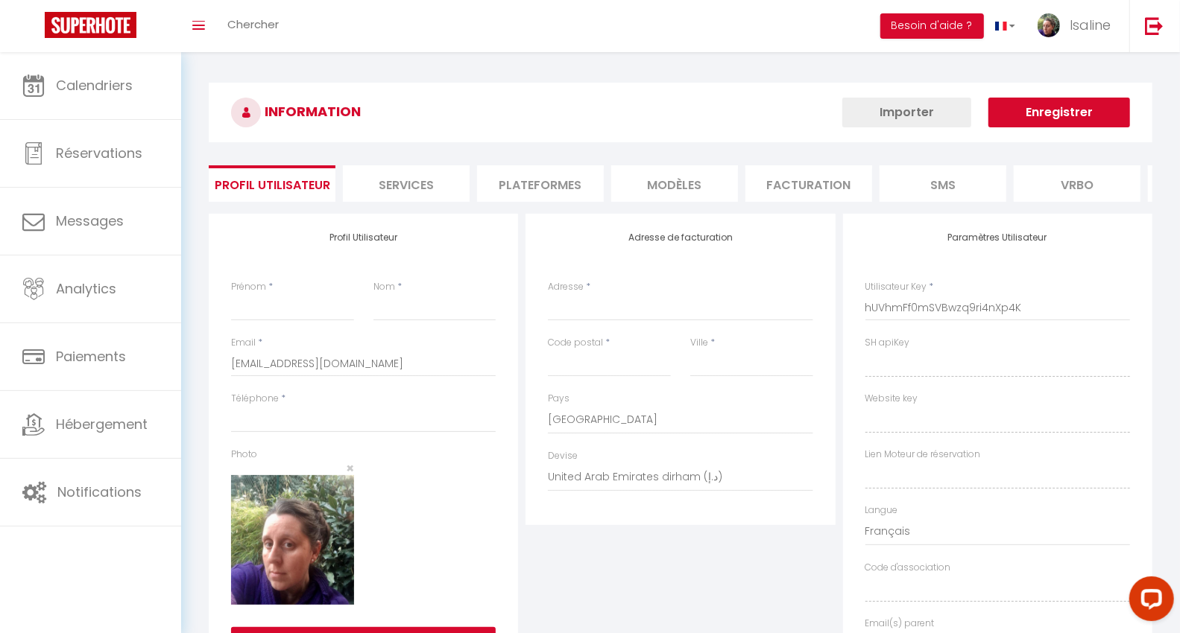
type input "[PERSON_NAME]"
select select "28"
type input "ghWGbGufIun7V8OiMBRgkSyV7"
type input "xG2Bw0FzH1I196P0UphkMtrBD"
type input "[URL][DOMAIN_NAME]"
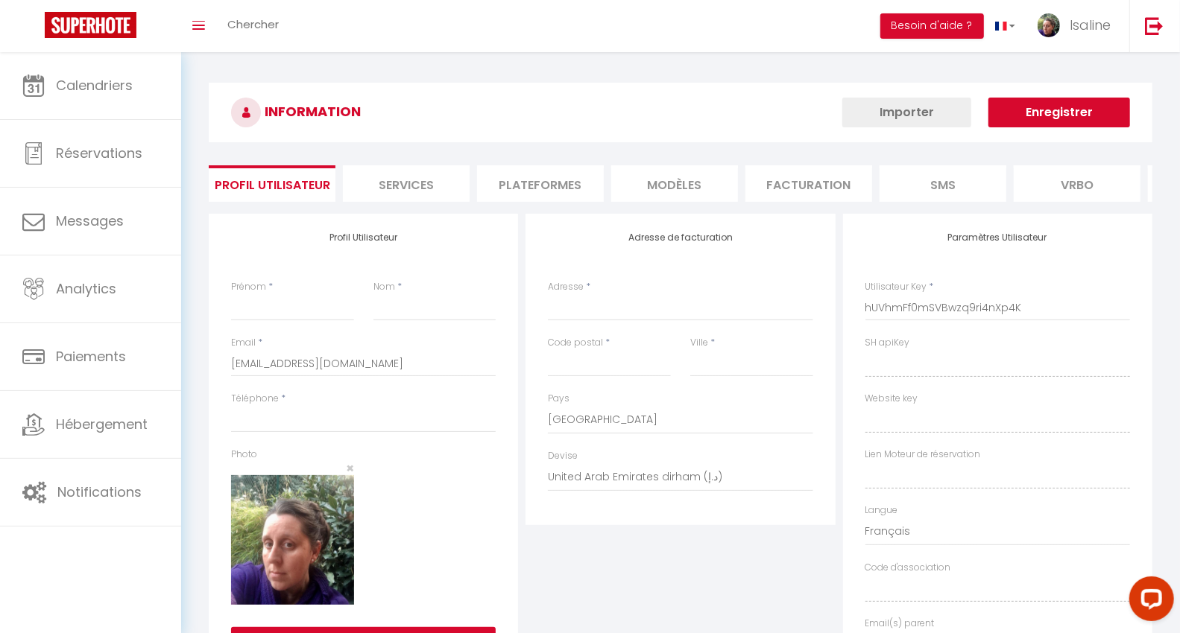
type input "SB46295"
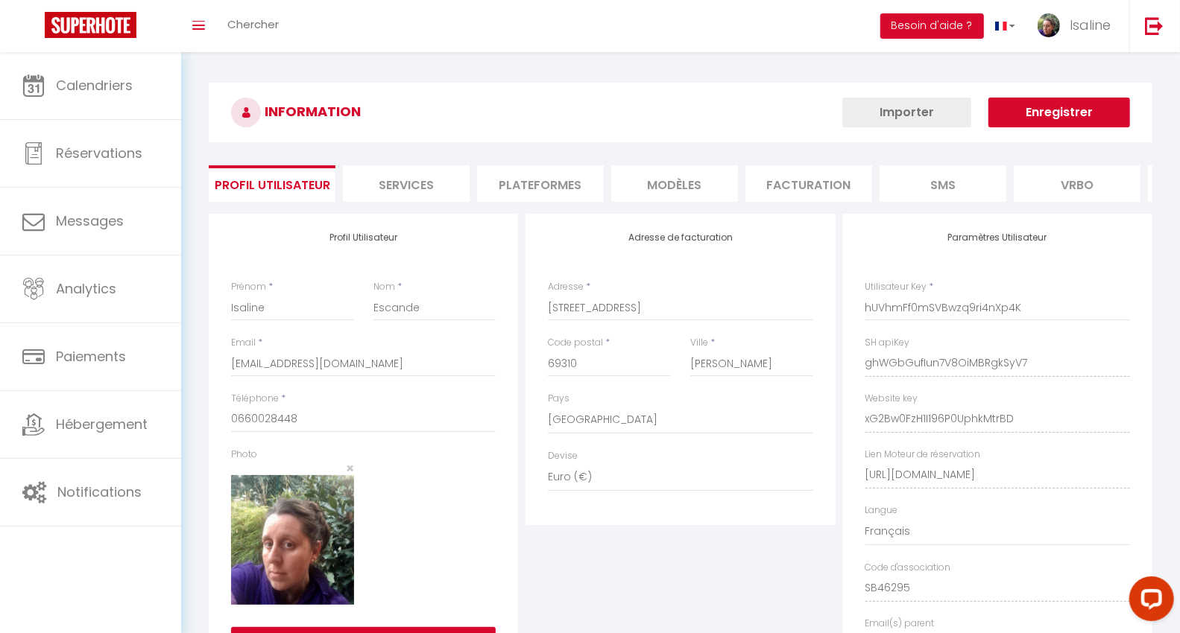
type input "ghWGbGufIun7V8OiMBRgkSyV7"
type input "xG2Bw0FzH1I196P0UphkMtrBD"
type input "[URL][DOMAIN_NAME]"
select select "fr"
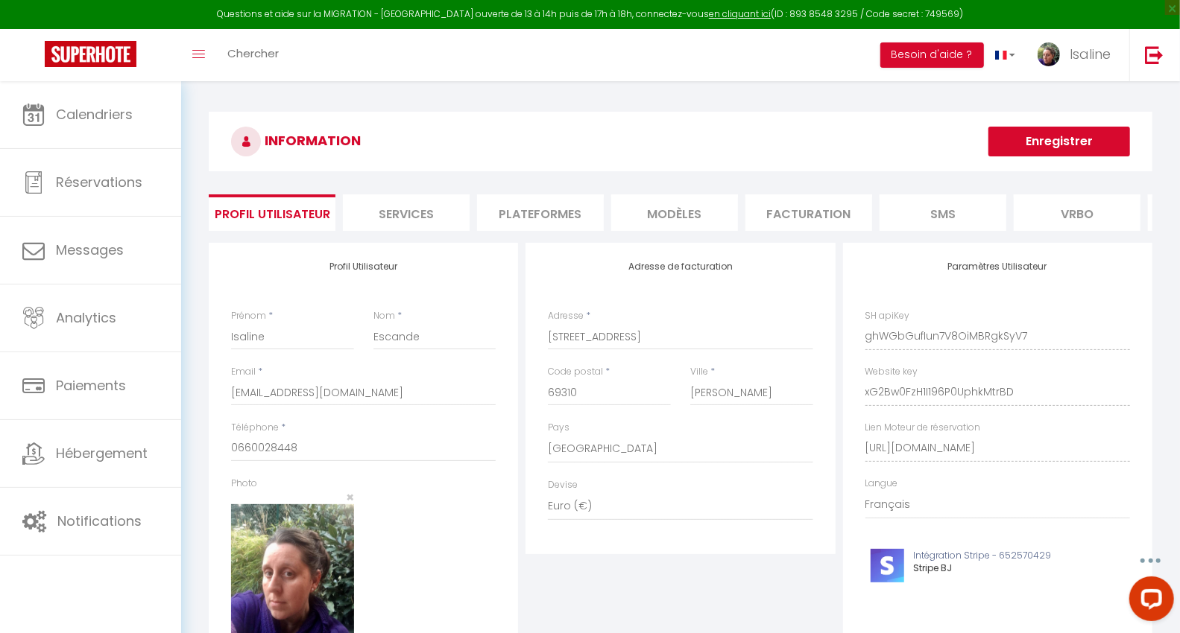
click at [537, 217] on li "Plateformes" at bounding box center [540, 213] width 127 height 37
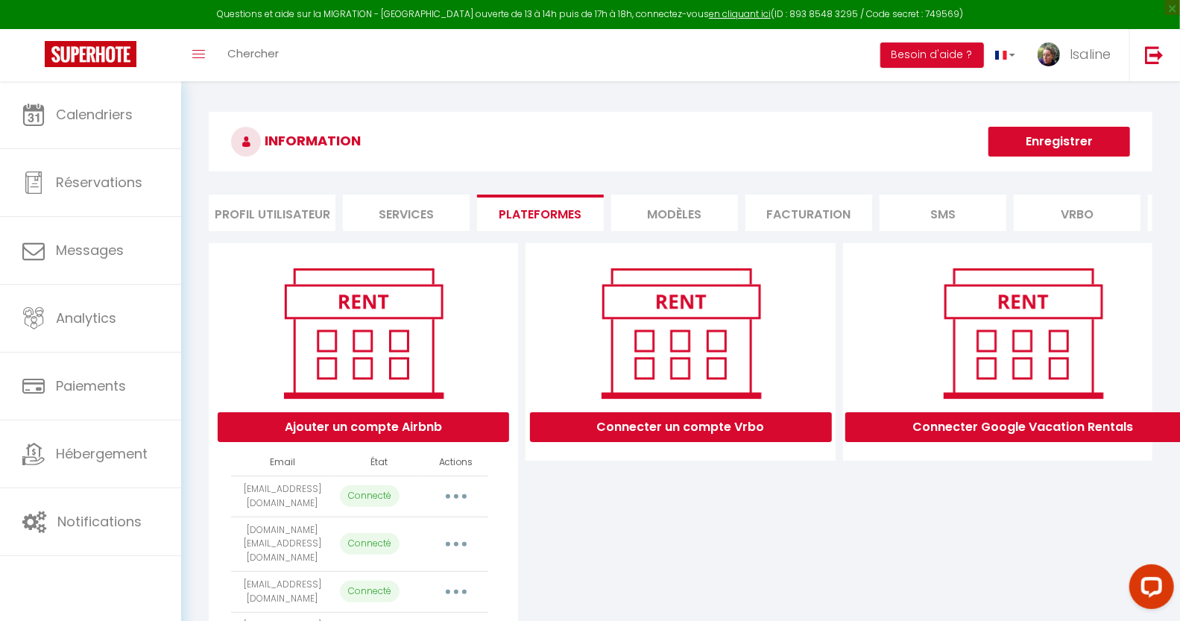
scroll to position [99, 0]
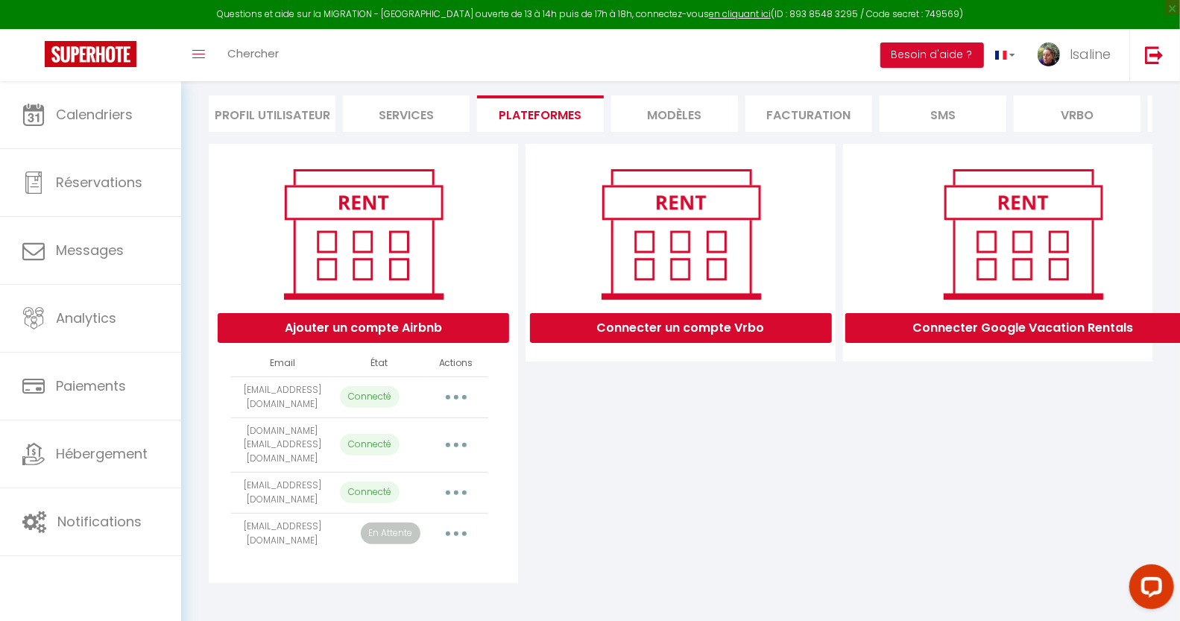
click at [451, 404] on button "button" at bounding box center [456, 397] width 42 height 24
click at [449, 437] on link "Importer les appartements" at bounding box center [390, 430] width 165 height 25
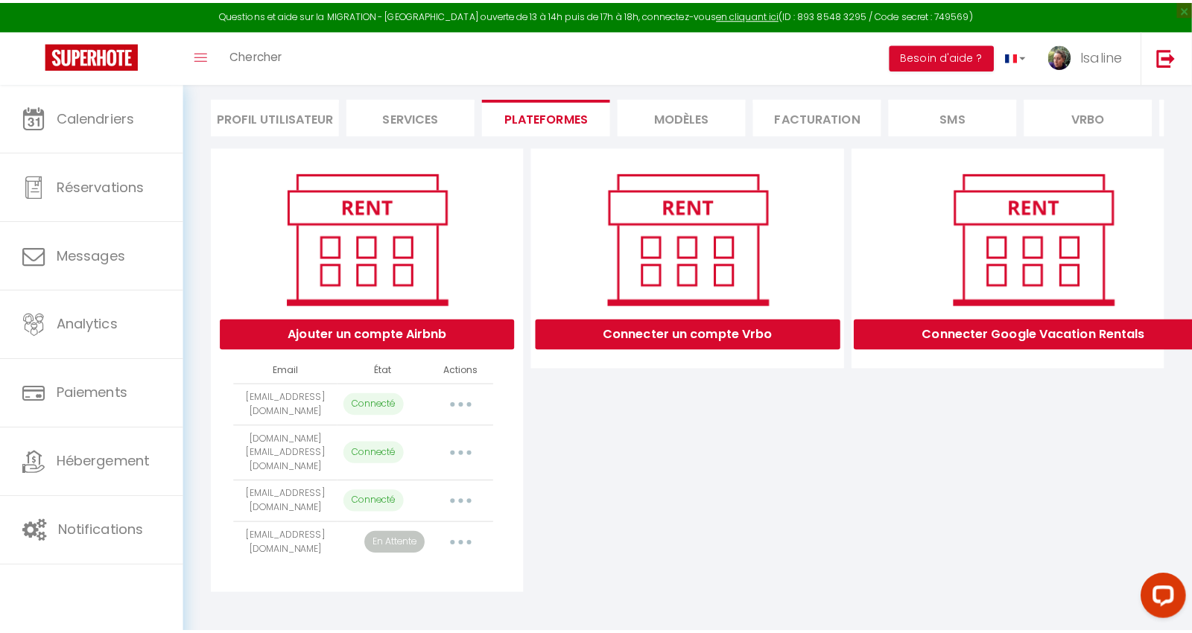
scroll to position [82, 0]
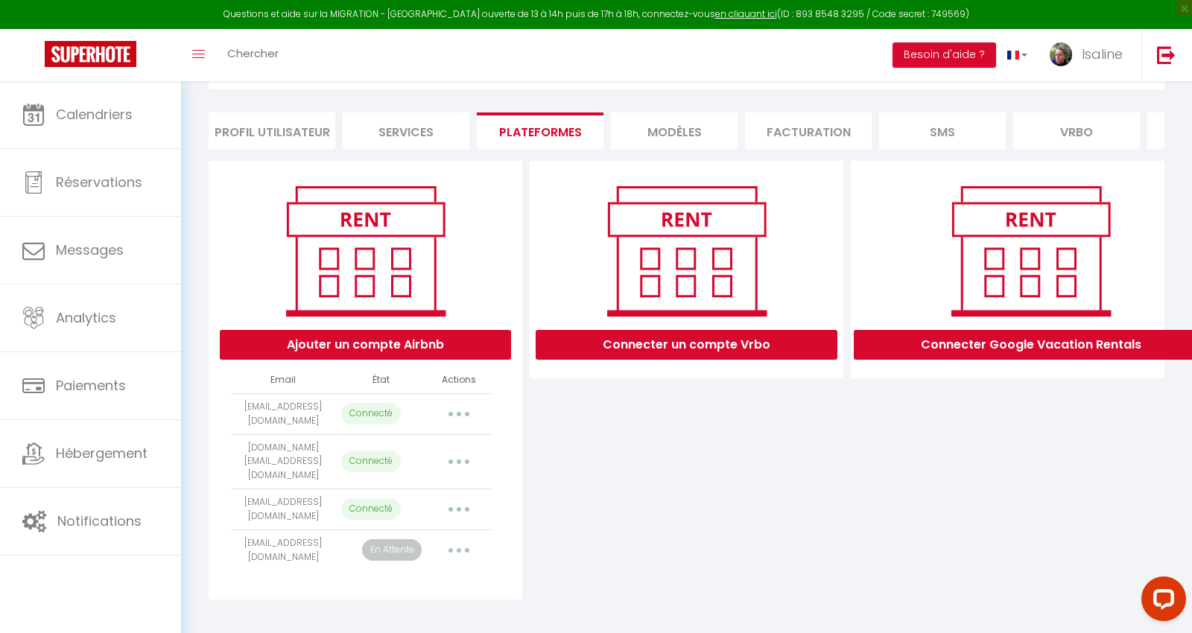
select select "343"
select select
select select "17327"
select select
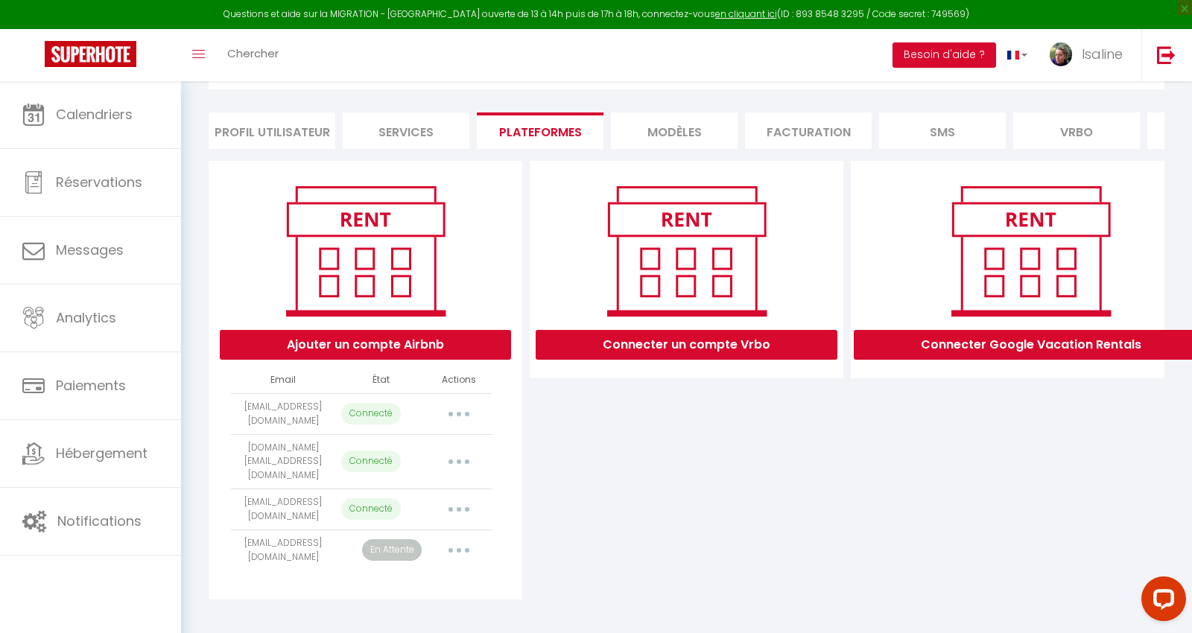
select select
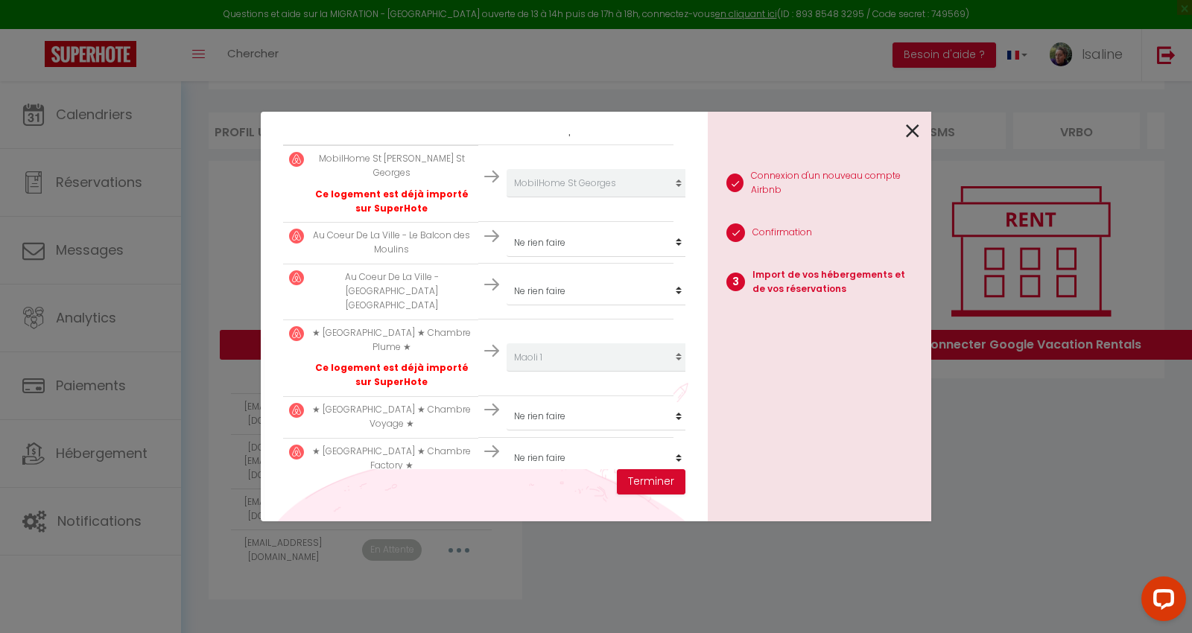
scroll to position [212, 0]
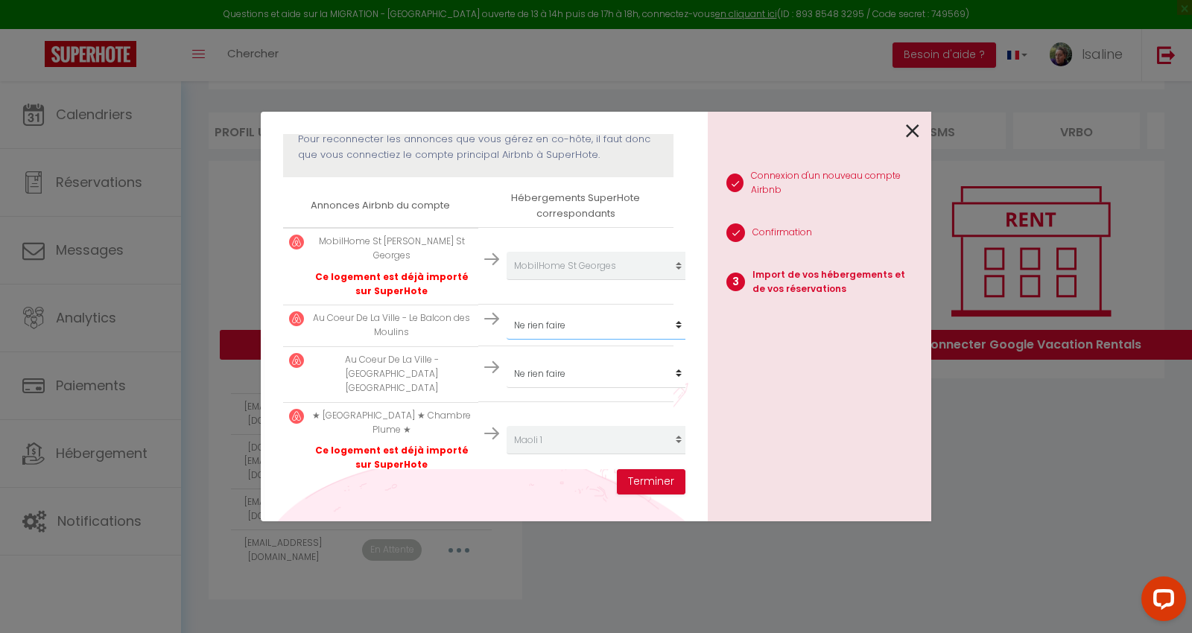
click at [555, 280] on select "Créer un nouveau hébergement Ne rien faire MobilHome St [PERSON_NAME][GEOGRAPHI…" at bounding box center [598, 266] width 183 height 28
select select "344"
click at [507, 280] on select "Créer un nouveau hébergement Ne rien faire MobilHome St [PERSON_NAME][GEOGRAPHI…" at bounding box center [598, 266] width 183 height 28
click at [555, 280] on select "Créer un nouveau hébergement Ne rien faire MobilHome St [PERSON_NAME][GEOGRAPHI…" at bounding box center [598, 266] width 183 height 28
select select "389"
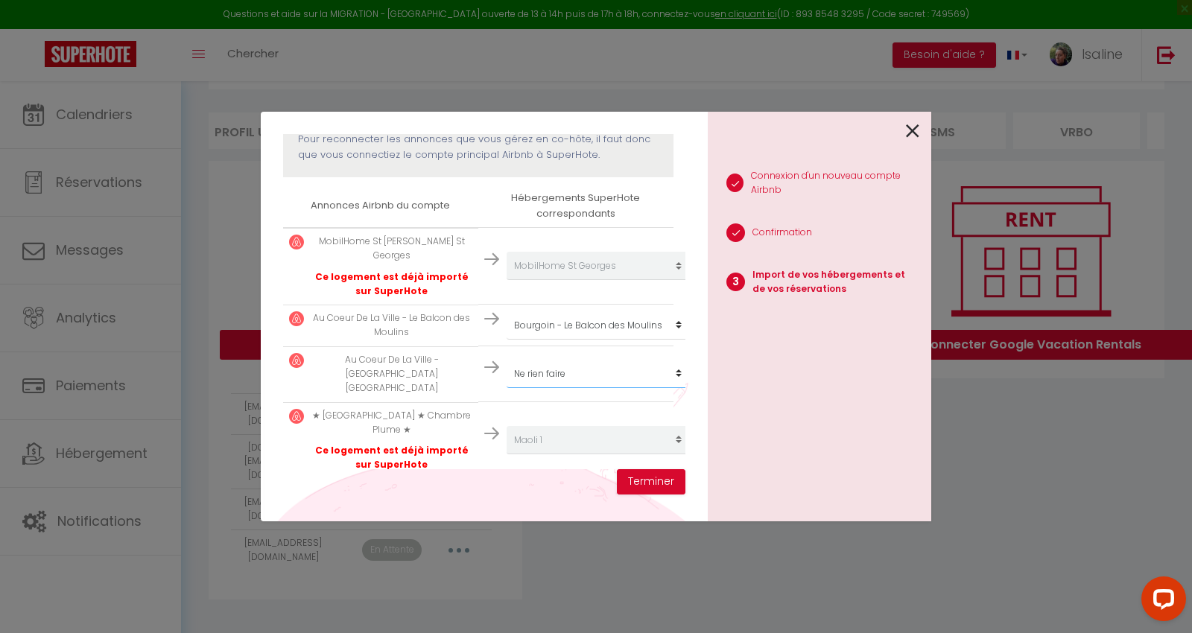
click at [507, 280] on select "Créer un nouveau hébergement Ne rien faire MobilHome St [PERSON_NAME][GEOGRAPHI…" at bounding box center [598, 266] width 183 height 28
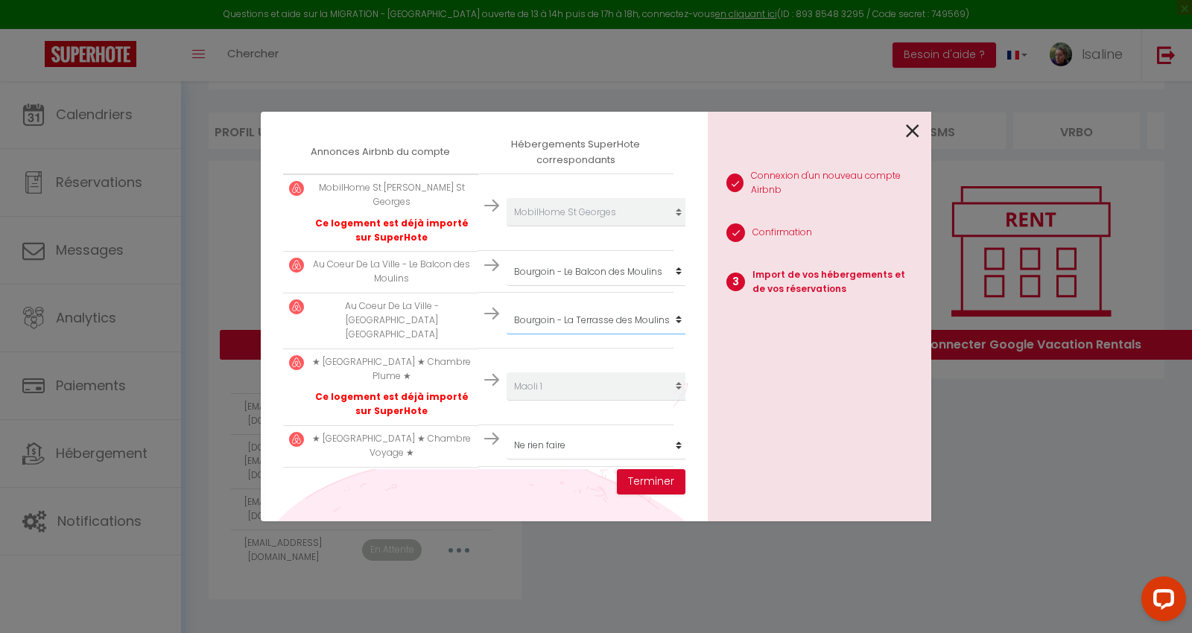
scroll to position [295, 0]
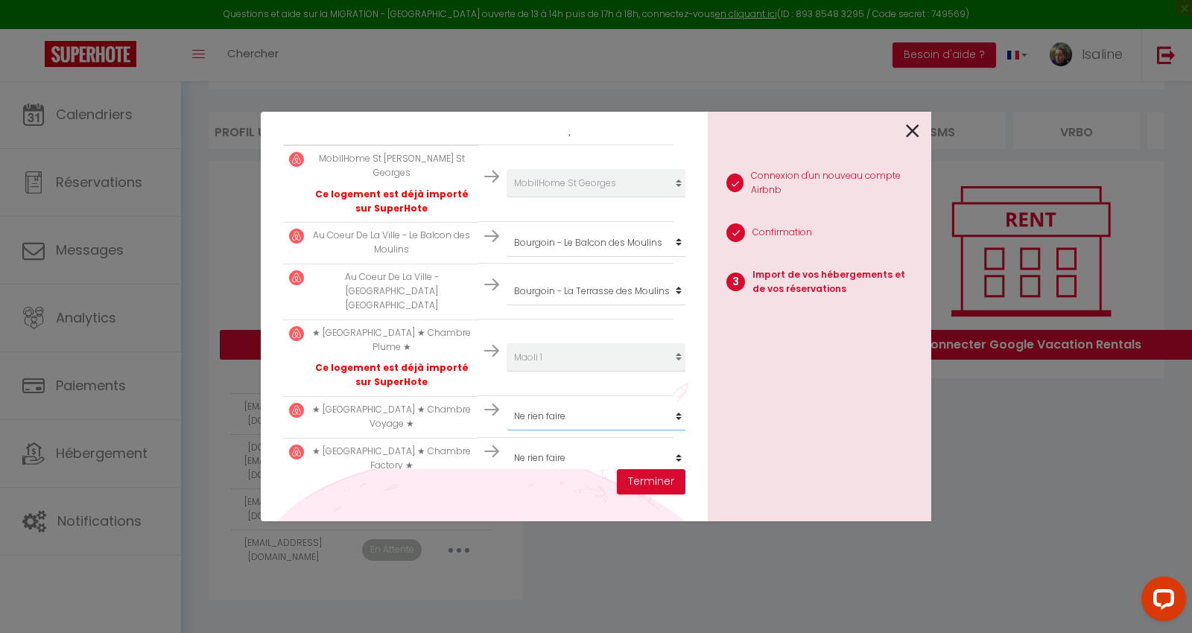
click at [549, 197] on select "Créer un nouveau hébergement Ne rien faire MobilHome St [PERSON_NAME][GEOGRAPHI…" at bounding box center [598, 183] width 183 height 28
click at [634, 197] on select "Créer un nouveau hébergement Ne rien faire MobilHome St [PERSON_NAME][GEOGRAPHI…" at bounding box center [598, 183] width 183 height 28
select select "48531"
click at [507, 197] on select "Créer un nouveau hébergement Ne rien faire MobilHome St [PERSON_NAME][GEOGRAPHI…" at bounding box center [598, 183] width 183 height 28
click at [566, 197] on select "Créer un nouveau hébergement Ne rien faire MobilHome St [PERSON_NAME][GEOGRAPHI…" at bounding box center [598, 183] width 183 height 28
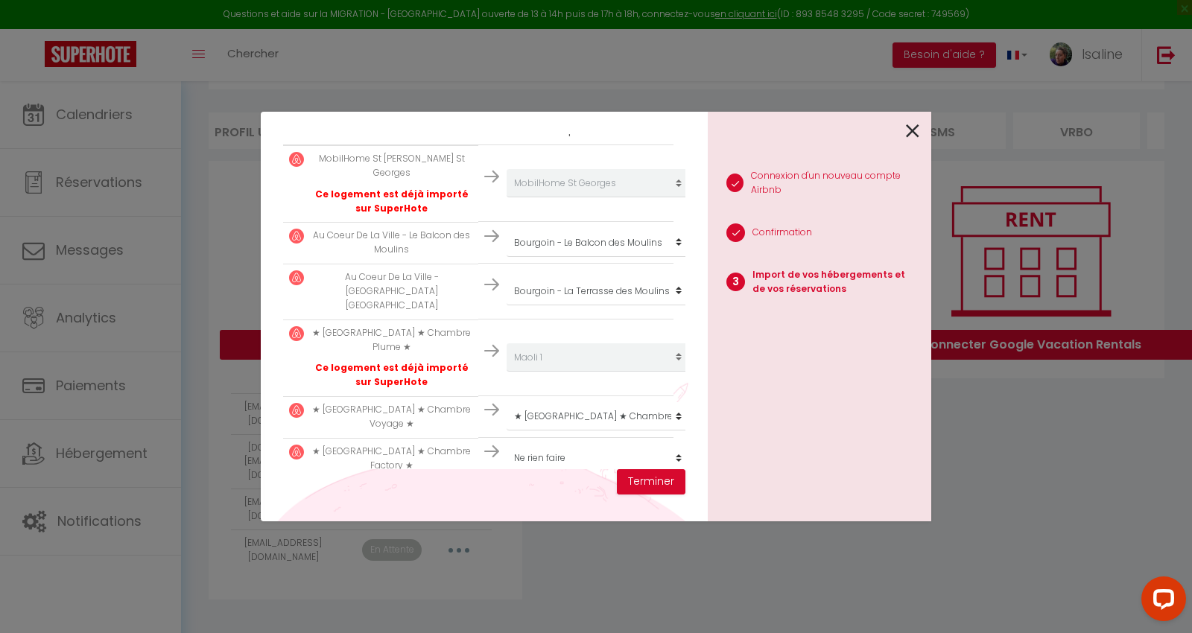
select select "68877"
click at [507, 197] on select "Créer un nouveau hébergement Ne rien faire MobilHome St [PERSON_NAME][GEOGRAPHI…" at bounding box center [598, 183] width 183 height 28
click at [657, 482] on button "Terminer" at bounding box center [651, 481] width 69 height 25
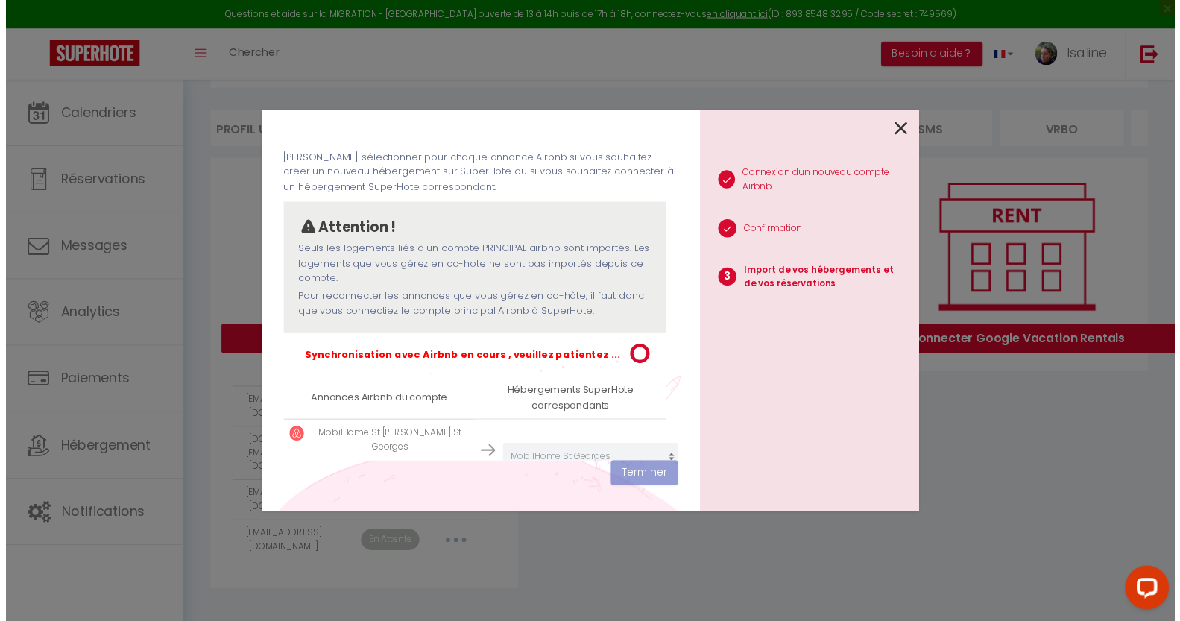
scroll to position [0, 0]
